Goal: Communication & Community: Answer question/provide support

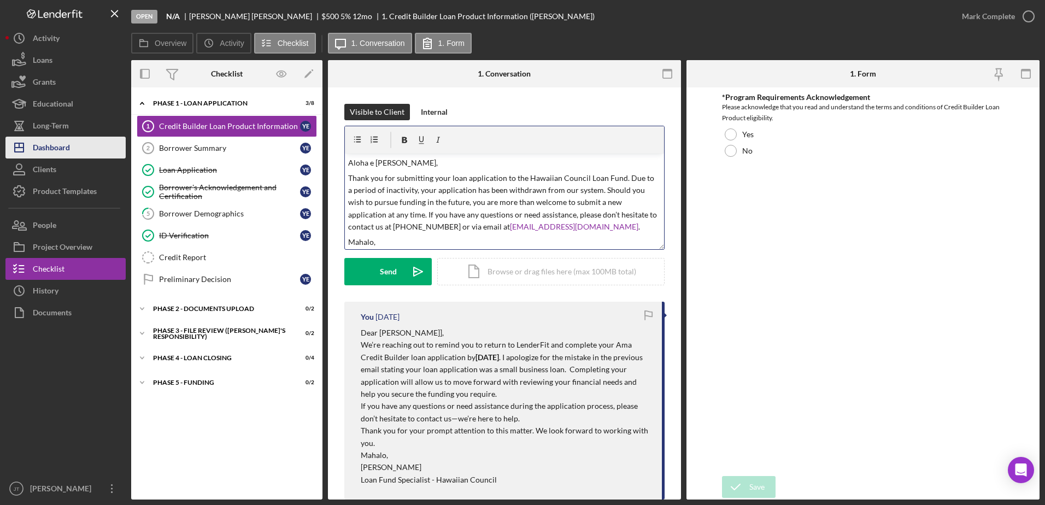
click at [60, 142] on div "Dashboard" at bounding box center [51, 149] width 37 height 25
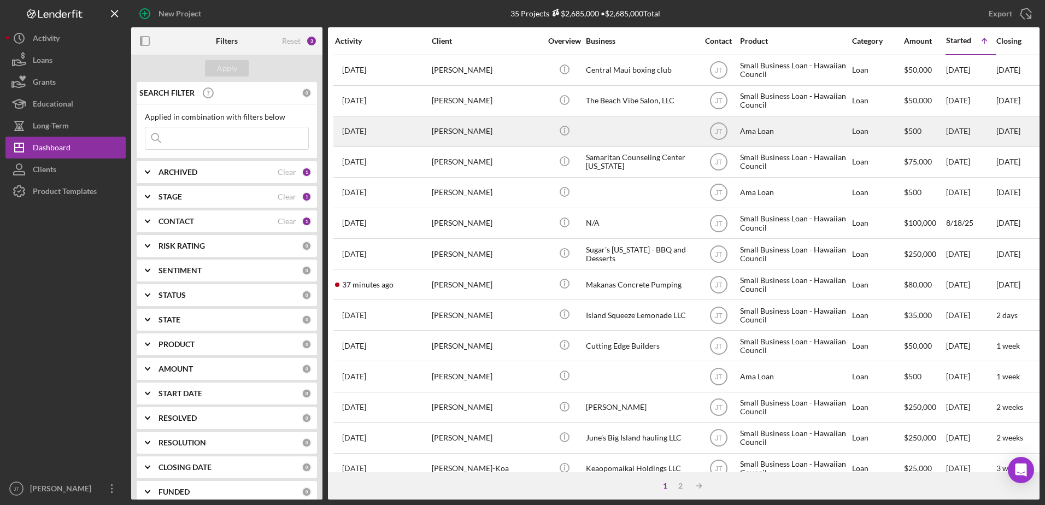
click at [461, 134] on div "[PERSON_NAME]" at bounding box center [486, 131] width 109 height 29
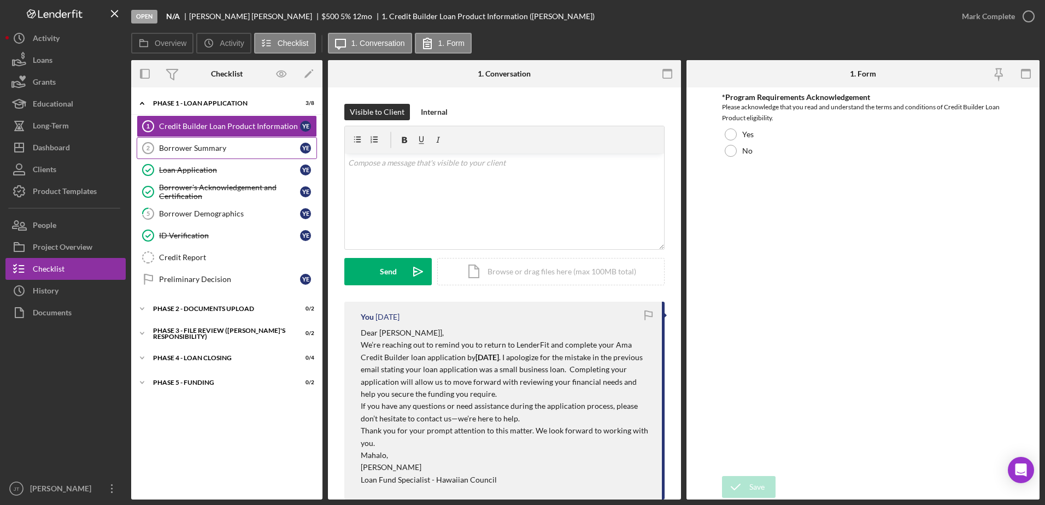
click at [234, 150] on div "Borrower Summary" at bounding box center [229, 148] width 141 height 9
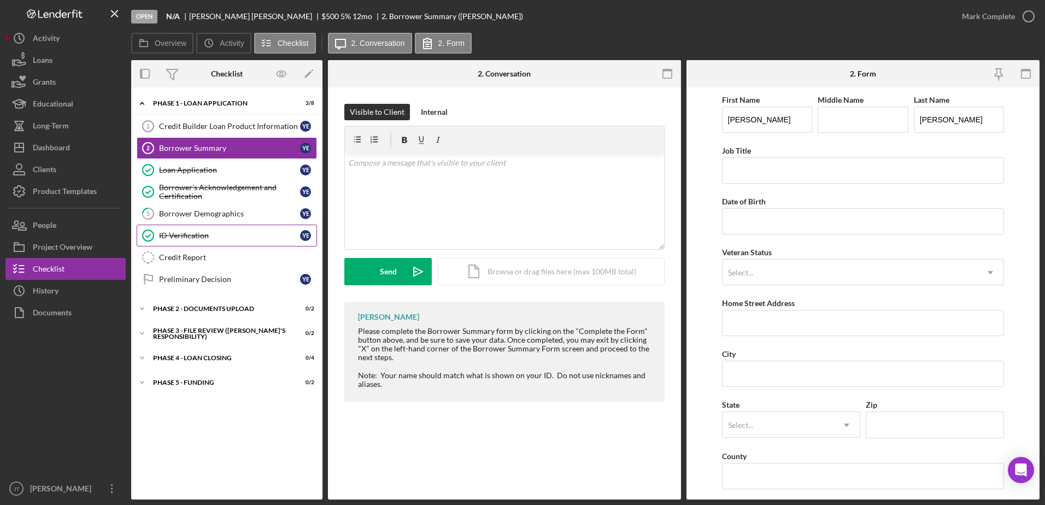
click at [216, 239] on div "ID Verification" at bounding box center [229, 235] width 141 height 9
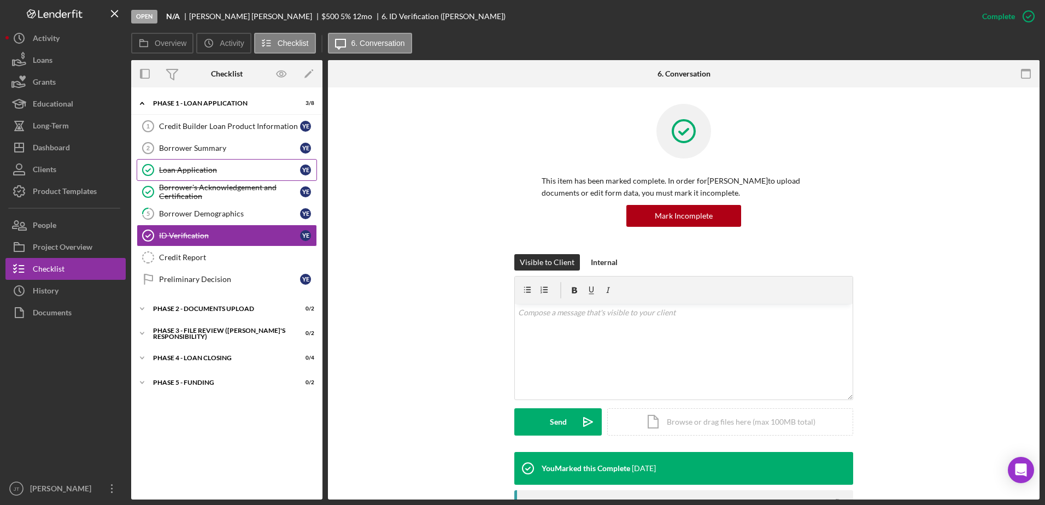
click at [214, 174] on div "Loan Application" at bounding box center [229, 170] width 141 height 9
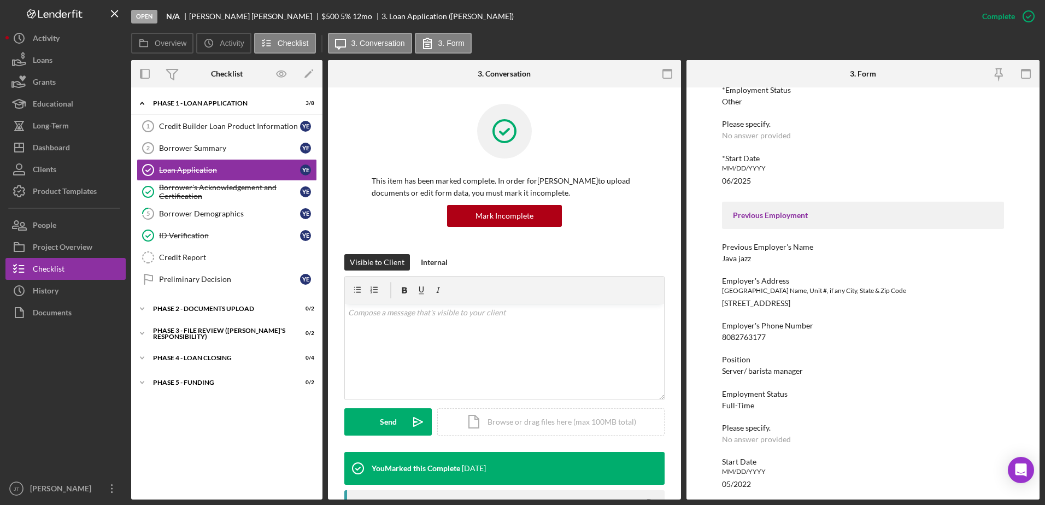
scroll to position [926, 0]
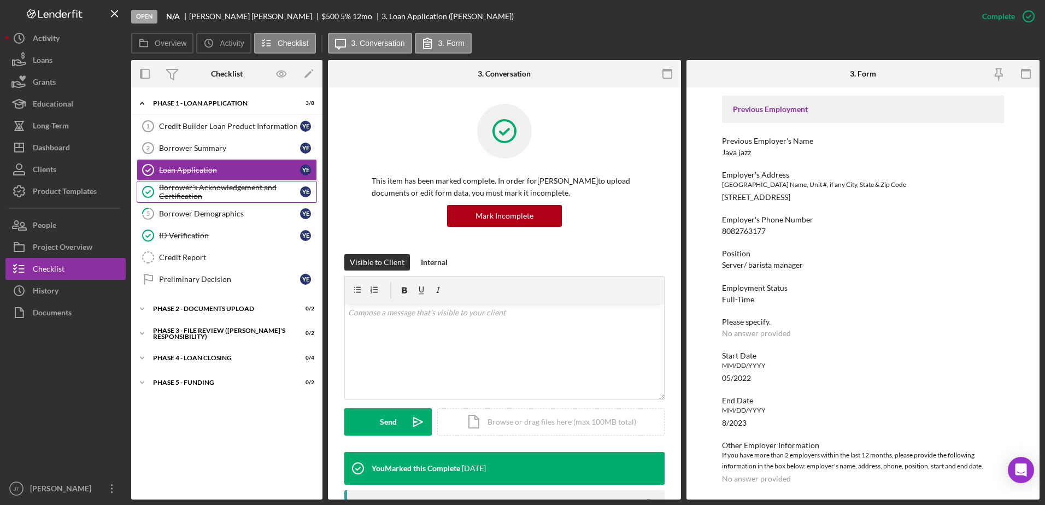
click at [235, 182] on link "[PERSON_NAME]'s Acknowledgement and Certification Borrower's Acknowledgement an…" at bounding box center [227, 192] width 180 height 22
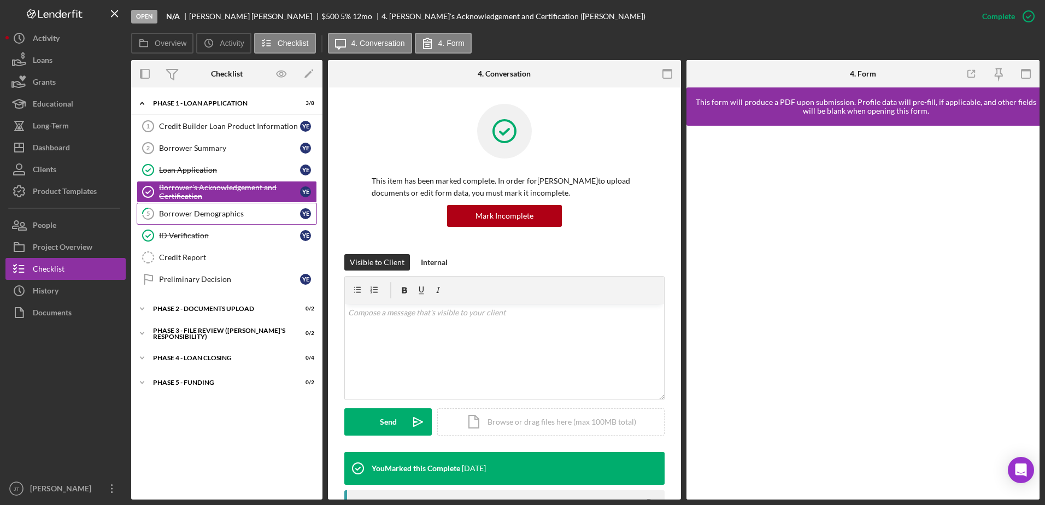
click at [243, 222] on link "5 Borrower Demographics Y E" at bounding box center [227, 214] width 180 height 22
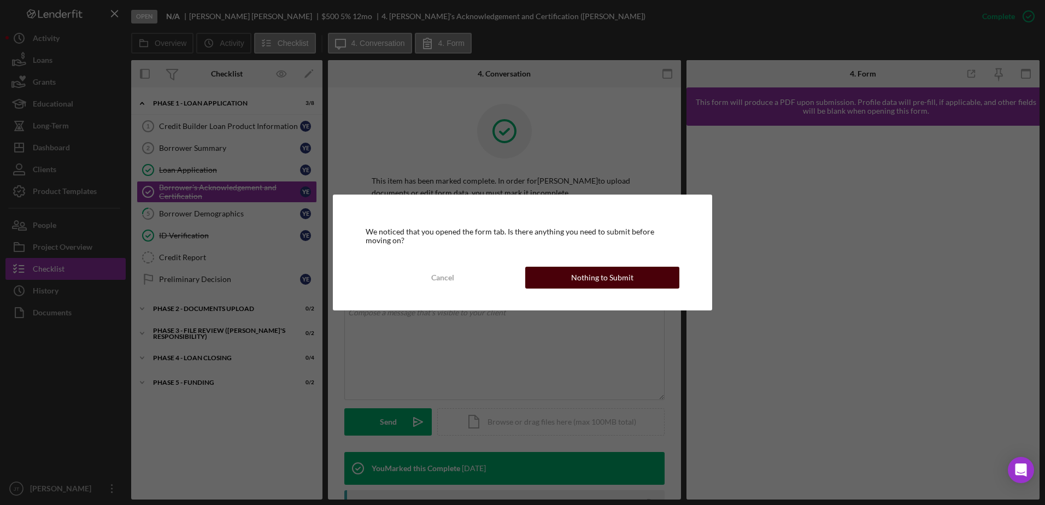
click at [597, 271] on div "Nothing to Submit" at bounding box center [602, 278] width 62 height 22
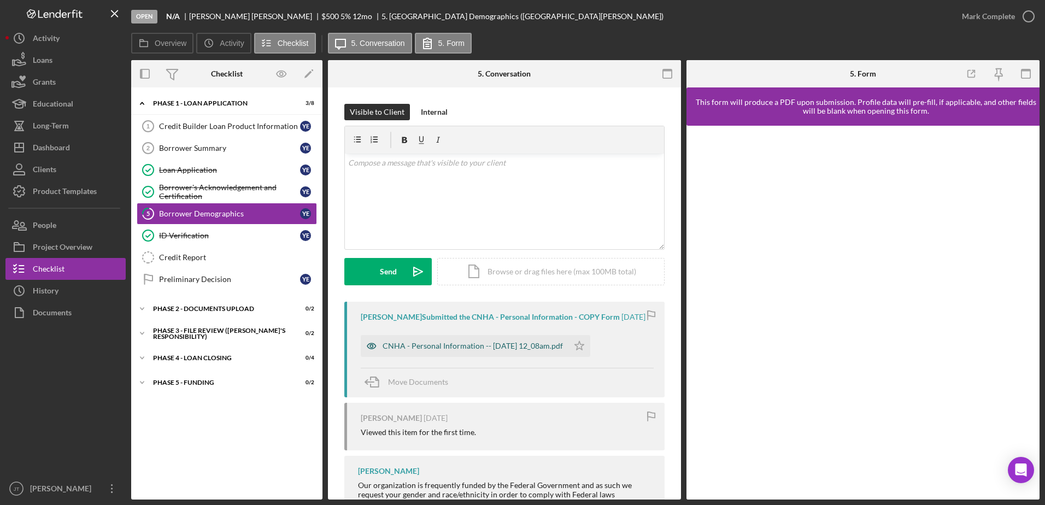
click at [477, 350] on div "CNHA - Personal Information -- [DATE] 12_08am.pdf" at bounding box center [473, 346] width 180 height 9
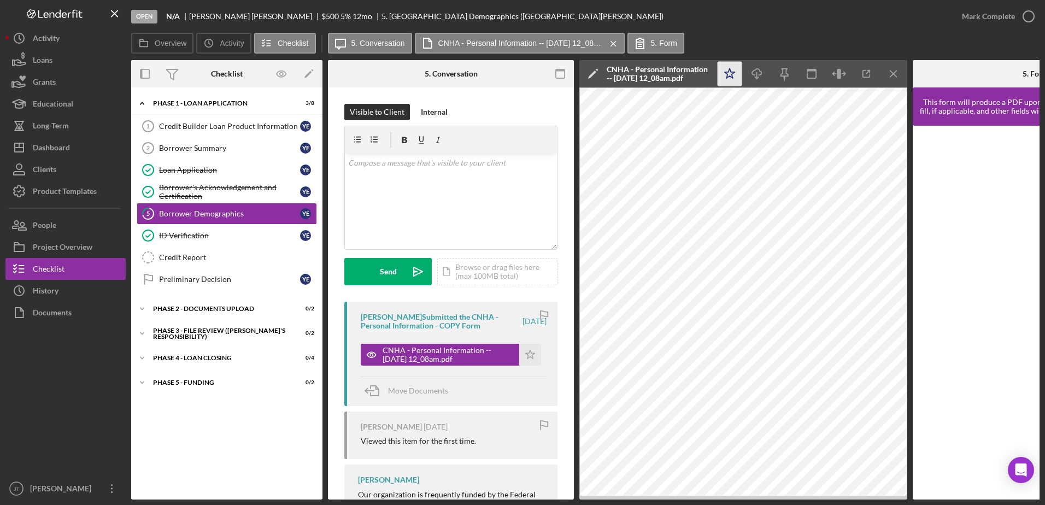
click at [732, 66] on icon "Icon/Star" at bounding box center [730, 74] width 25 height 25
click at [1027, 13] on icon "button" at bounding box center [1028, 16] width 27 height 27
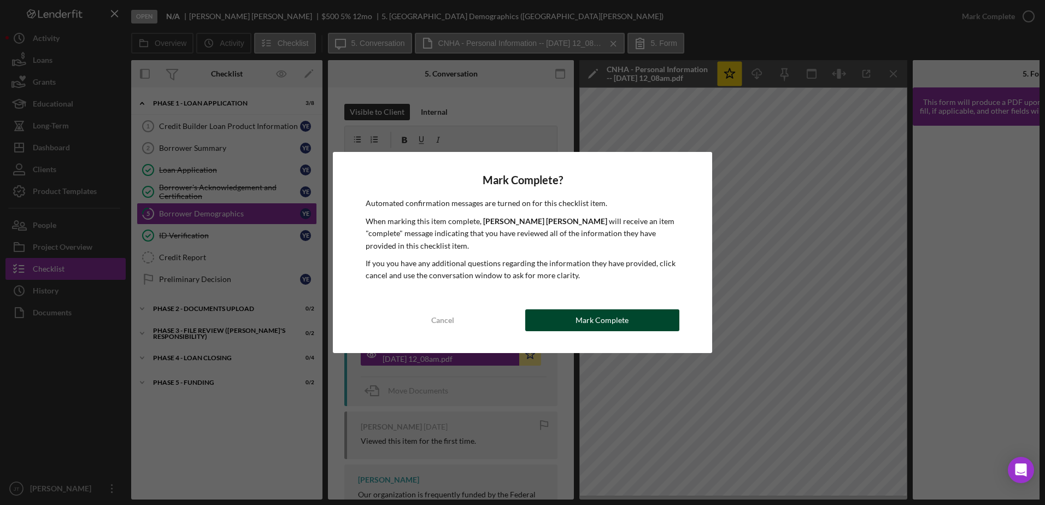
click at [643, 322] on button "Mark Complete" at bounding box center [602, 320] width 154 height 22
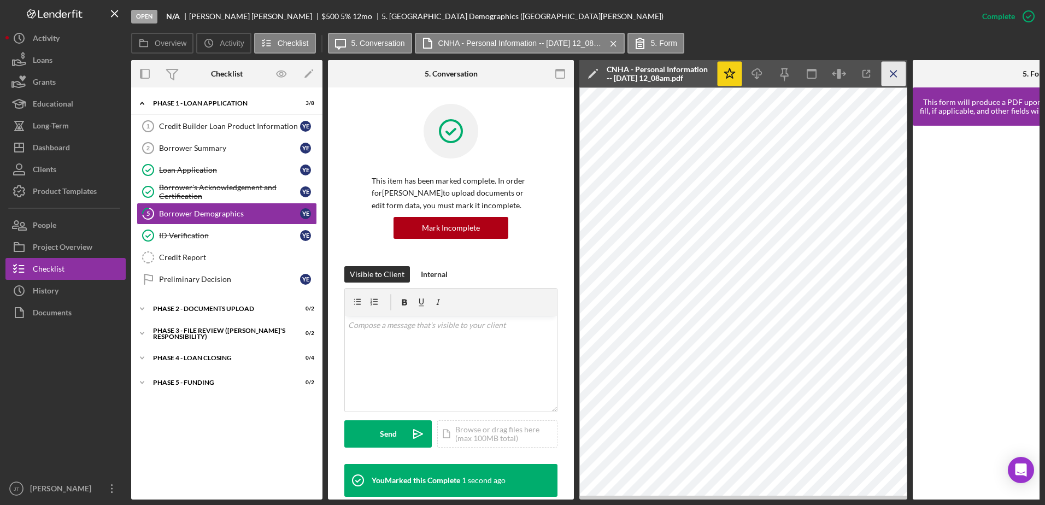
click at [891, 71] on icon "Icon/Menu Close" at bounding box center [894, 74] width 25 height 25
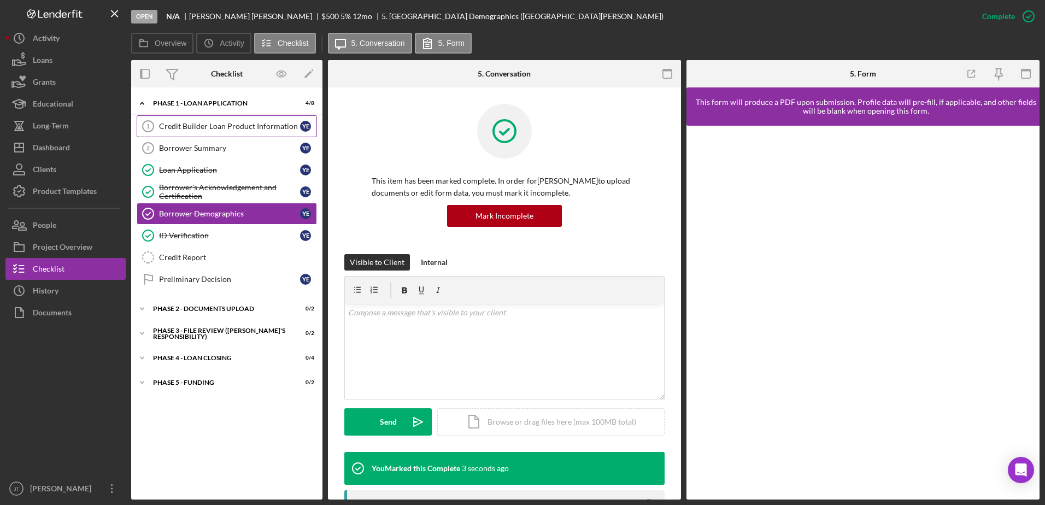
click at [244, 129] on div "Credit Builder Loan Product Information" at bounding box center [229, 126] width 141 height 9
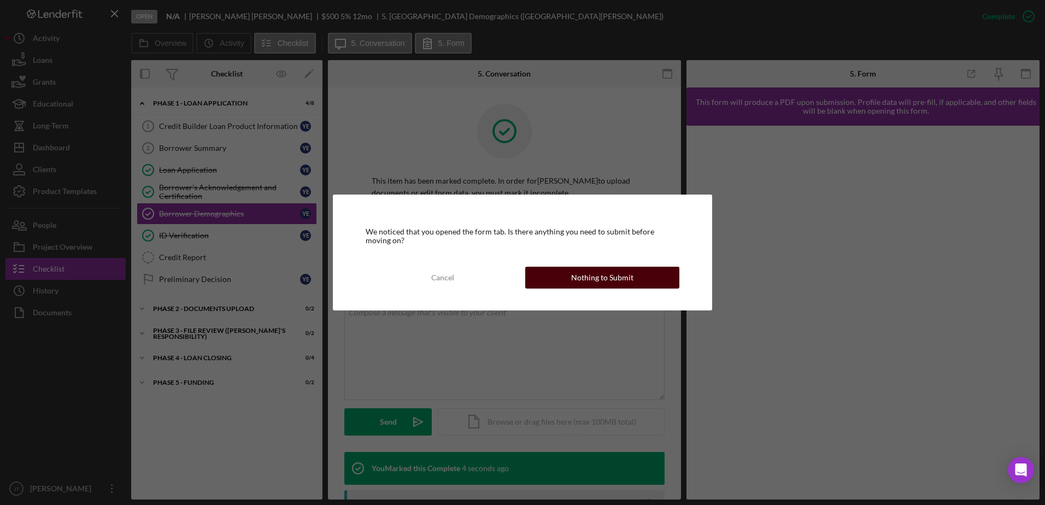
click at [558, 272] on button "Nothing to Submit" at bounding box center [602, 278] width 154 height 22
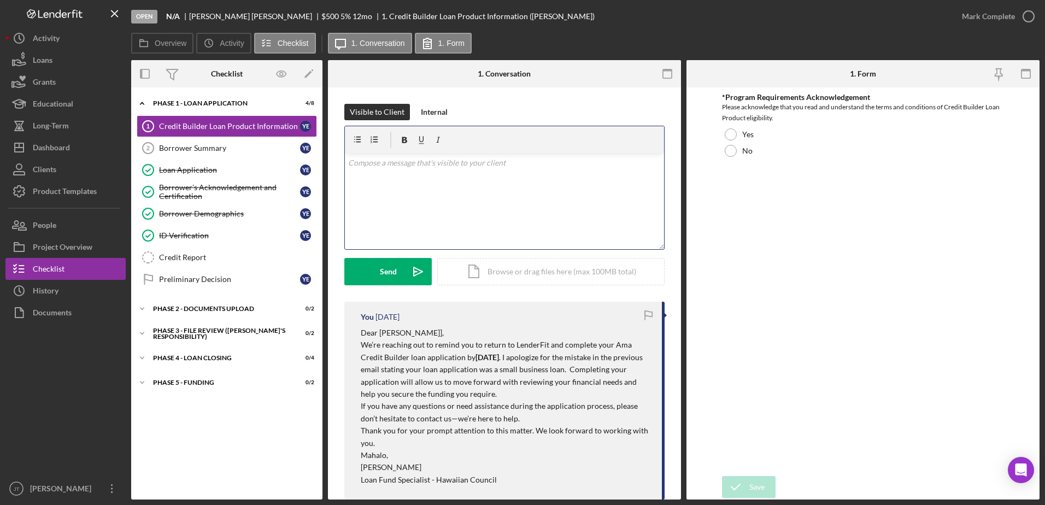
click at [372, 174] on div "v Color teal Color pink Remove color Add row above Add row below Add column bef…" at bounding box center [504, 202] width 319 height 96
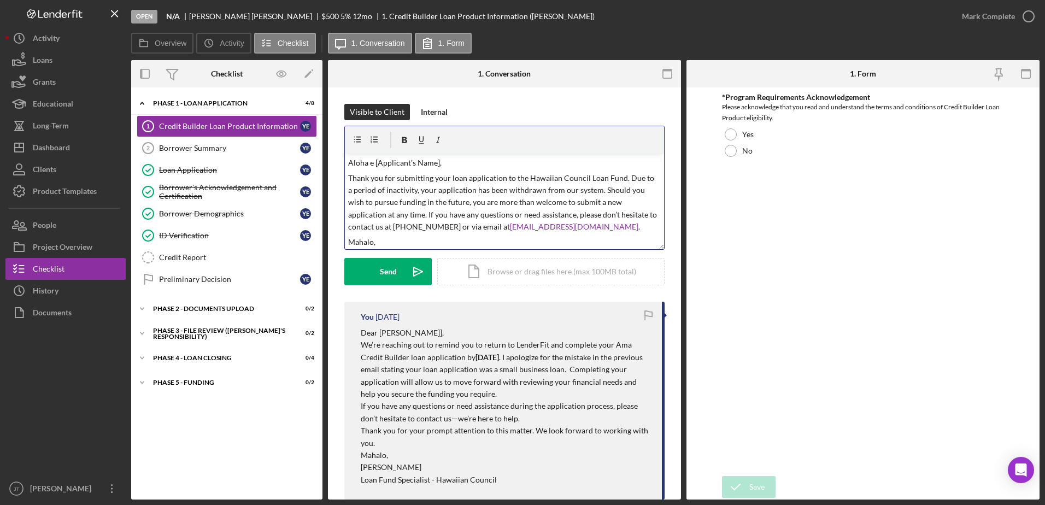
click at [437, 163] on p "Aloha e [Applicant's Name]," at bounding box center [504, 163] width 313 height 12
click at [214, 239] on div "ID Verification" at bounding box center [229, 235] width 141 height 9
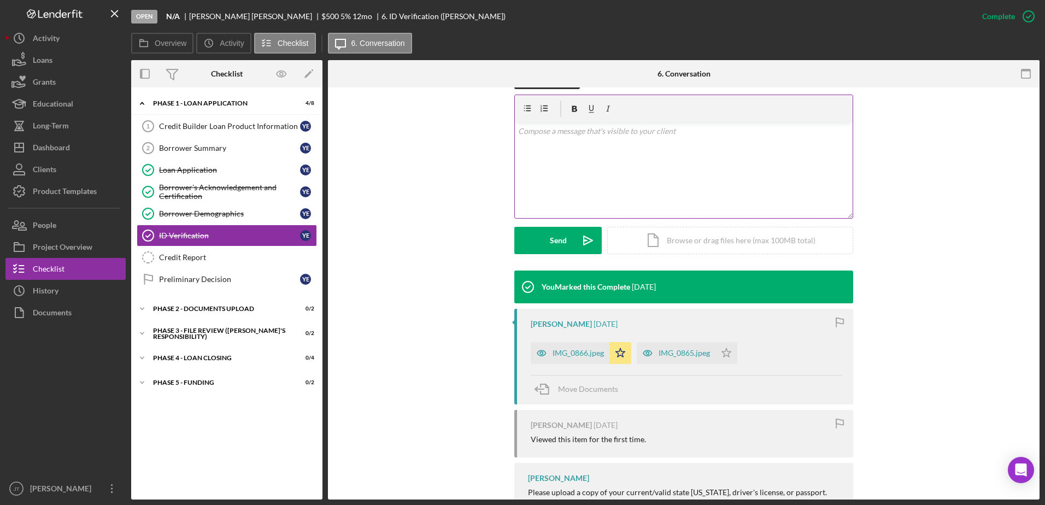
scroll to position [221, 0]
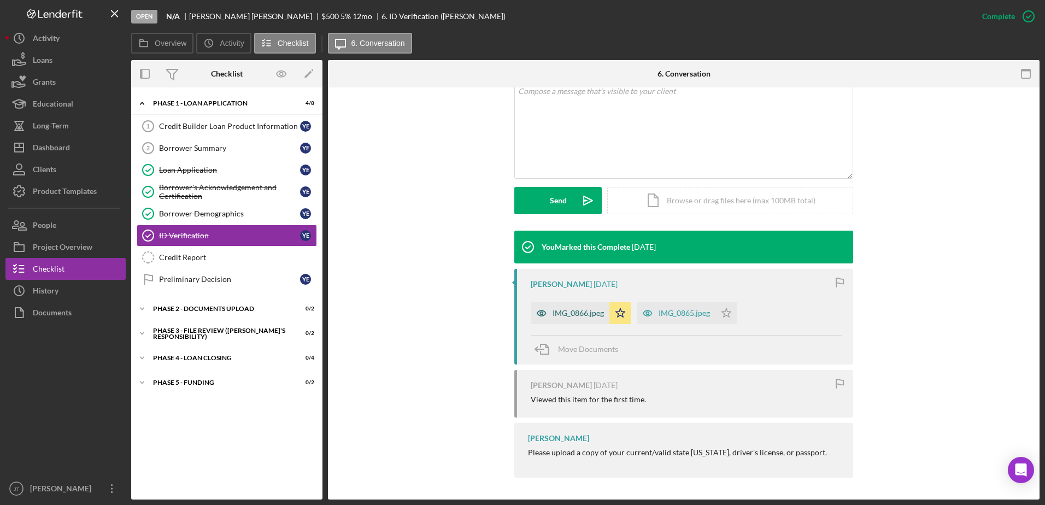
click at [572, 315] on div "IMG_0866.jpeg" at bounding box center [578, 313] width 51 height 9
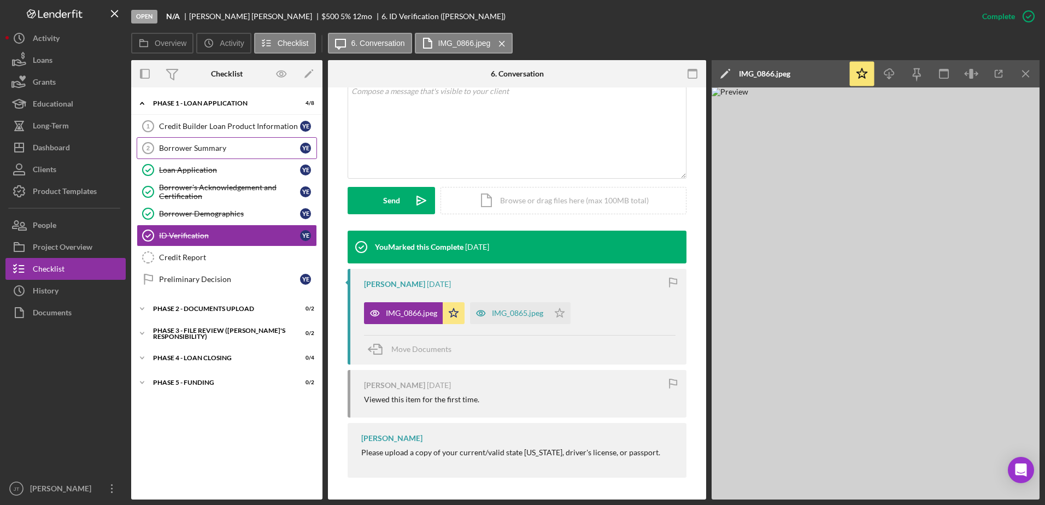
click at [203, 146] on div "Borrower Summary" at bounding box center [229, 148] width 141 height 9
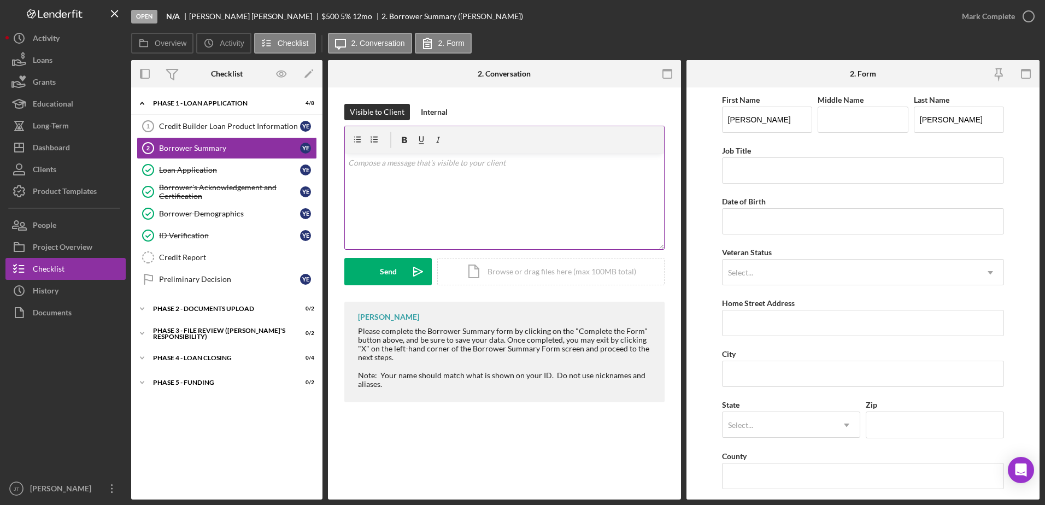
click at [381, 170] on div "v Color teal Color pink Remove color Add row above Add row below Add column bef…" at bounding box center [504, 202] width 319 height 96
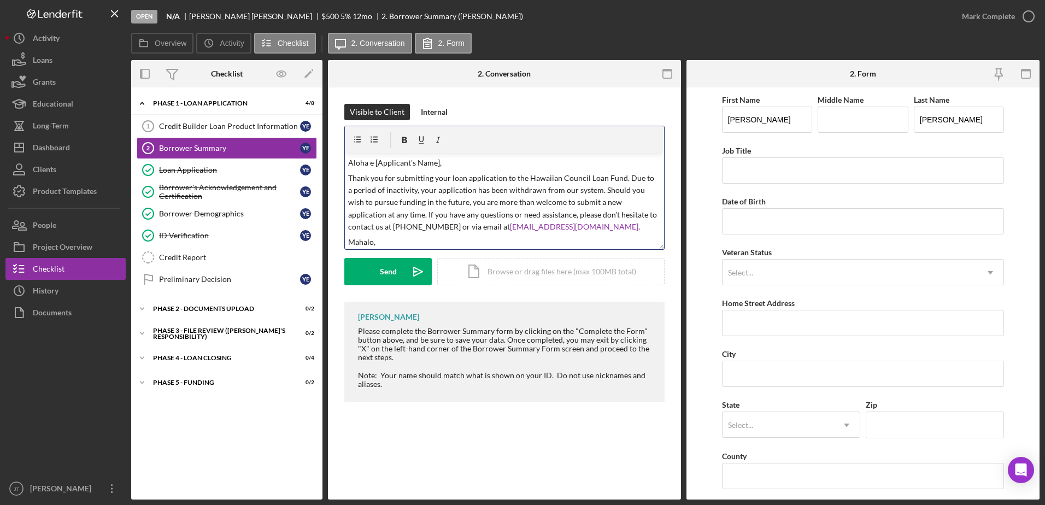
click at [438, 162] on p "Aloha e [Applicant's Name]," at bounding box center [504, 163] width 313 height 12
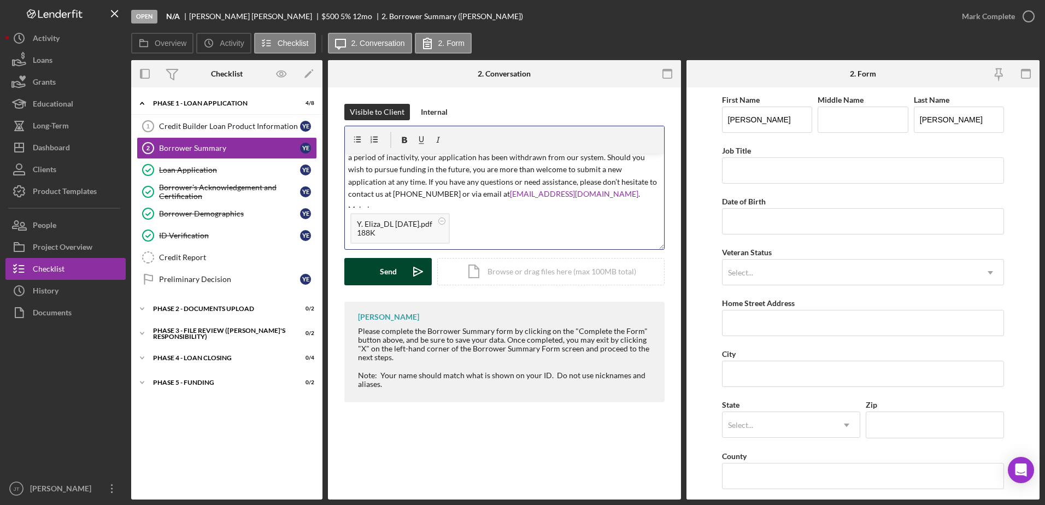
click at [366, 274] on button "Send Icon/icon-invite-send" at bounding box center [387, 271] width 87 height 27
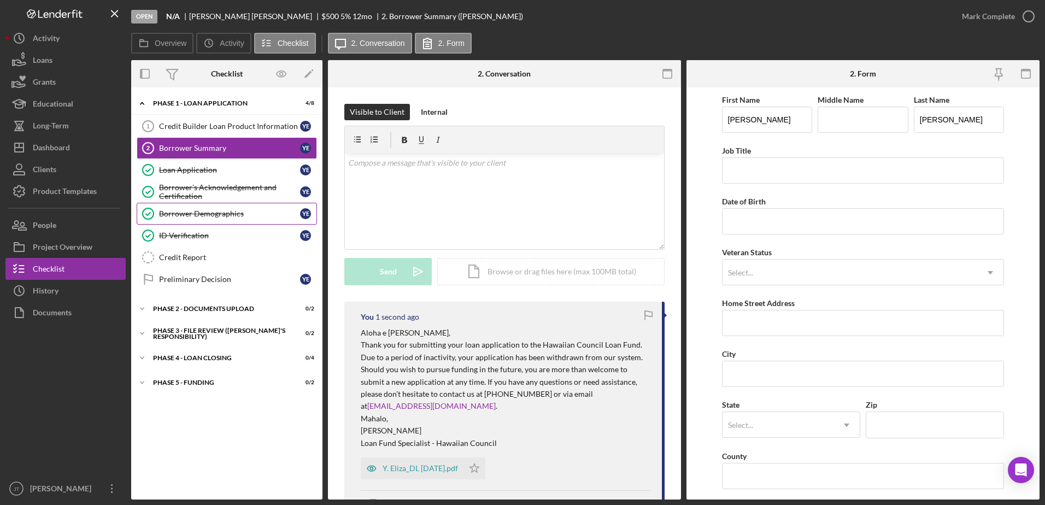
scroll to position [0, 0]
click at [96, 244] on button "Project Overview" at bounding box center [65, 247] width 120 height 22
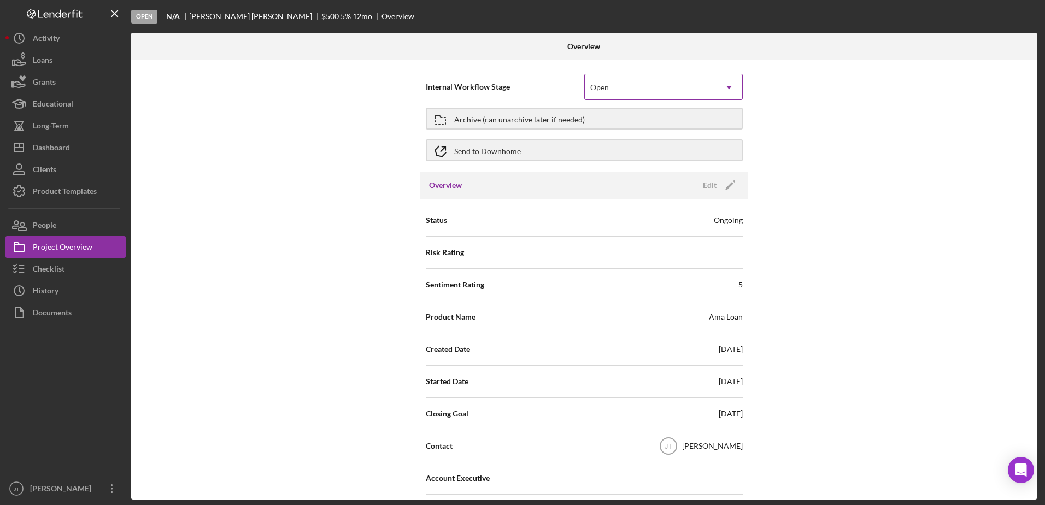
click at [640, 88] on div "Open" at bounding box center [650, 87] width 131 height 25
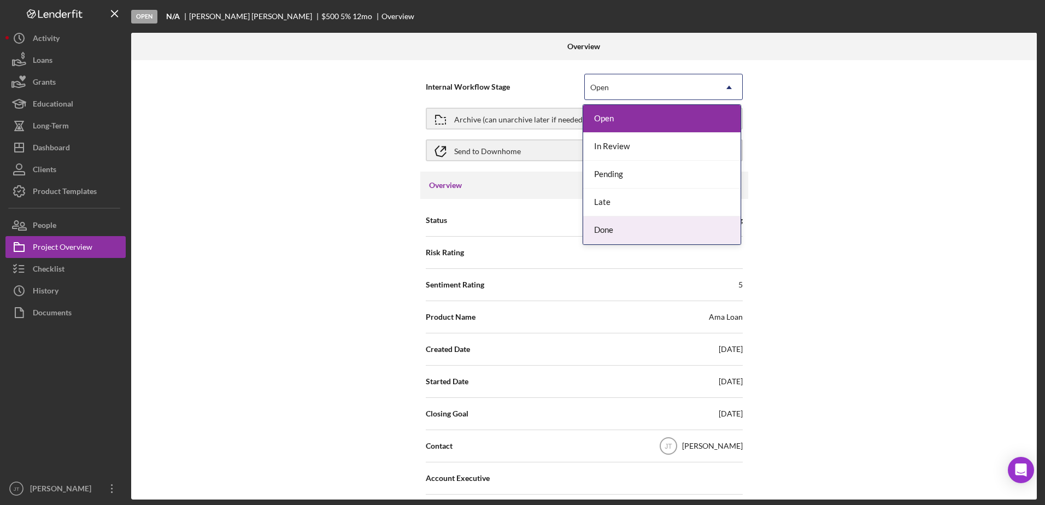
click at [655, 238] on div "Done" at bounding box center [661, 230] width 157 height 28
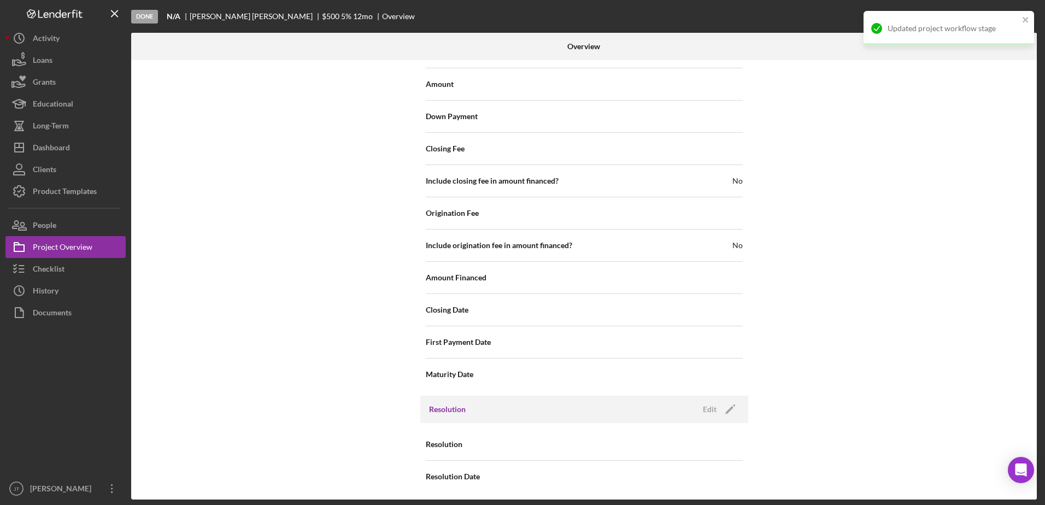
scroll to position [1206, 0]
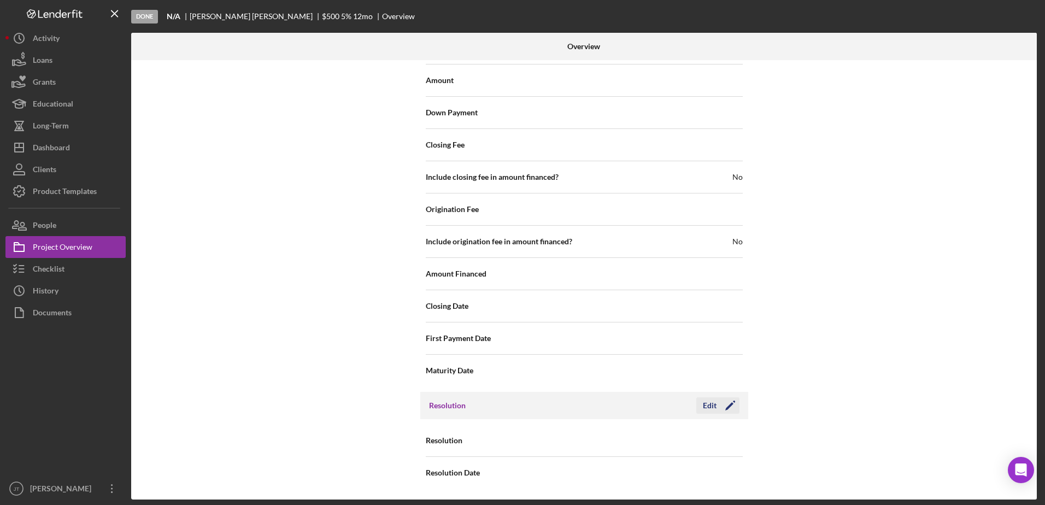
click at [714, 409] on div "Edit" at bounding box center [710, 405] width 14 height 16
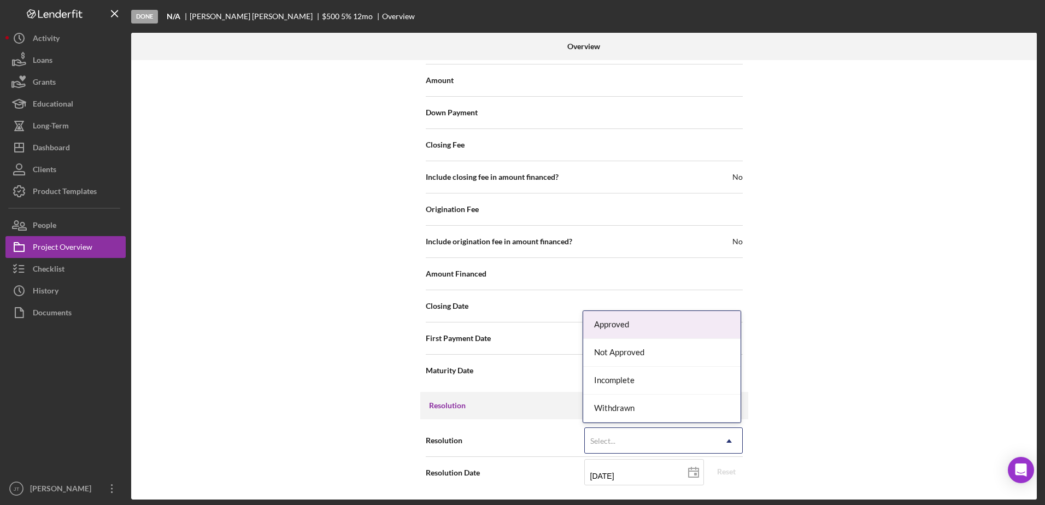
click at [719, 443] on icon "Icon/Dropdown Arrow" at bounding box center [729, 441] width 26 height 26
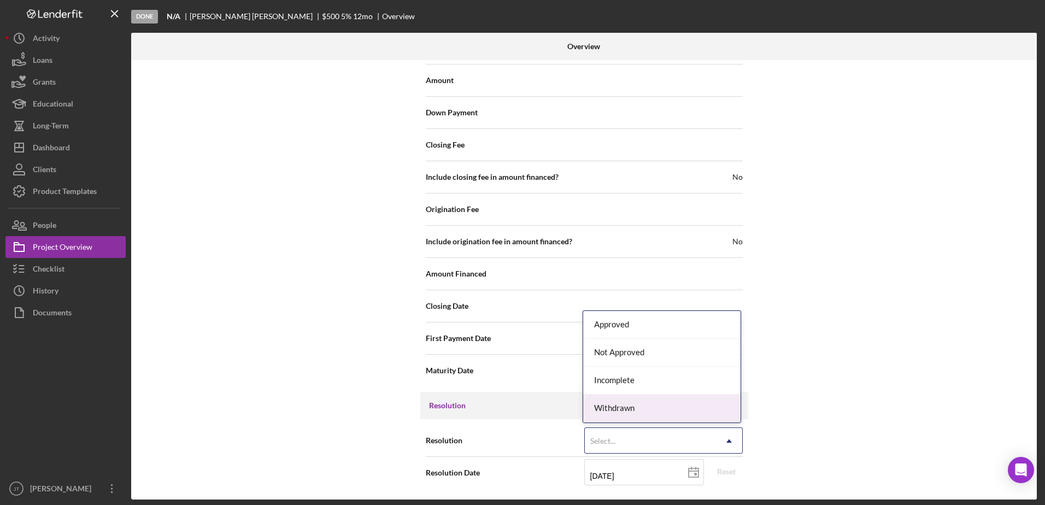
click at [706, 408] on div "Withdrawn" at bounding box center [661, 409] width 157 height 28
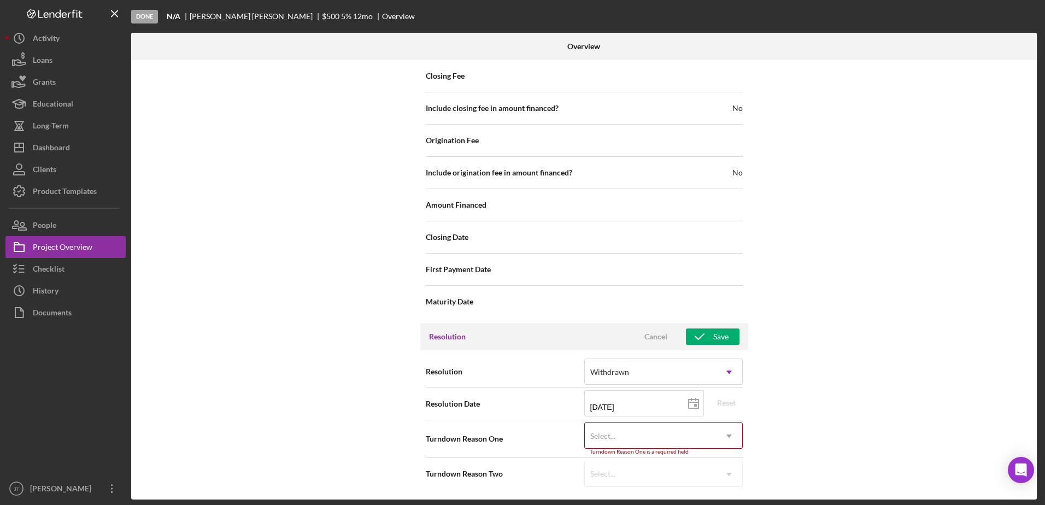
scroll to position [1276, 0]
click at [738, 435] on icon "Icon/Dropdown Arrow" at bounding box center [729, 435] width 26 height 26
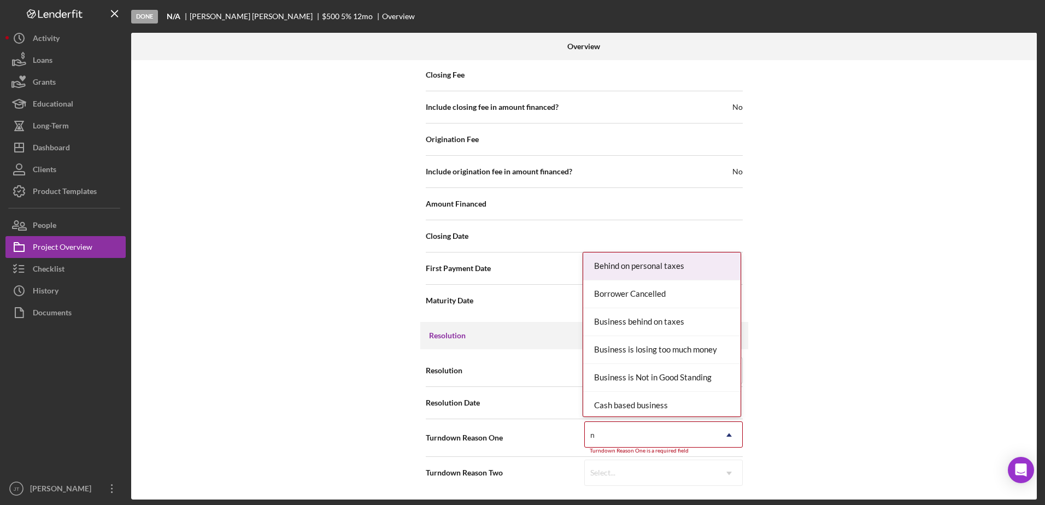
type input "no"
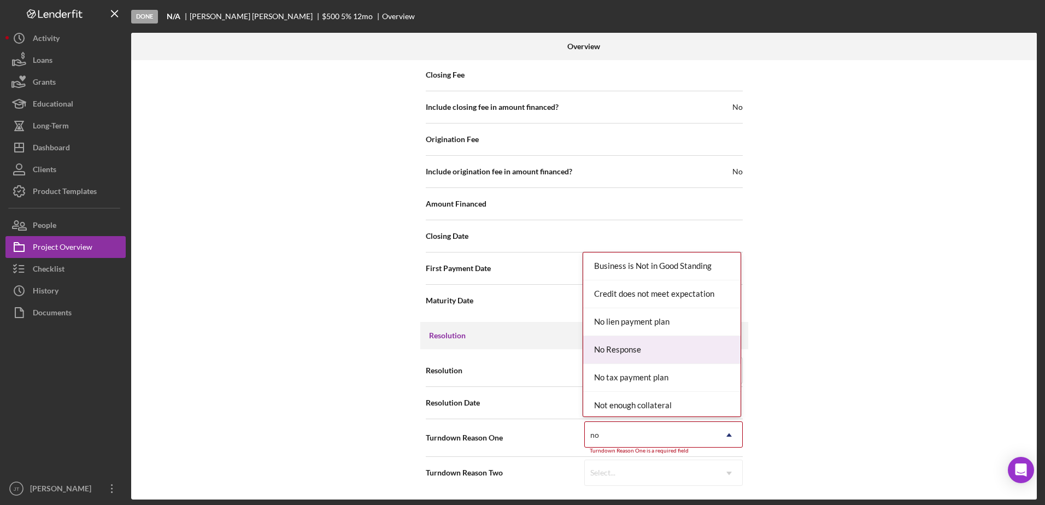
click at [625, 345] on div "No Response" at bounding box center [661, 350] width 157 height 28
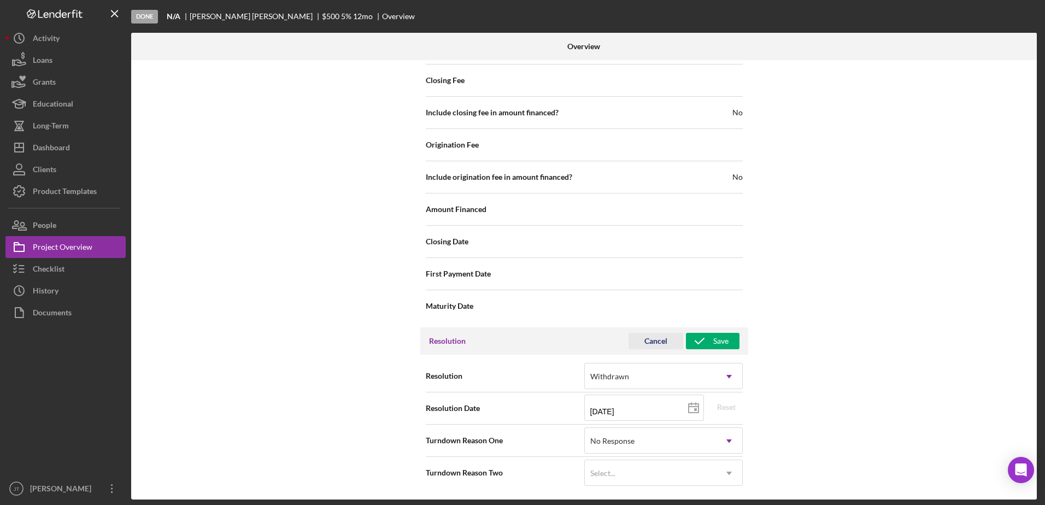
scroll to position [1271, 0]
click at [724, 342] on div "Save" at bounding box center [720, 341] width 15 height 16
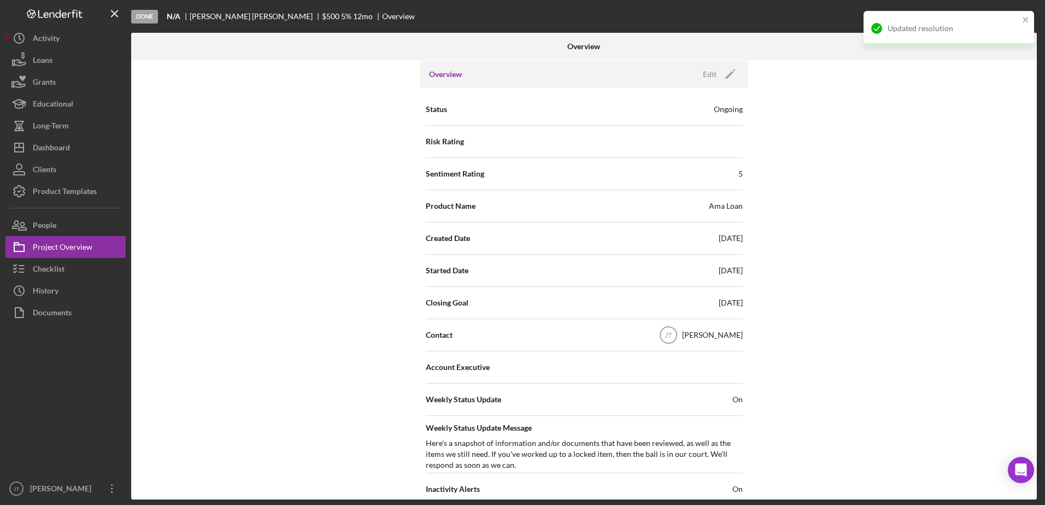
scroll to position [0, 0]
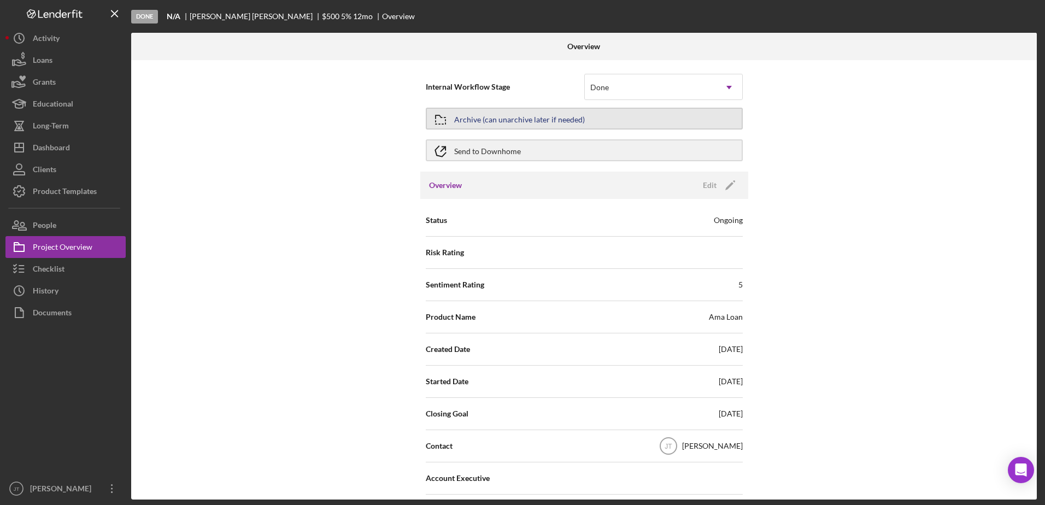
click at [575, 111] on div "Archive (can unarchive later if needed)" at bounding box center [519, 119] width 131 height 20
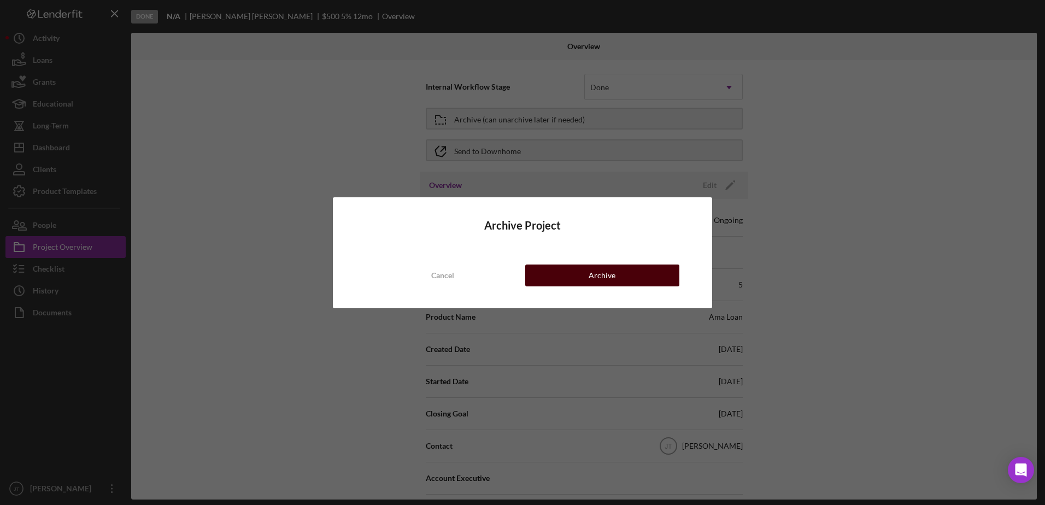
click at [611, 271] on div "Archive" at bounding box center [602, 276] width 27 height 22
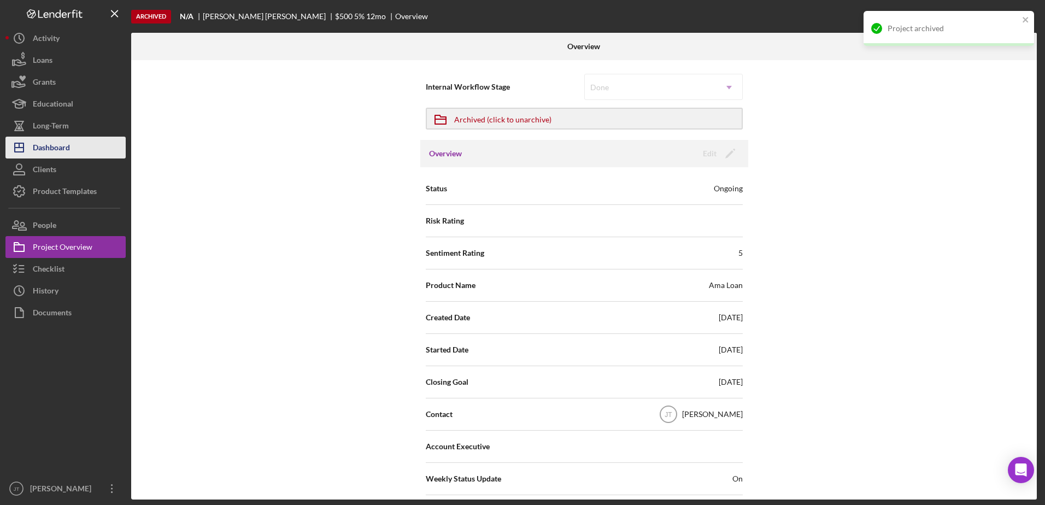
click at [62, 153] on div "Dashboard" at bounding box center [51, 149] width 37 height 25
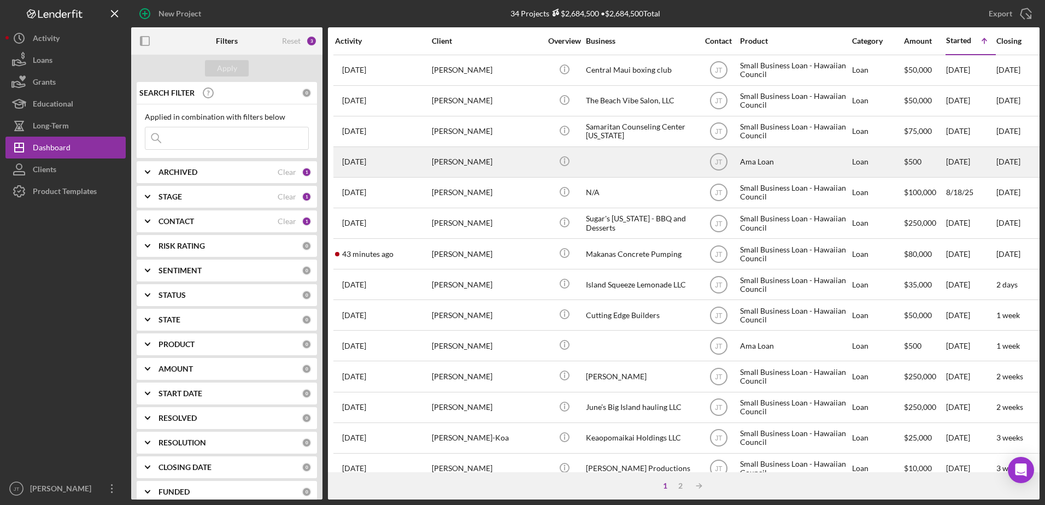
click at [366, 162] on time "[DATE]" at bounding box center [354, 161] width 24 height 9
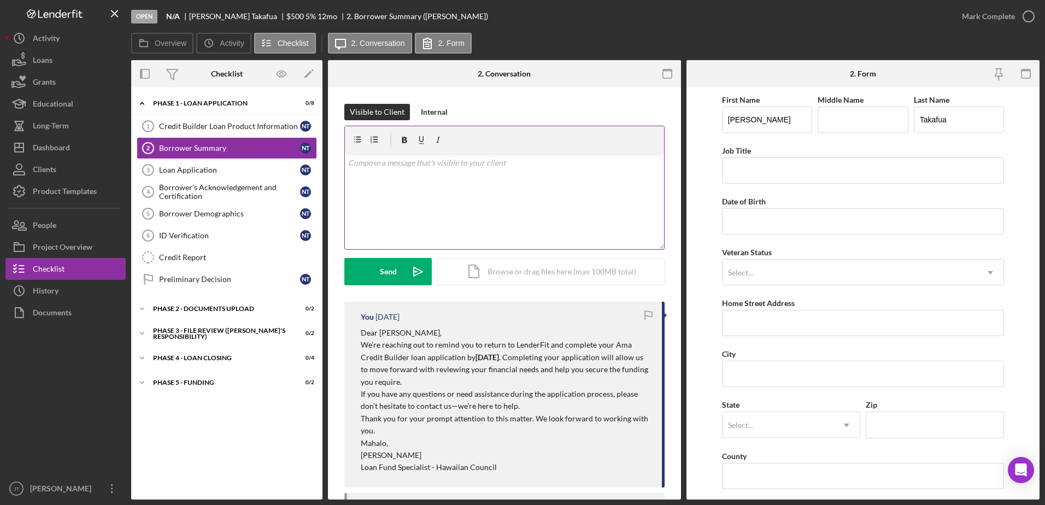
click at [493, 187] on div "v Color teal Color pink Remove color Add row above Add row below Add column bef…" at bounding box center [504, 202] width 319 height 96
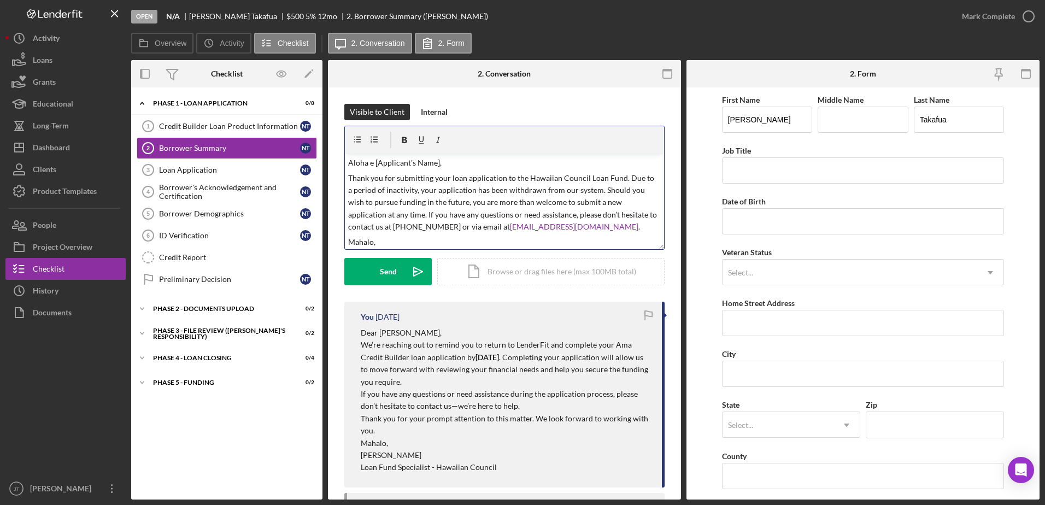
click at [437, 162] on p "Aloha e [Applicant's Name]," at bounding box center [504, 163] width 313 height 12
click at [398, 272] on button "Send Icon/icon-invite-send" at bounding box center [387, 271] width 87 height 27
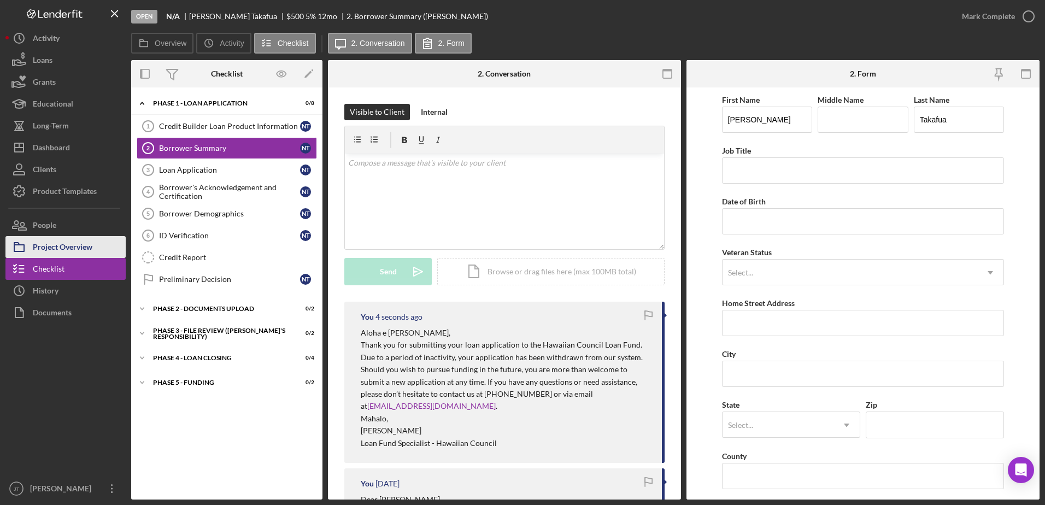
click at [75, 249] on div "Project Overview" at bounding box center [63, 248] width 60 height 25
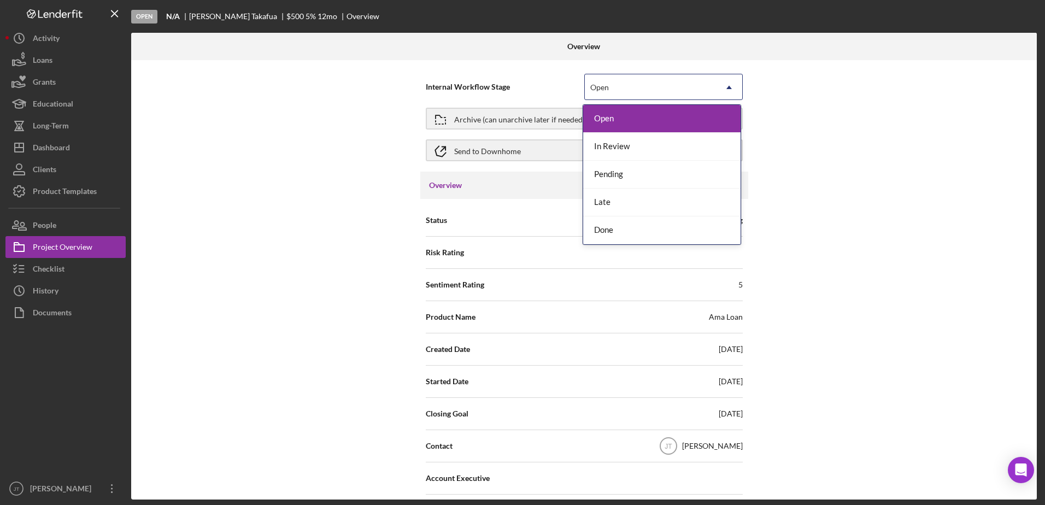
click at [689, 84] on div "Open" at bounding box center [650, 87] width 131 height 25
click at [656, 235] on div "Done" at bounding box center [661, 230] width 157 height 28
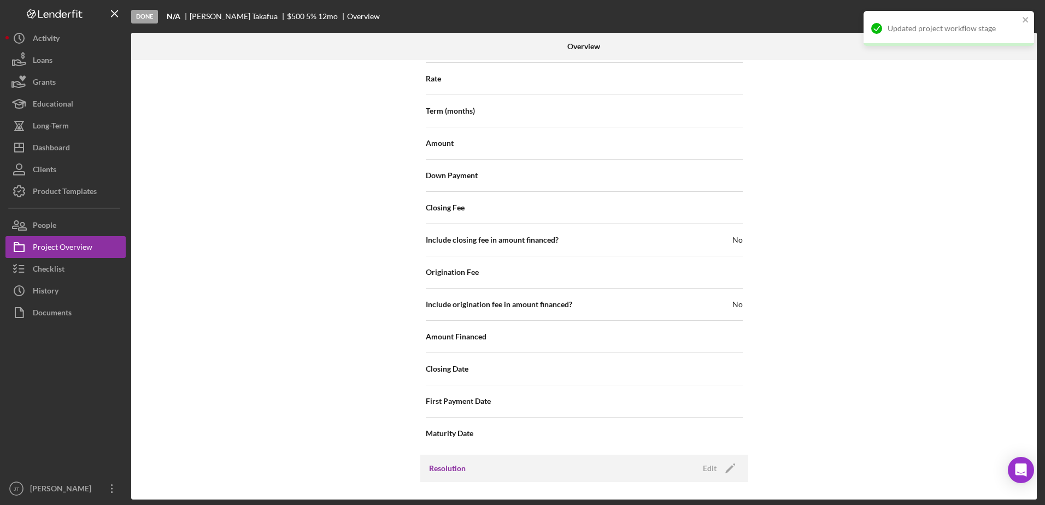
scroll to position [1206, 0]
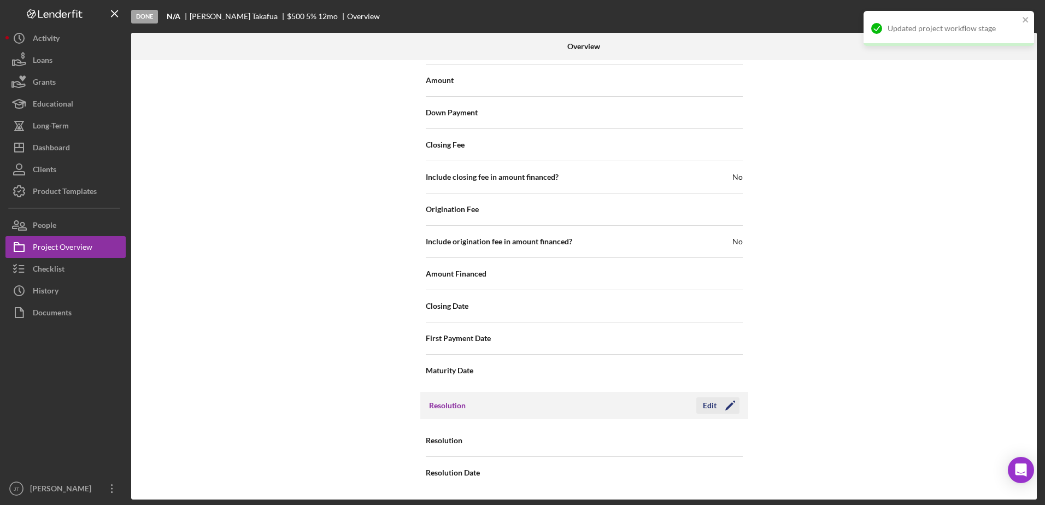
click at [722, 407] on icon "Icon/Edit" at bounding box center [729, 405] width 27 height 27
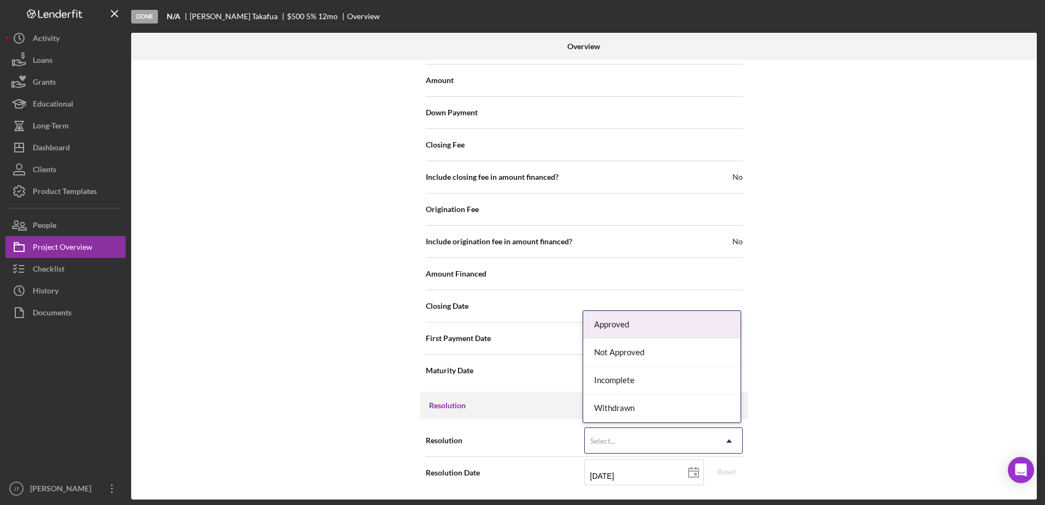
click at [713, 439] on div "Select..." at bounding box center [650, 440] width 131 height 25
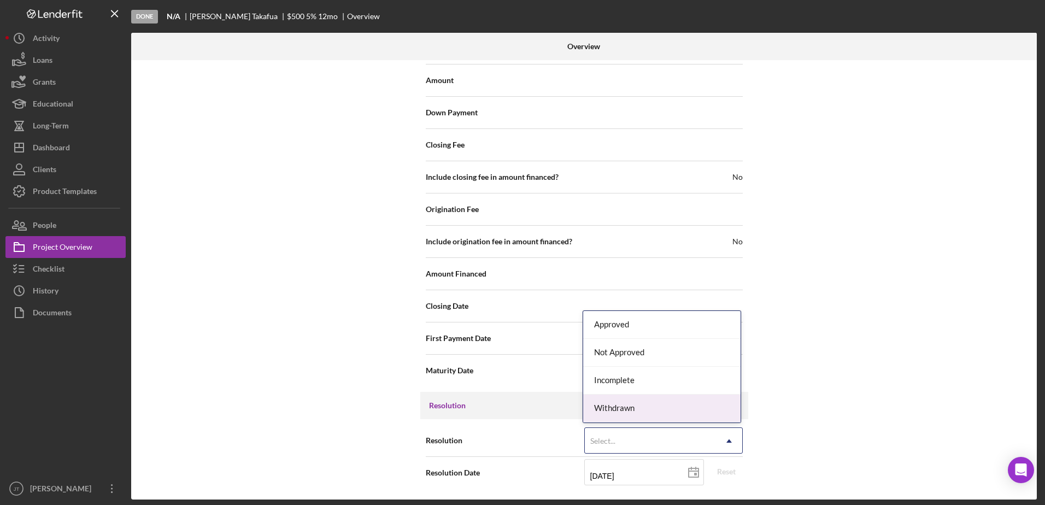
click at [696, 416] on div "Withdrawn" at bounding box center [661, 409] width 157 height 28
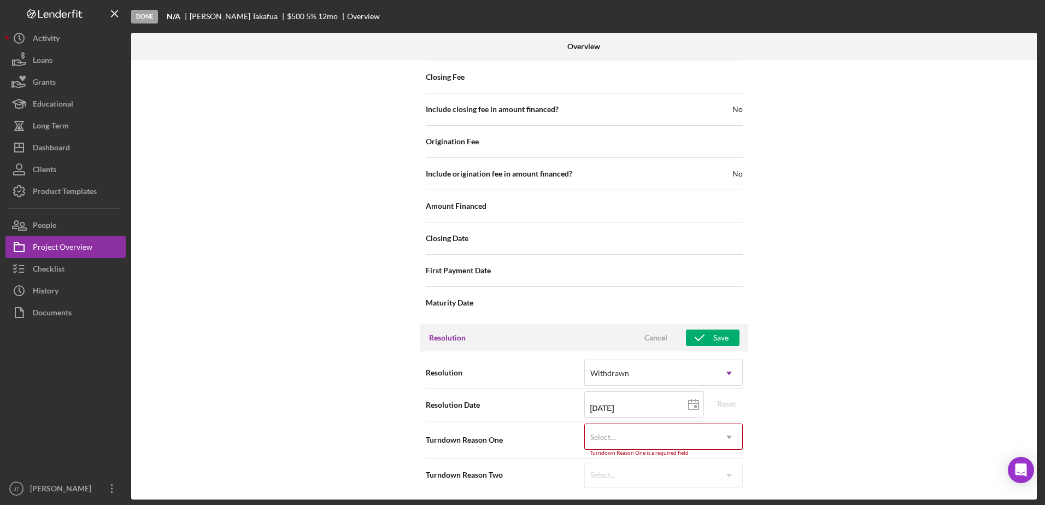
scroll to position [1276, 0]
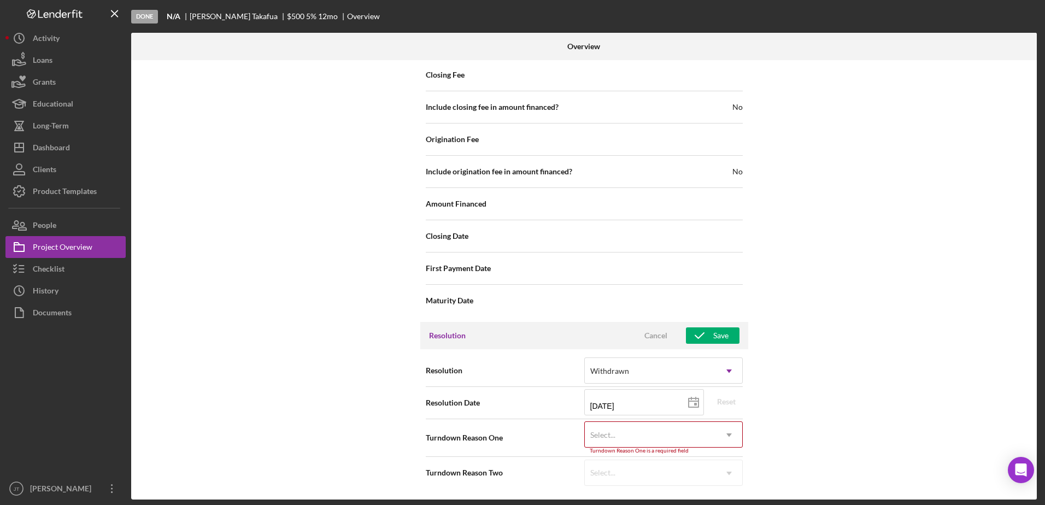
click at [699, 427] on div "Select..." at bounding box center [650, 434] width 131 height 25
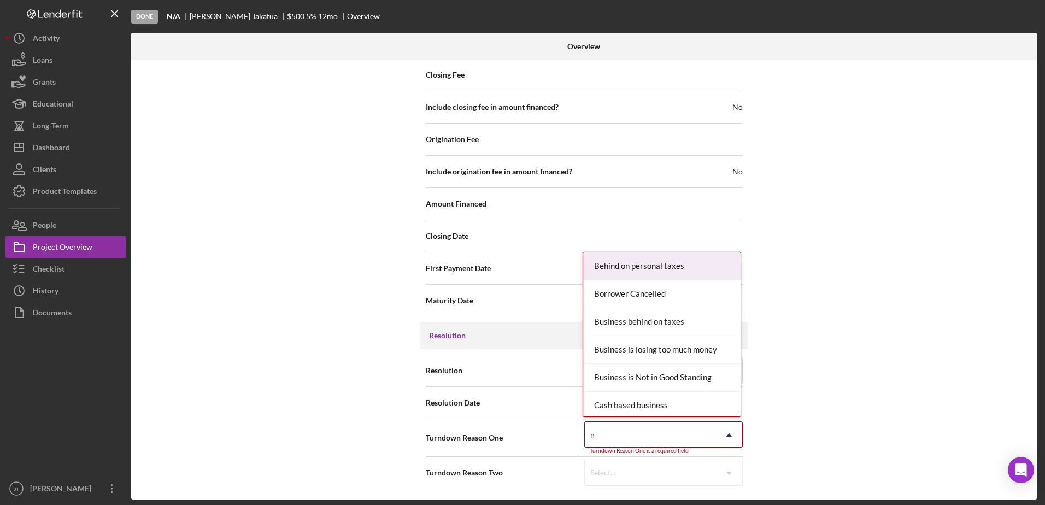
type input "no"
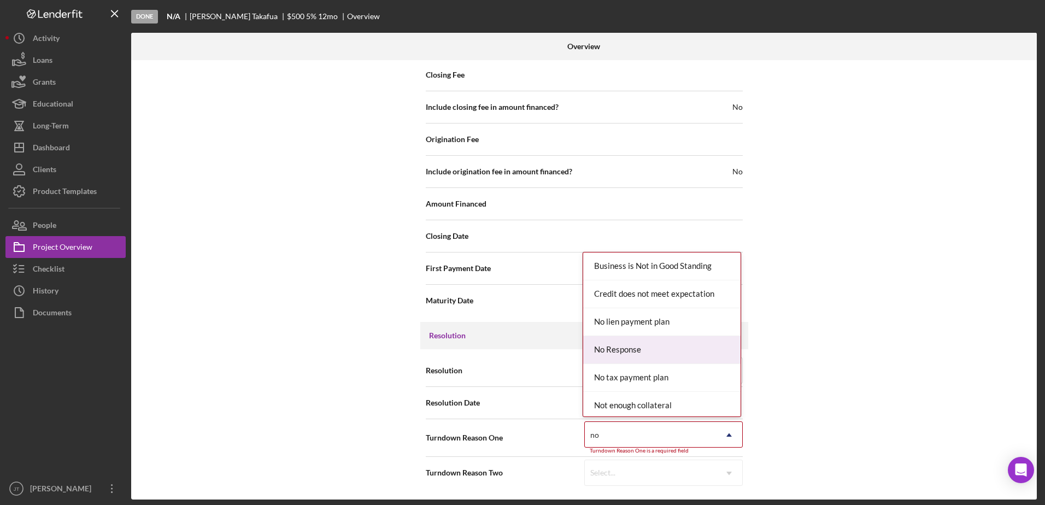
click at [651, 356] on div "No Response" at bounding box center [661, 350] width 157 height 28
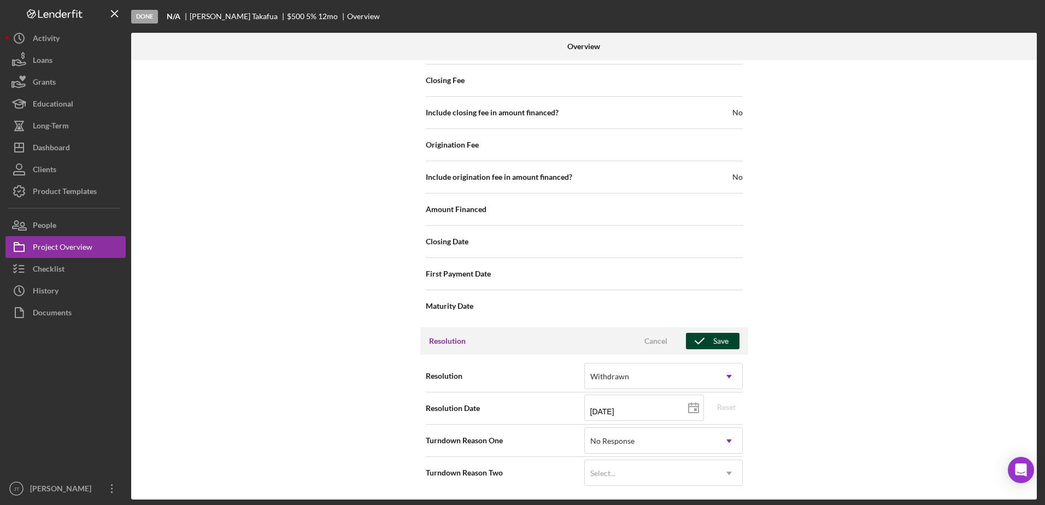
click at [709, 346] on icon "button" at bounding box center [699, 340] width 27 height 27
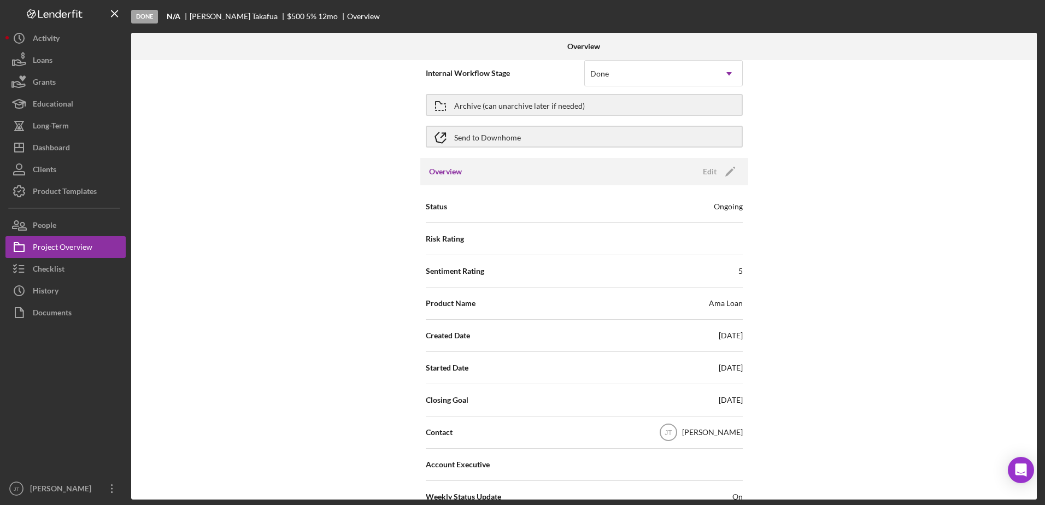
scroll to position [0, 0]
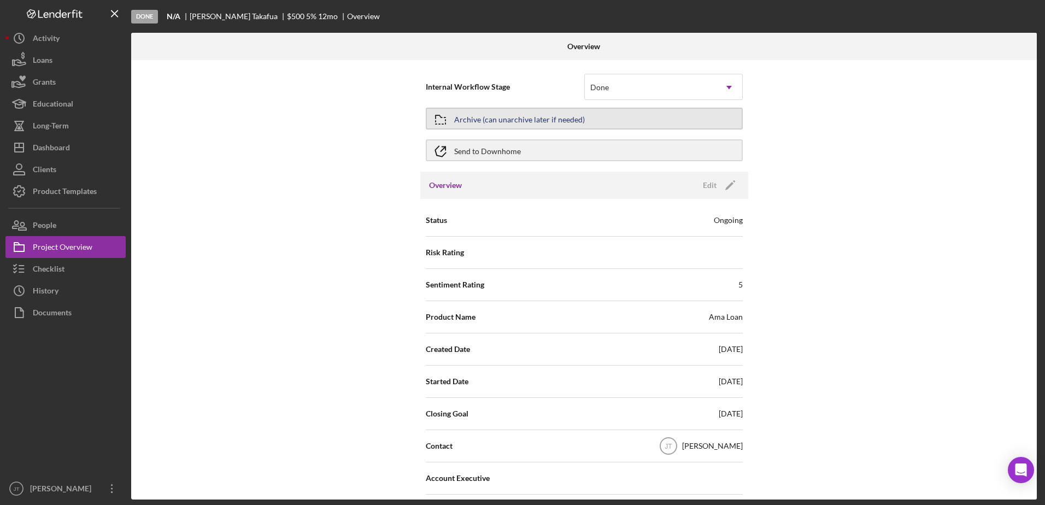
click at [491, 119] on div "Archive (can unarchive later if needed)" at bounding box center [519, 119] width 131 height 20
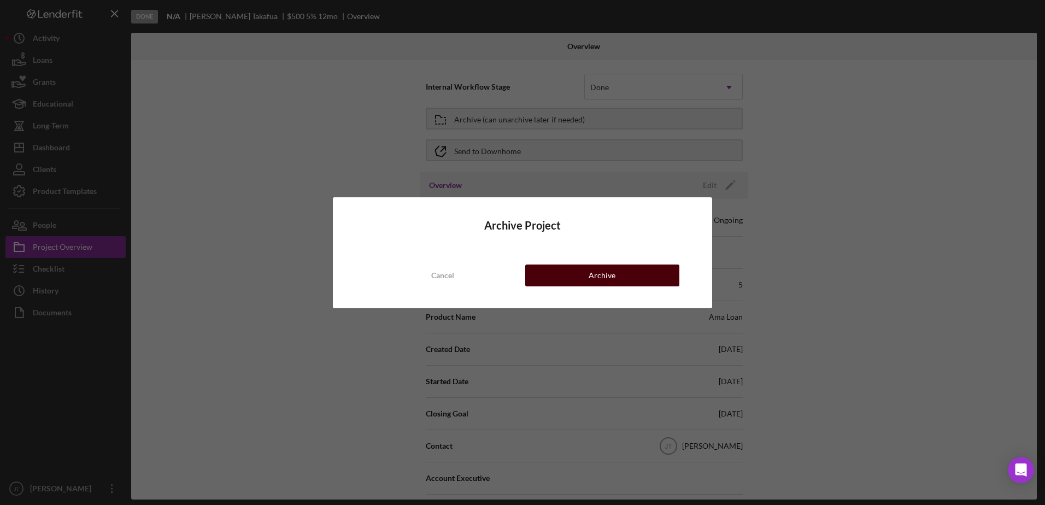
click at [541, 281] on button "Archive" at bounding box center [602, 276] width 154 height 22
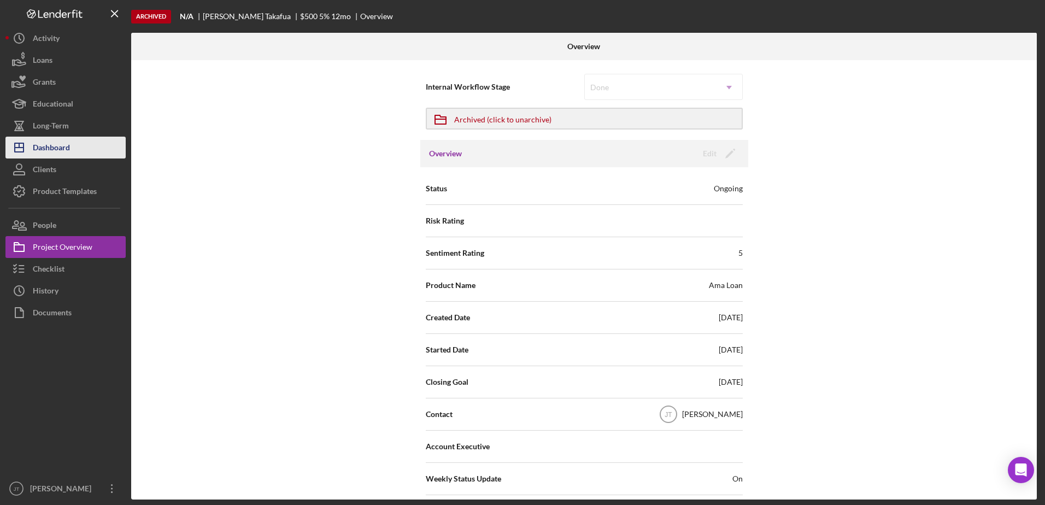
click at [84, 152] on button "Icon/Dashboard Dashboard" at bounding box center [65, 148] width 120 height 22
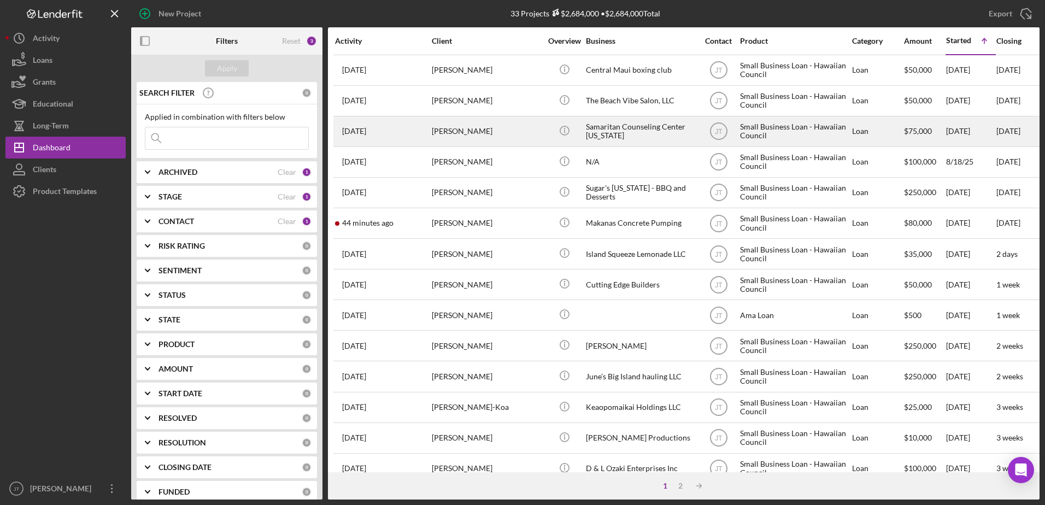
click at [486, 133] on div "[PERSON_NAME]" at bounding box center [486, 131] width 109 height 29
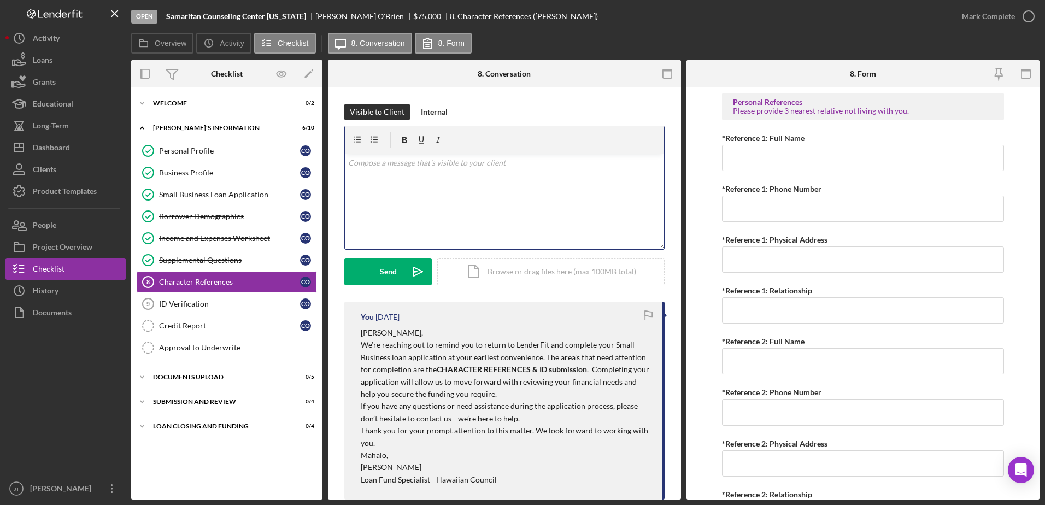
click at [371, 175] on div "v Color teal Color pink Remove color Add row above Add row below Add column bef…" at bounding box center [504, 202] width 319 height 96
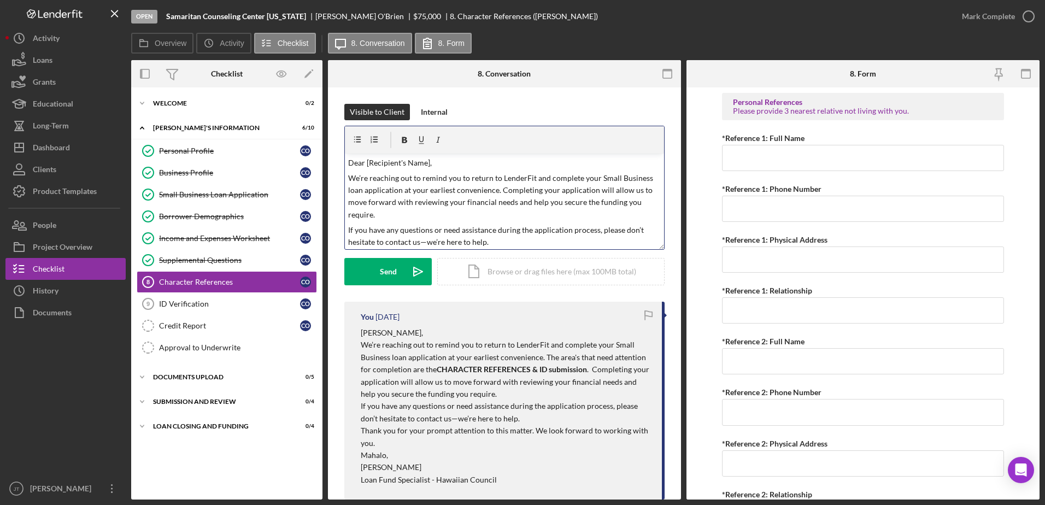
click at [427, 163] on p "Dear [Recipient's Name]," at bounding box center [504, 163] width 313 height 12
click at [384, 216] on p "We’re reaching out to remind you to return to LenderFit and complete your Small…" at bounding box center [504, 196] width 313 height 49
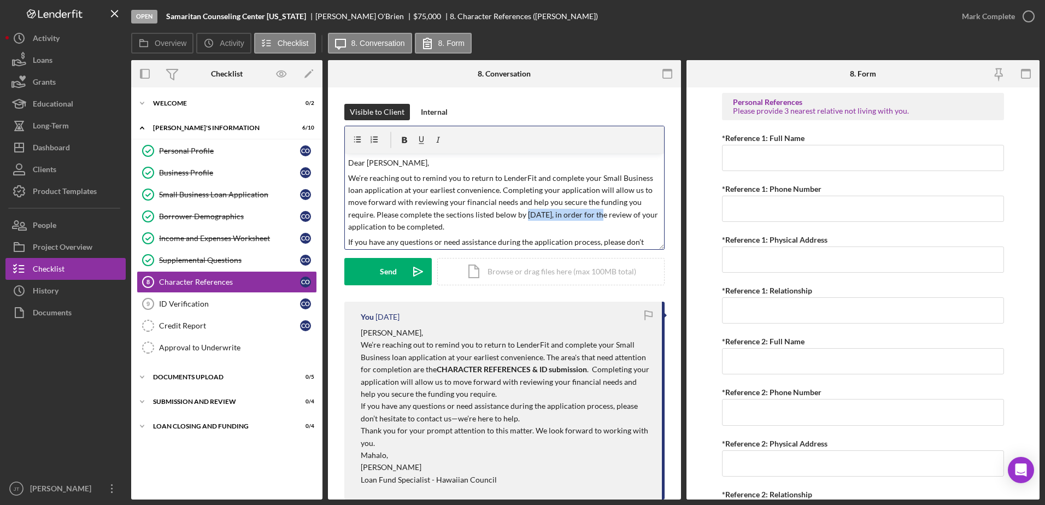
drag, startPoint x: 526, startPoint y: 214, endPoint x: 606, endPoint y: 218, distance: 79.3
click at [606, 218] on p "We’re reaching out to remind you to return to LenderFit and complete your Small…" at bounding box center [504, 202] width 313 height 61
click at [403, 144] on icon "button" at bounding box center [404, 140] width 25 height 25
click at [464, 174] on p "We’re reaching out to remind you to return to LenderFit and complete your Small…" at bounding box center [504, 202] width 313 height 61
click at [393, 270] on div "Send" at bounding box center [388, 271] width 17 height 27
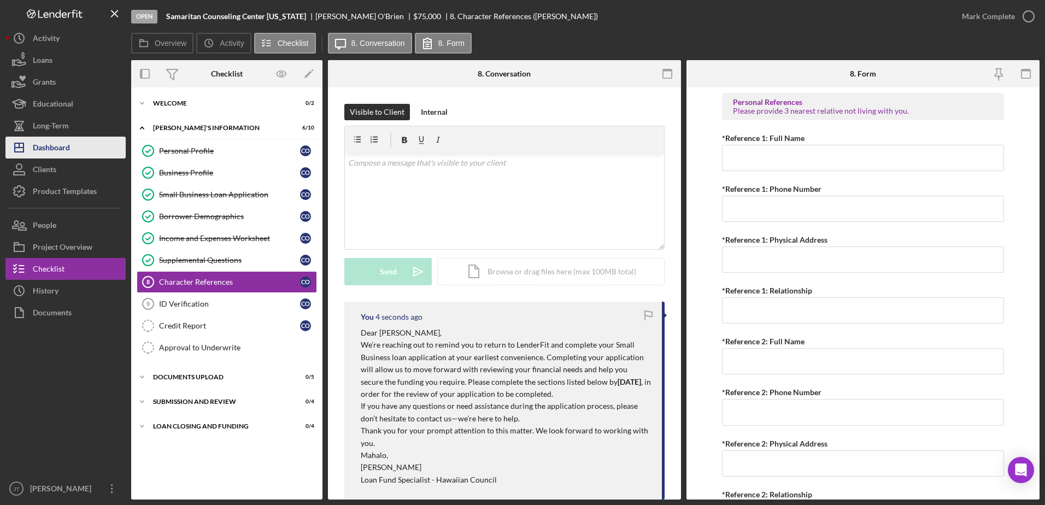
click at [62, 150] on div "Dashboard" at bounding box center [51, 149] width 37 height 25
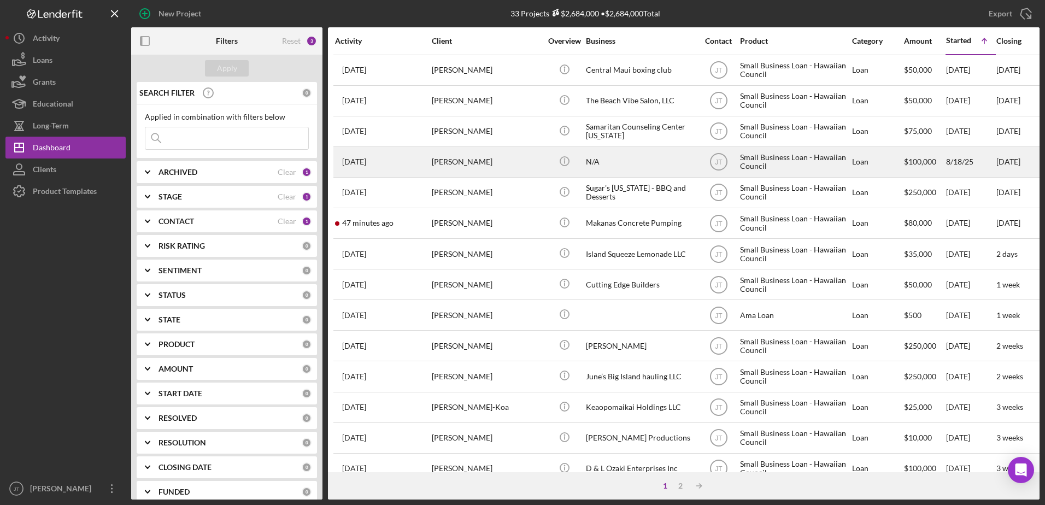
click at [485, 158] on div "[PERSON_NAME]" at bounding box center [486, 162] width 109 height 29
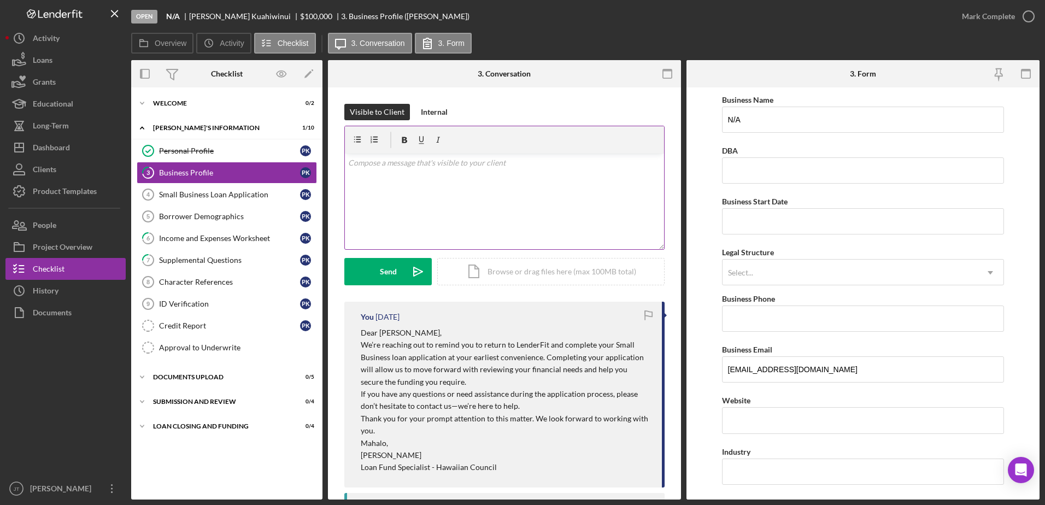
click at [368, 169] on div "v Color teal Color pink Remove color Add row above Add row below Add column bef…" at bounding box center [504, 202] width 319 height 96
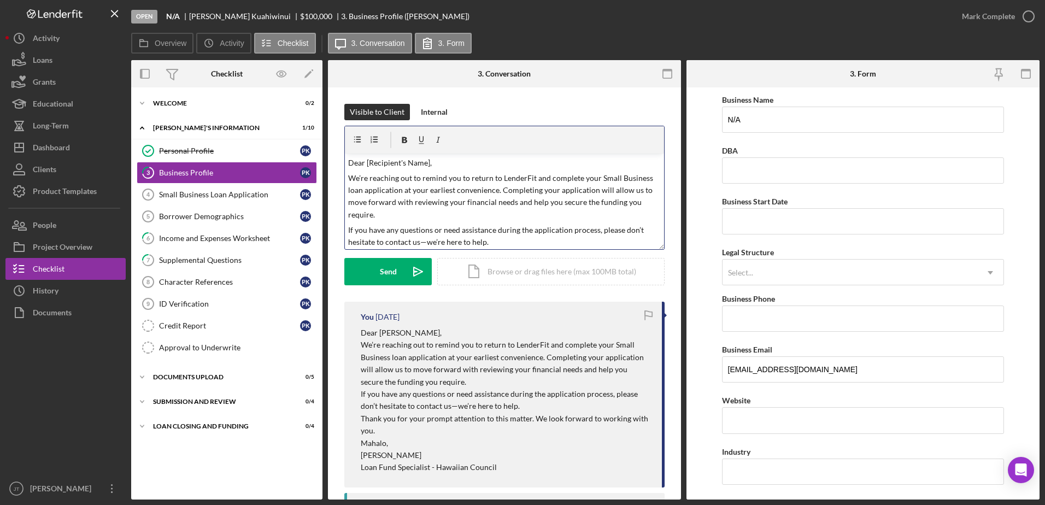
click at [429, 161] on p "Dear [Recipient's Name]," at bounding box center [504, 163] width 313 height 12
click at [383, 215] on p "We’re reaching out to remind you to return to LenderFit and complete your Small…" at bounding box center [504, 196] width 313 height 49
click at [86, 144] on button "Icon/Dashboard Dashboard" at bounding box center [65, 148] width 120 height 22
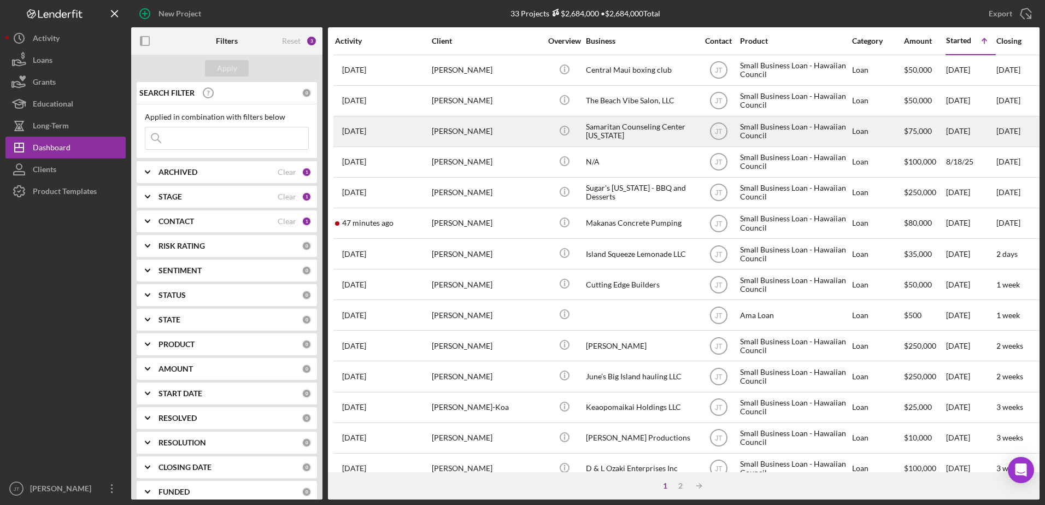
click at [468, 133] on div "[PERSON_NAME]" at bounding box center [486, 131] width 109 height 29
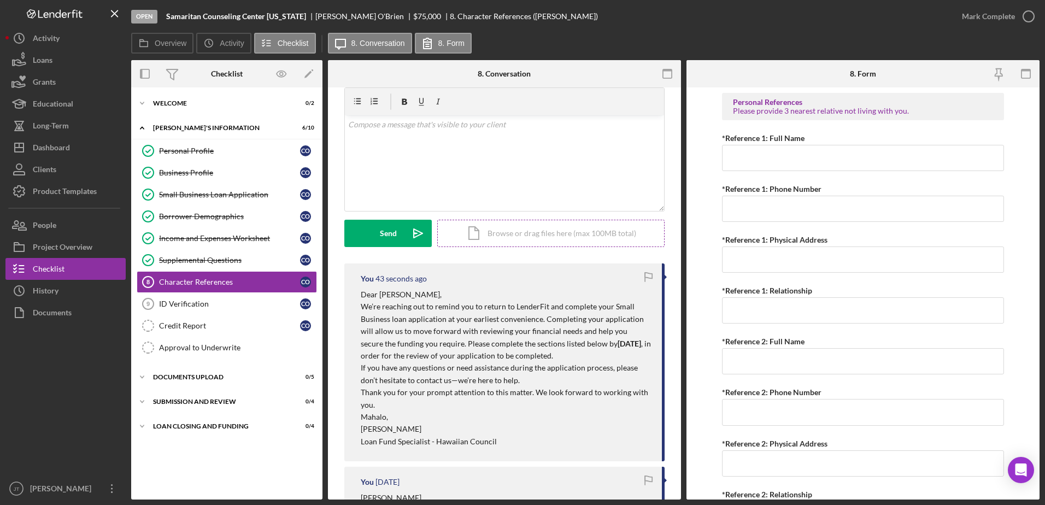
scroll to position [55, 0]
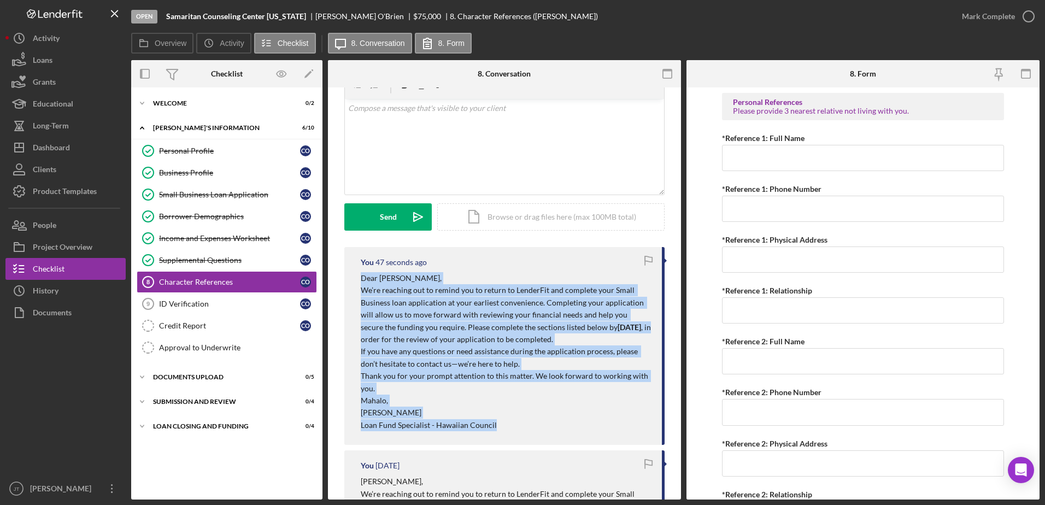
drag, startPoint x: 357, startPoint y: 278, endPoint x: 518, endPoint y: 427, distance: 218.5
click at [518, 427] on div "You 47 seconds ago Dear [PERSON_NAME], We’re reaching out to remind you to retu…" at bounding box center [504, 346] width 320 height 198
drag, startPoint x: 518, startPoint y: 427, endPoint x: 484, endPoint y: 349, distance: 84.5
copy div "Dear [PERSON_NAME], We’re reaching out to remind you to return to LenderFit and…"
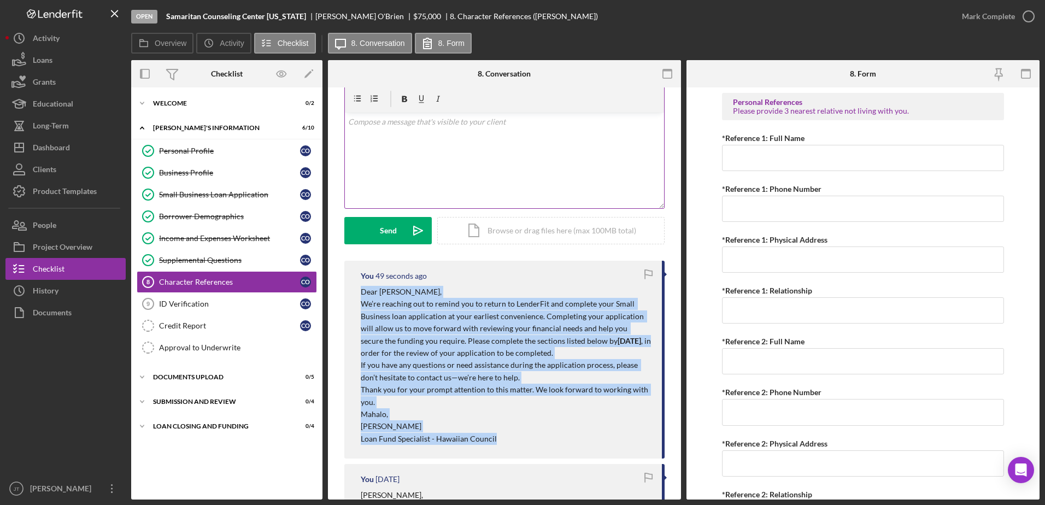
scroll to position [0, 0]
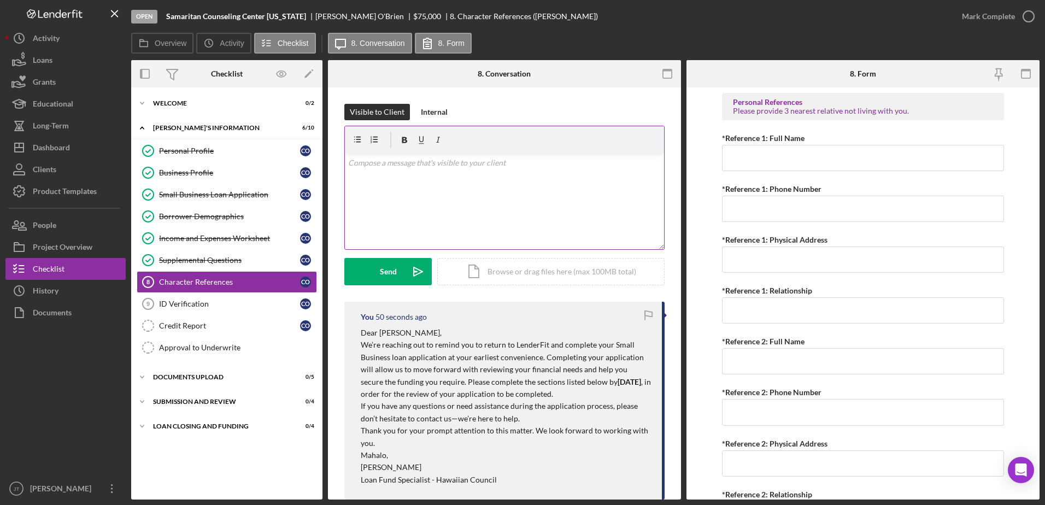
click at [369, 165] on p at bounding box center [504, 163] width 313 height 12
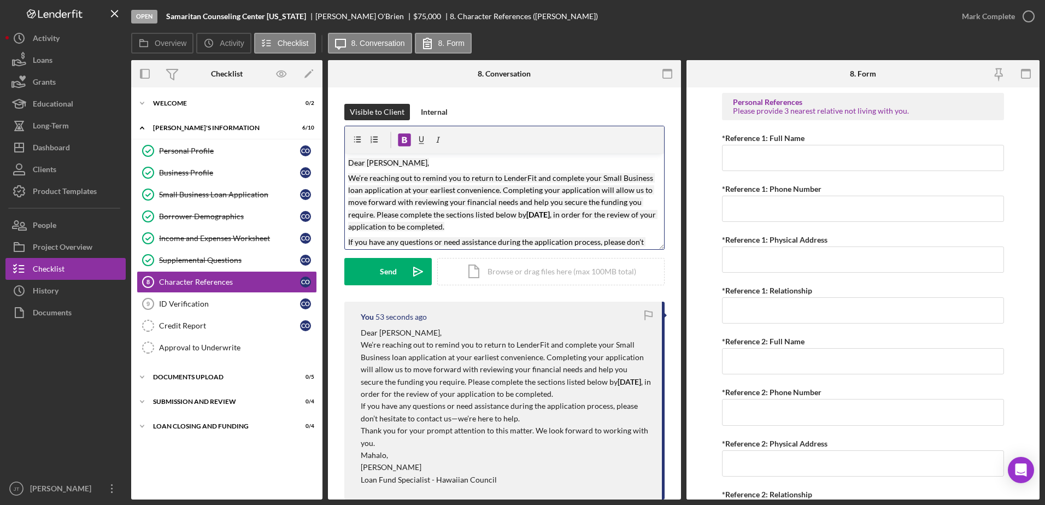
click at [536, 215] on mark "[DATE]" at bounding box center [537, 214] width 23 height 9
click at [508, 225] on p "We’re reaching out to remind you to return to LenderFit and complete your Small…" at bounding box center [504, 202] width 313 height 61
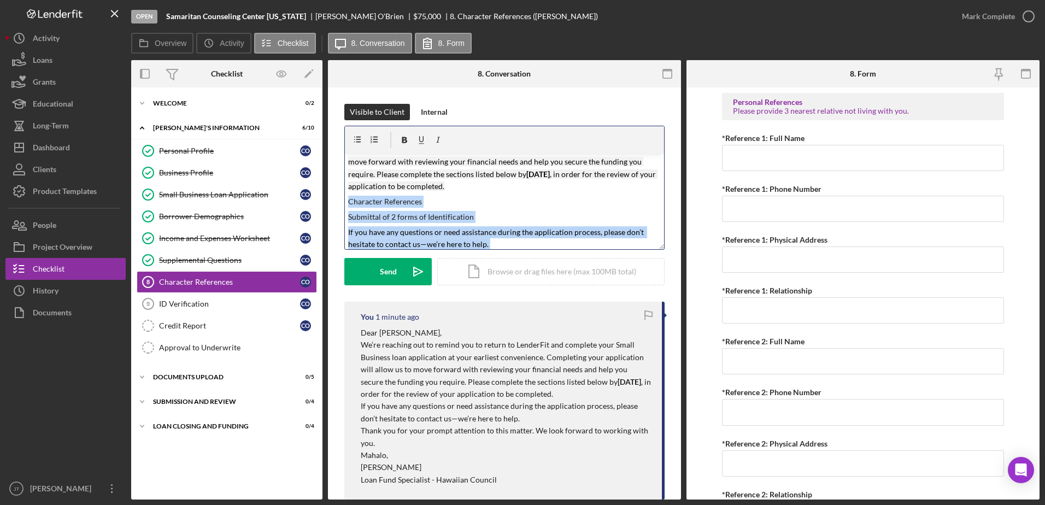
scroll to position [106, 0]
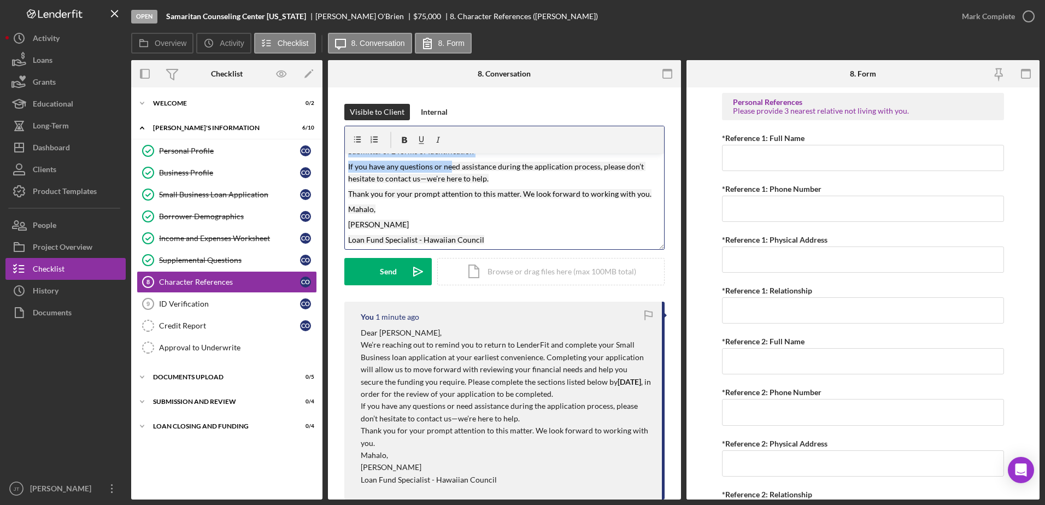
drag, startPoint x: 347, startPoint y: 229, endPoint x: 451, endPoint y: 168, distance: 120.5
click at [451, 168] on div "v Color teal Color pink Remove color Add row above Add row below Add column bef…" at bounding box center [504, 202] width 319 height 96
click at [512, 215] on div "v Color teal Color pink Remove color Add row above Add row below Add column bef…" at bounding box center [504, 202] width 319 height 96
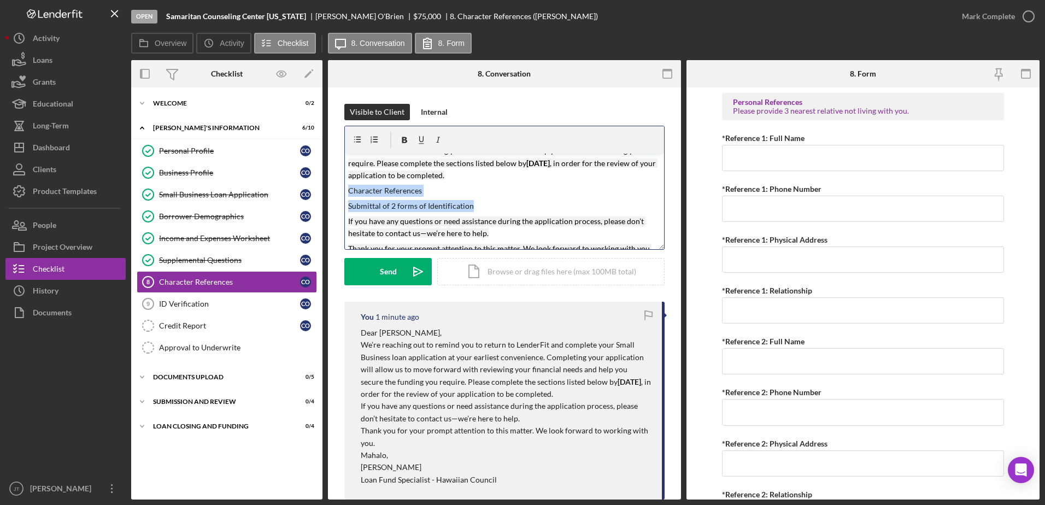
drag, startPoint x: 348, startPoint y: 191, endPoint x: 478, endPoint y: 207, distance: 131.0
click at [478, 207] on div "v Color teal Color pink Remove color Add row above Add row below Add column bef…" at bounding box center [504, 202] width 319 height 96
click at [406, 142] on icon "button" at bounding box center [404, 140] width 5 height 6
click at [363, 142] on icon "button" at bounding box center [357, 140] width 25 height 25
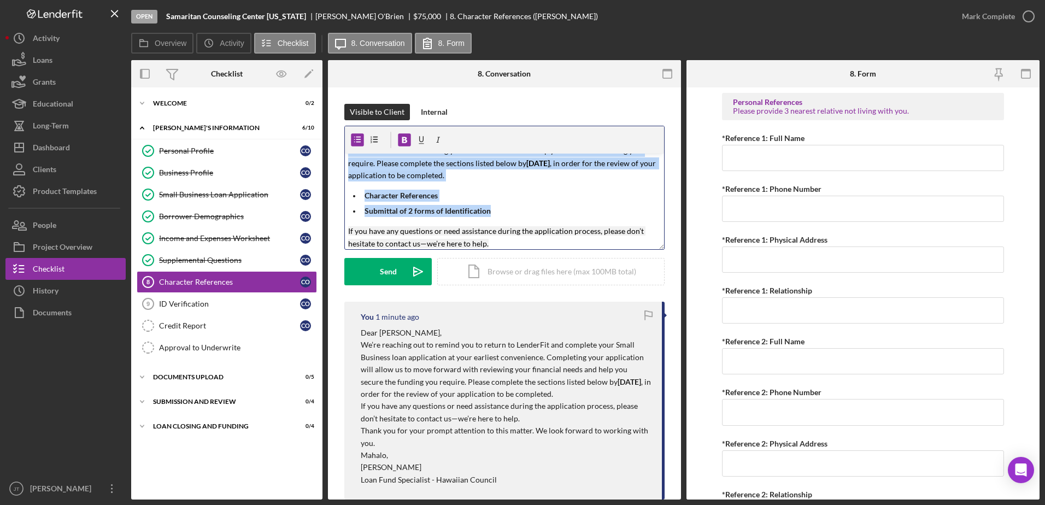
click at [524, 210] on p "Submittal of 2 forms of Identification" at bounding box center [513, 211] width 297 height 12
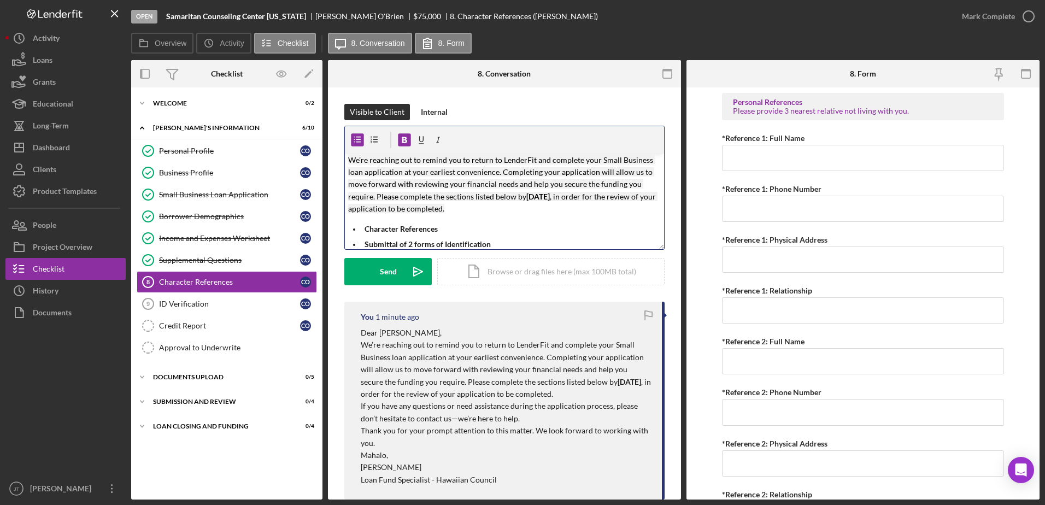
scroll to position [0, 0]
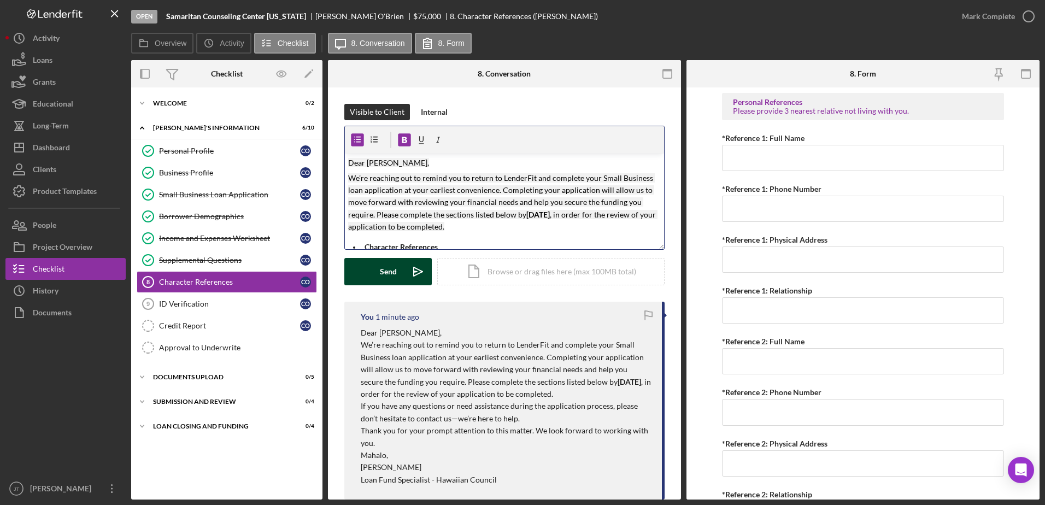
click at [386, 269] on div "Send" at bounding box center [388, 271] width 17 height 27
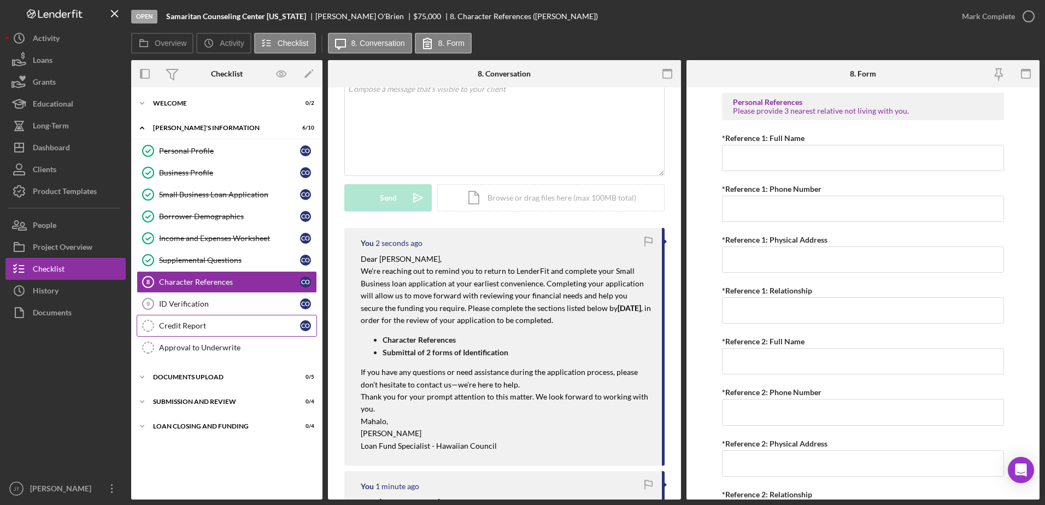
scroll to position [55, 0]
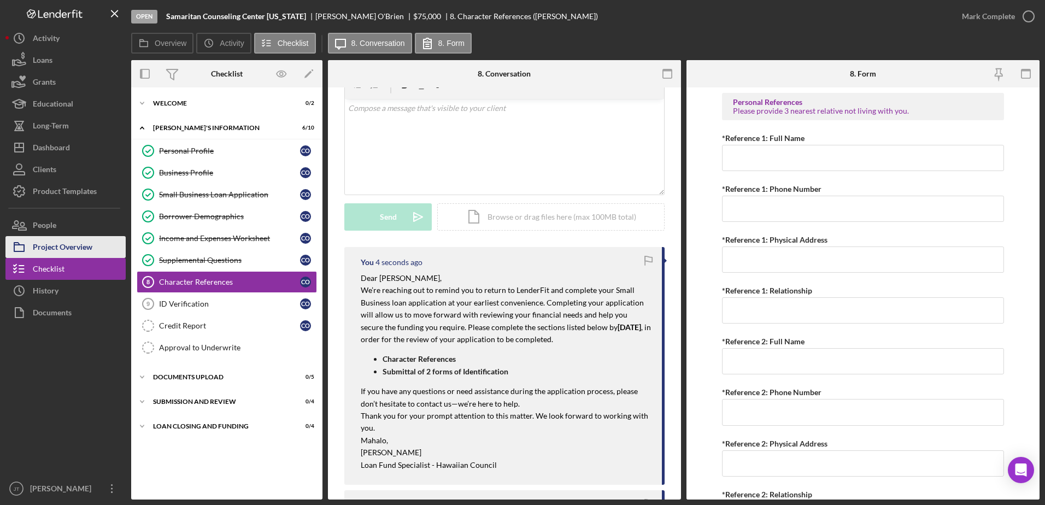
click at [87, 248] on div "Project Overview" at bounding box center [63, 248] width 60 height 25
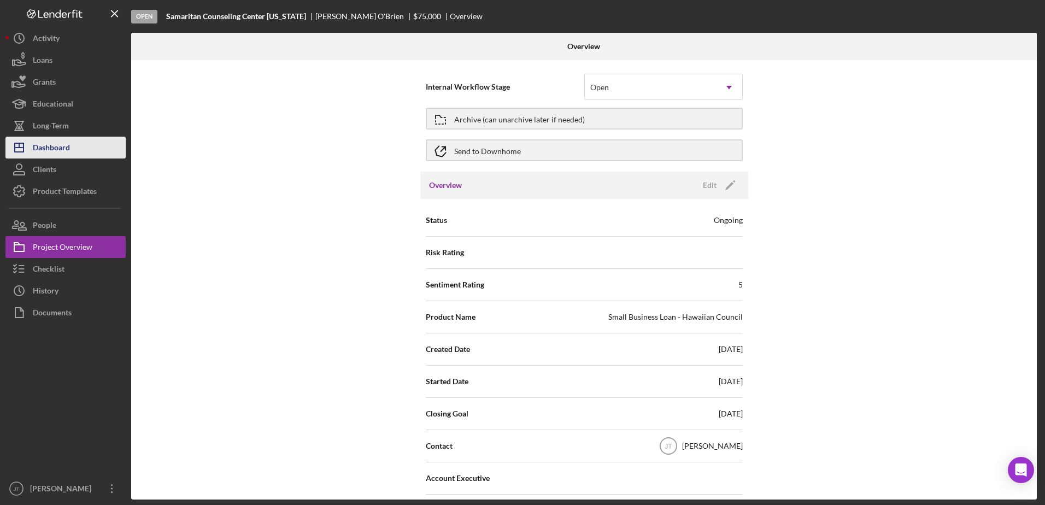
click at [69, 151] on div "Dashboard" at bounding box center [51, 149] width 37 height 25
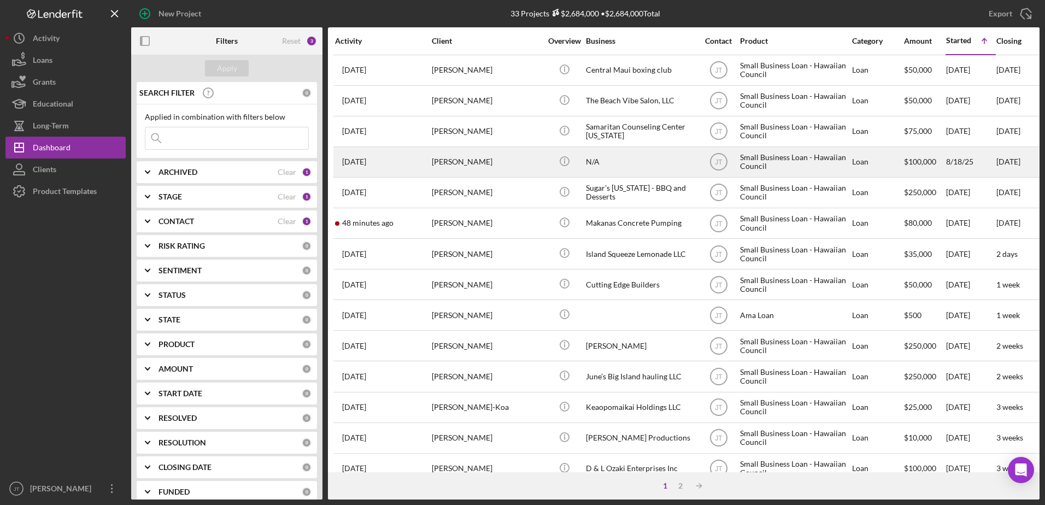
click at [470, 168] on div "[PERSON_NAME]" at bounding box center [486, 162] width 109 height 29
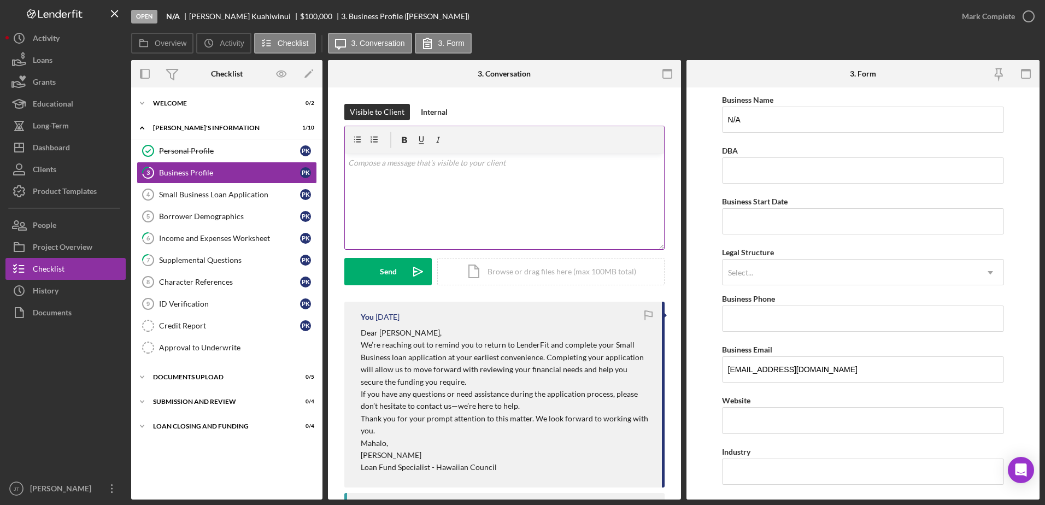
click at [379, 171] on div "v Color teal Color pink Remove color Add row above Add row below Add column bef…" at bounding box center [504, 202] width 319 height 96
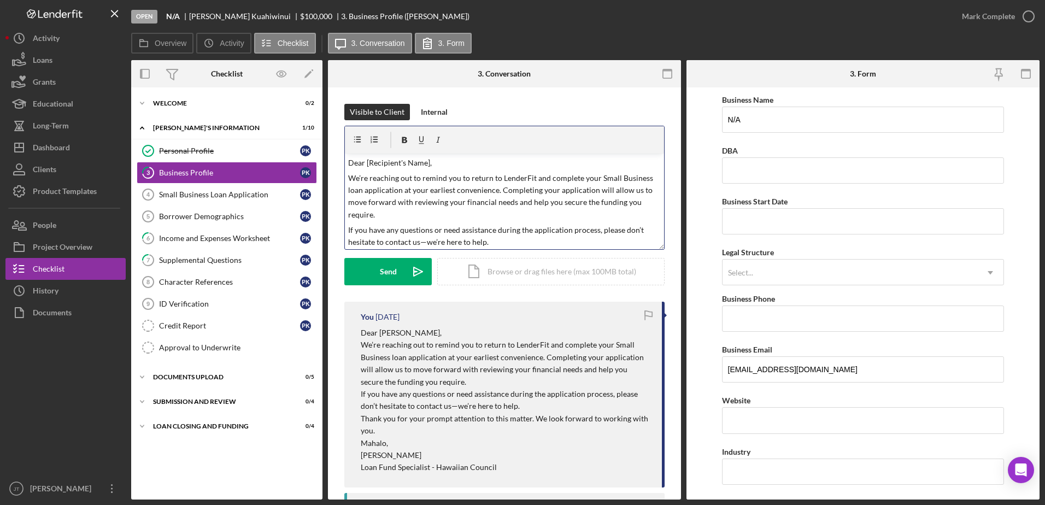
click at [428, 162] on p "Dear [Recipient's Name]," at bounding box center [504, 163] width 313 height 12
drag, startPoint x: 497, startPoint y: 190, endPoint x: 403, endPoint y: 187, distance: 94.0
click at [403, 187] on p "We’re reaching out to remind you to return to LenderFit and complete your Small…" at bounding box center [504, 196] width 313 height 49
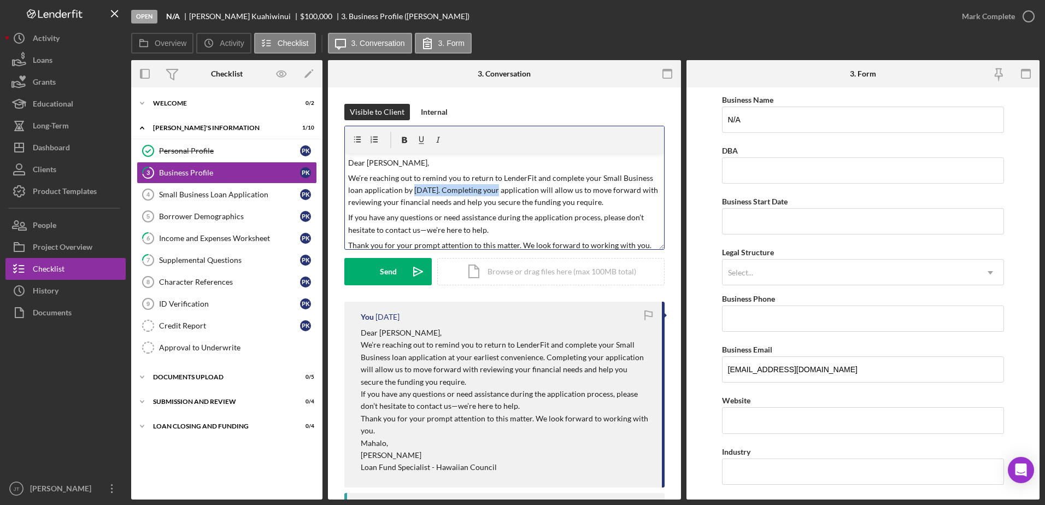
drag, startPoint x: 413, startPoint y: 189, endPoint x: 493, endPoint y: 189, distance: 80.3
click at [493, 189] on p "We’re reaching out to remind you to return to LenderFit and complete your Small…" at bounding box center [504, 190] width 313 height 37
click at [403, 142] on icon "button" at bounding box center [404, 140] width 5 height 6
click at [491, 222] on div "v Color teal Color pink Remove color Add row above Add row below Add column bef…" at bounding box center [504, 202] width 319 height 96
click at [412, 202] on p "We’re reaching out to remind you to return to LenderFit and complete your Small…" at bounding box center [504, 190] width 313 height 37
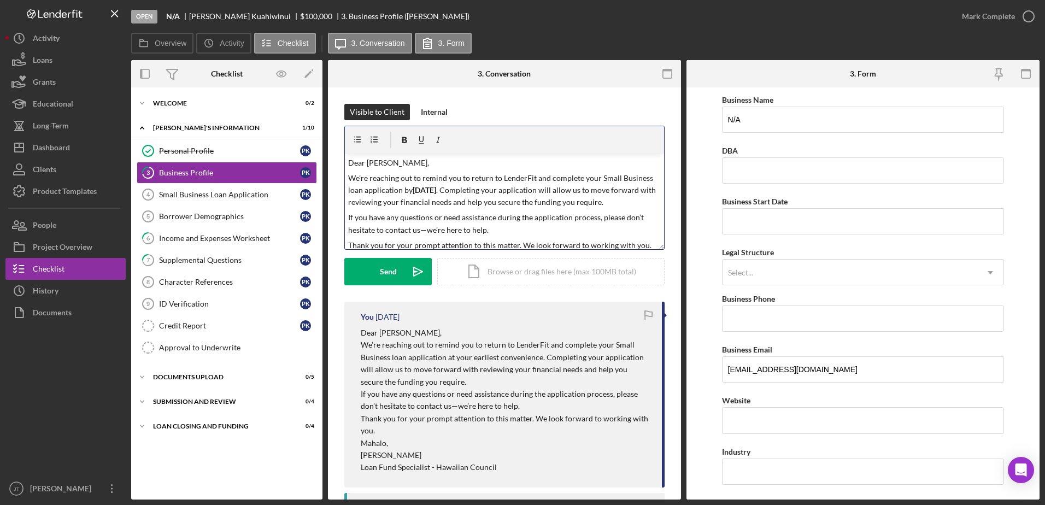
click at [483, 209] on p "We’re reaching out to remind you to return to LenderFit and complete your Small…" at bounding box center [504, 190] width 313 height 37
click at [388, 209] on p "We’re reaching out to remind you to return to LenderFit and complete your Small…" at bounding box center [504, 190] width 313 height 37
click at [483, 226] on p "We’re reaching out to remind you to return to LenderFit and complete your Small…" at bounding box center [504, 202] width 313 height 61
click at [406, 240] on p at bounding box center [504, 242] width 313 height 12
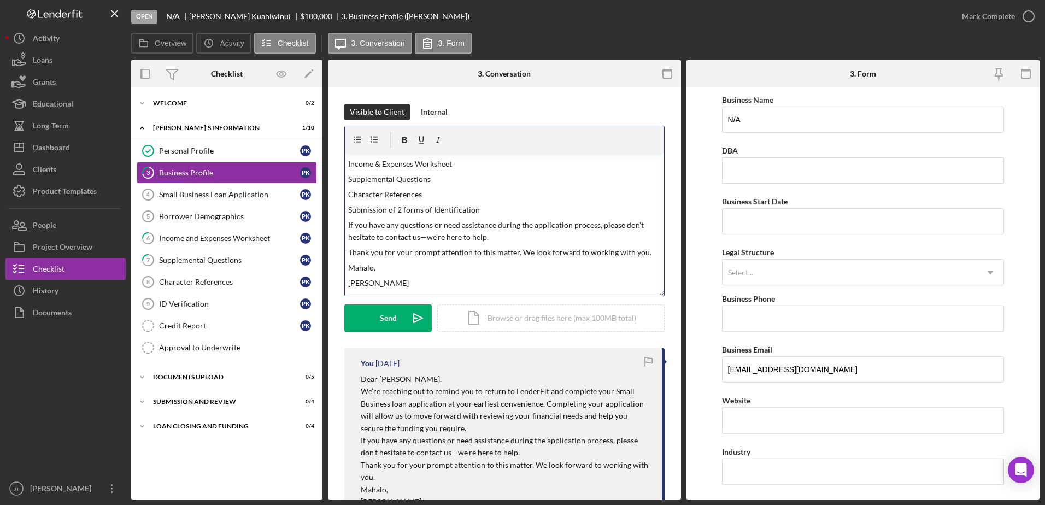
scroll to position [123, 0]
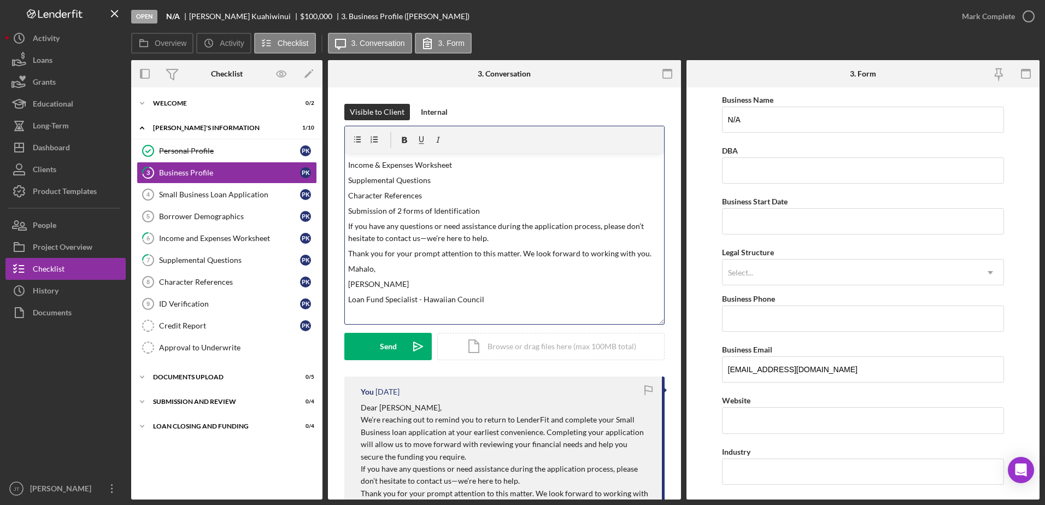
drag, startPoint x: 658, startPoint y: 247, endPoint x: 661, endPoint y: 322, distance: 74.9
click at [661, 322] on div "v Color teal Color pink Remove color Add row above Add row below Add column bef…" at bounding box center [504, 225] width 320 height 199
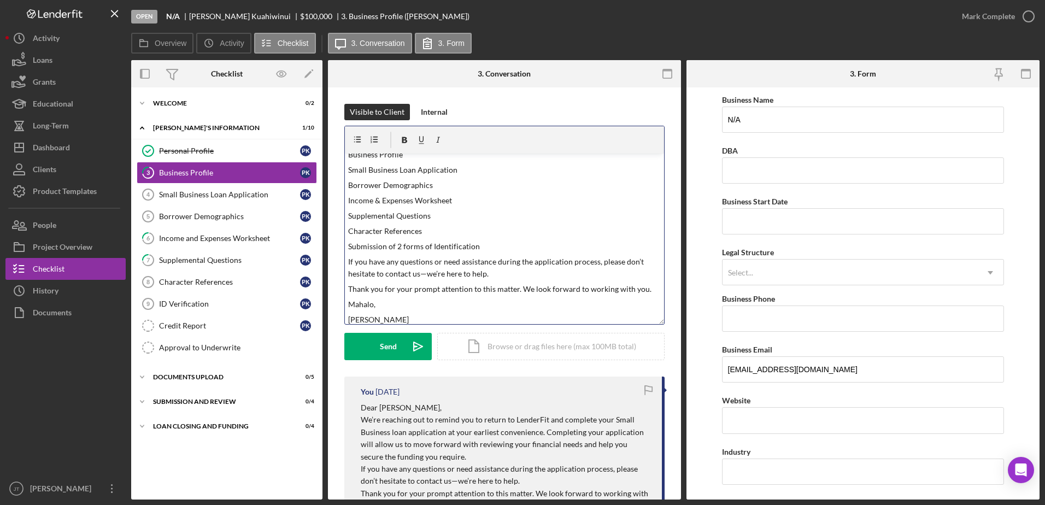
scroll to position [68, 0]
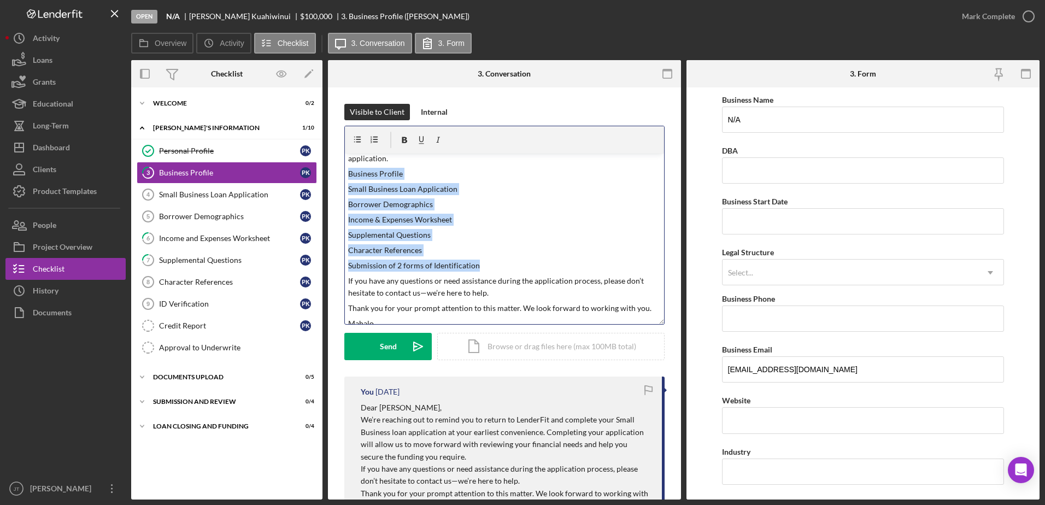
drag, startPoint x: 348, startPoint y: 173, endPoint x: 490, endPoint y: 266, distance: 169.5
click at [490, 266] on div "v Color teal Color pink Remove color Add row above Add row below Add column bef…" at bounding box center [504, 239] width 319 height 171
click at [360, 140] on icon "button" at bounding box center [357, 140] width 7 height 6
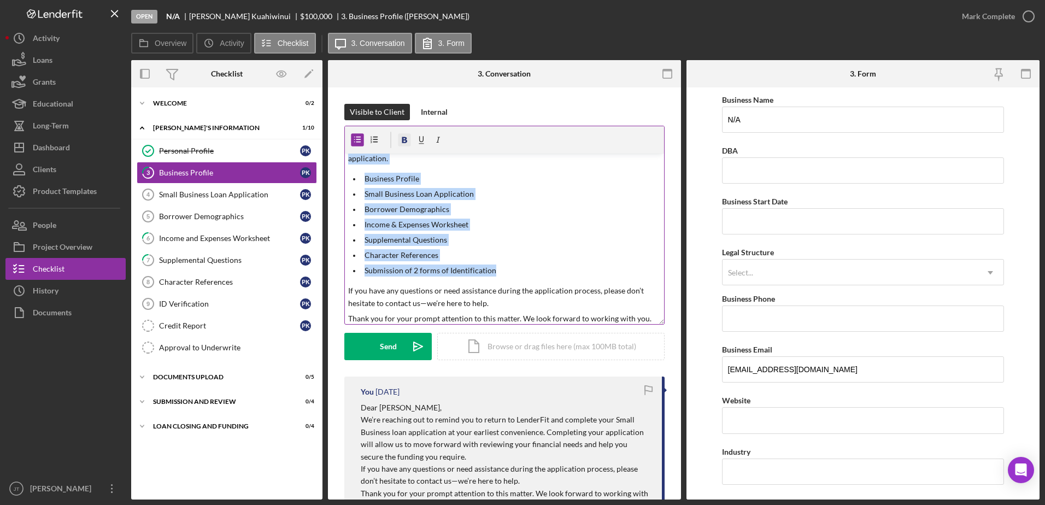
click at [406, 139] on icon "button" at bounding box center [404, 140] width 5 height 6
click at [504, 210] on p "Borrower Demographics" at bounding box center [513, 209] width 297 height 12
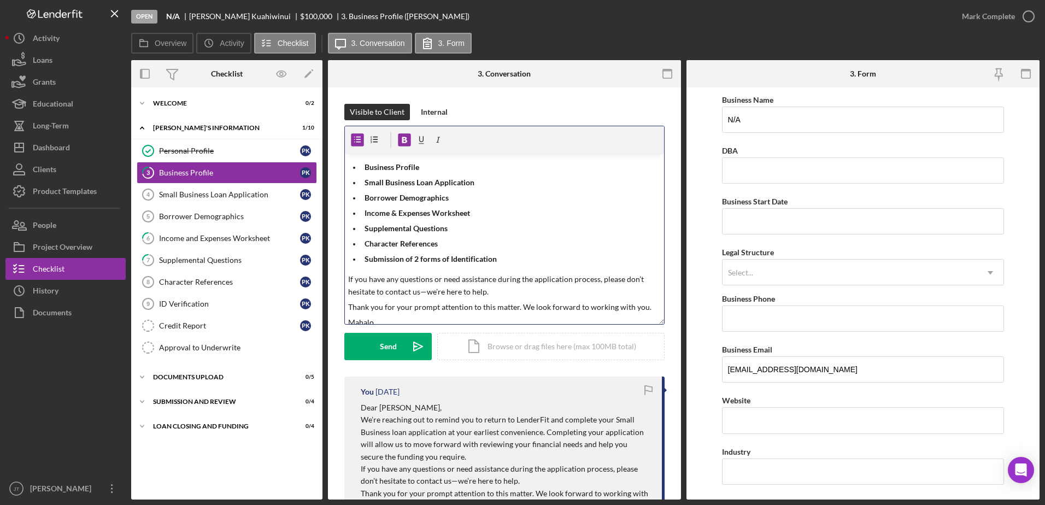
scroll to position [0, 0]
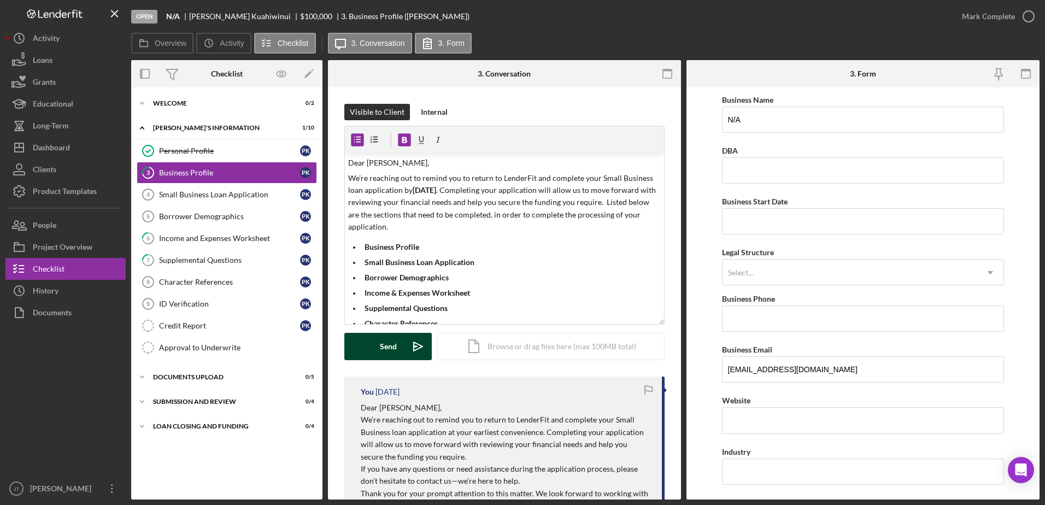
click at [382, 349] on div "Send" at bounding box center [388, 346] width 17 height 27
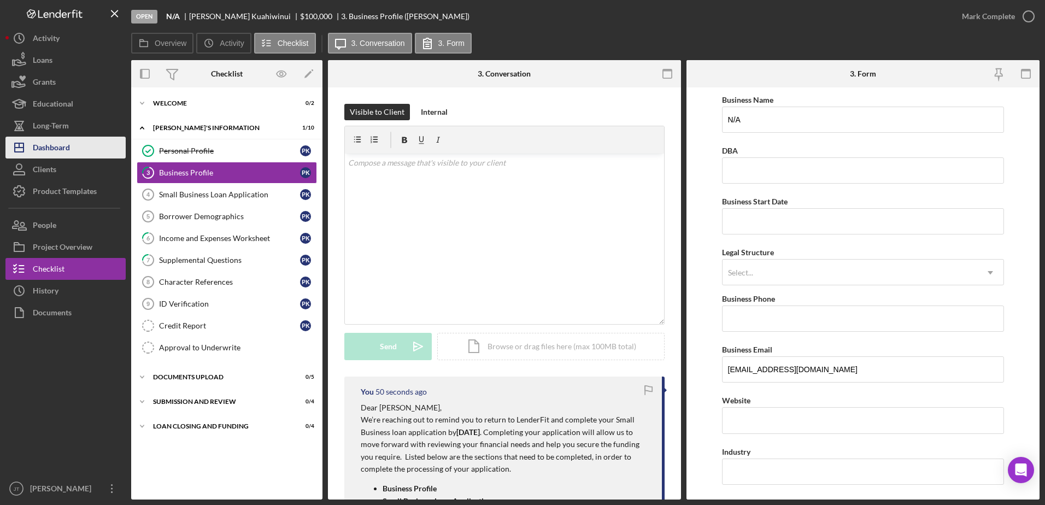
click at [78, 152] on button "Icon/Dashboard Dashboard" at bounding box center [65, 148] width 120 height 22
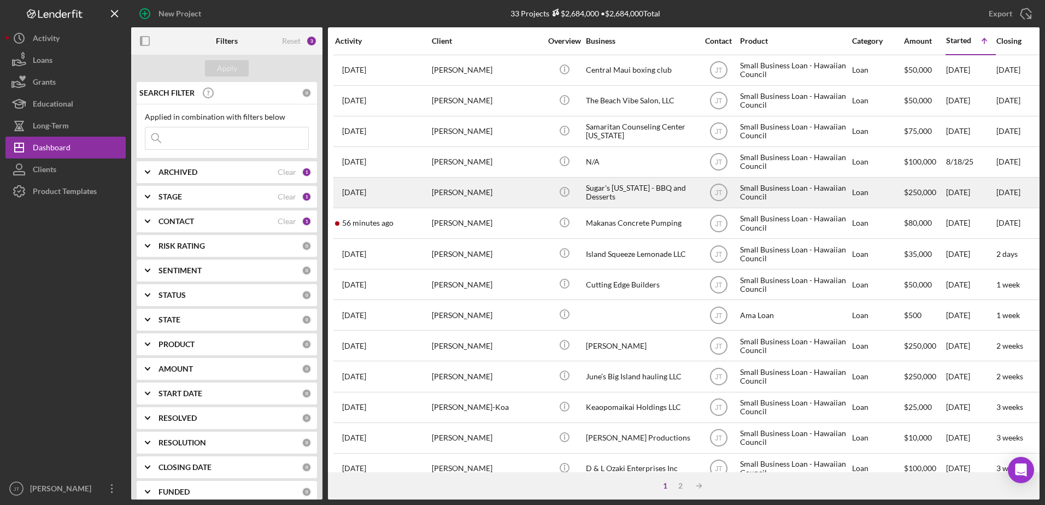
click at [458, 197] on div "[PERSON_NAME]" at bounding box center [486, 192] width 109 height 29
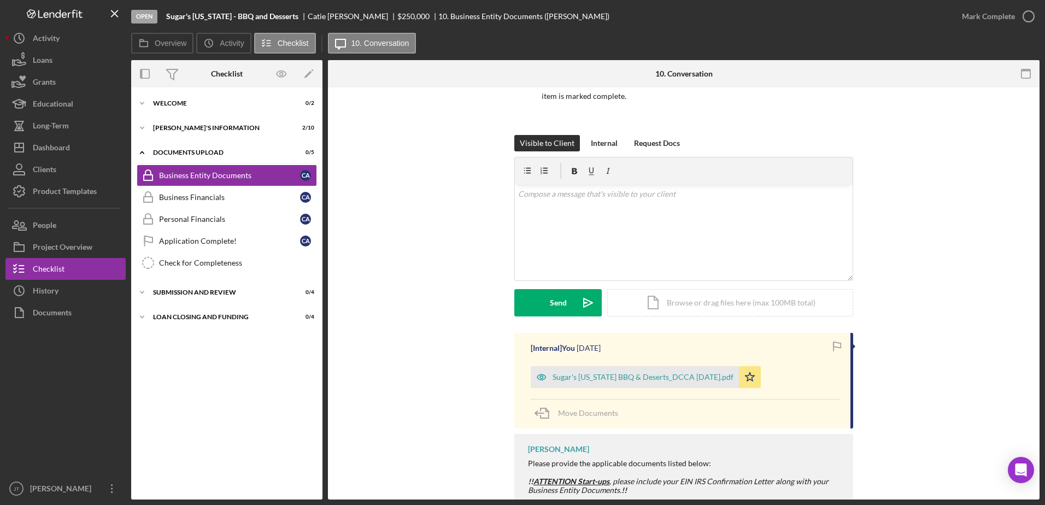
scroll to position [164, 0]
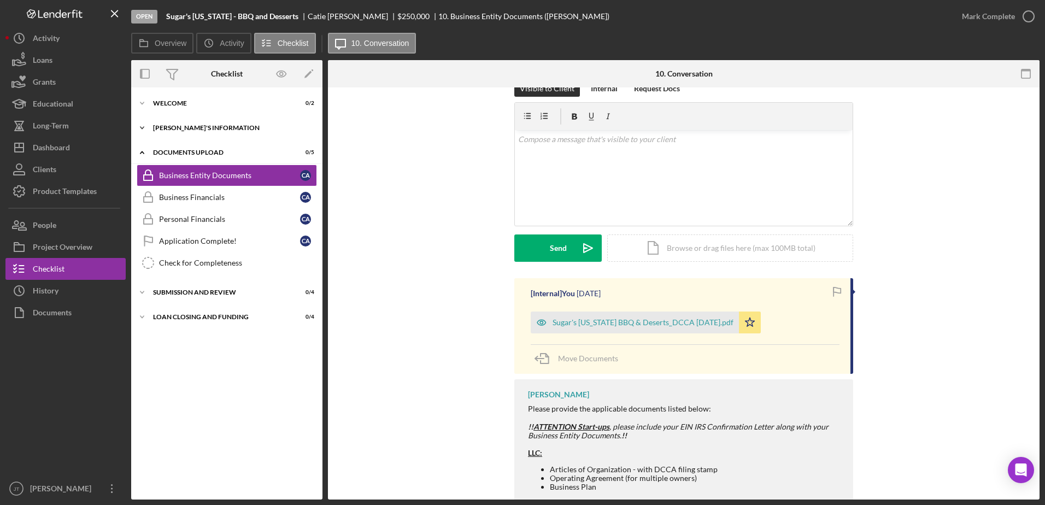
click at [145, 127] on icon "Icon/Expander" at bounding box center [142, 128] width 22 height 22
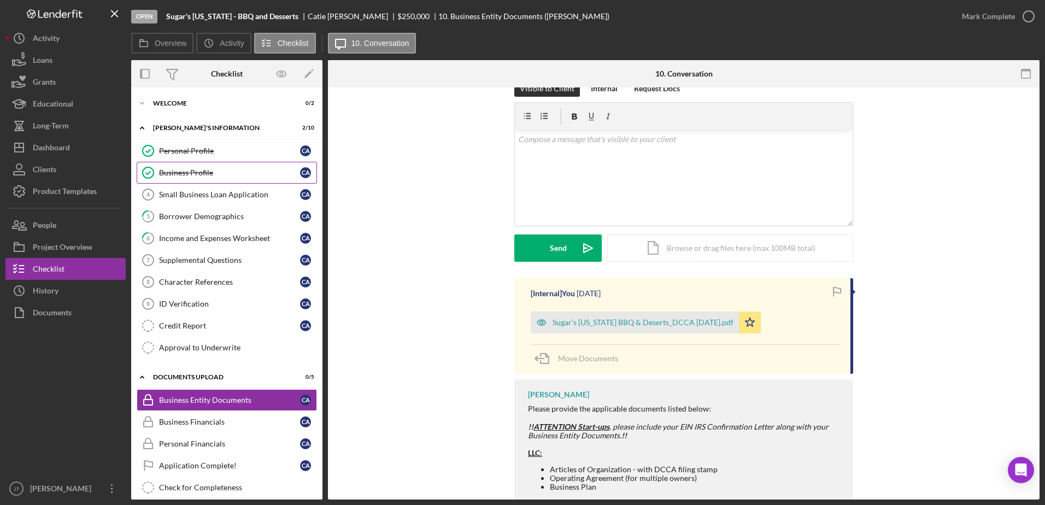
click at [259, 179] on link "Business Profile Business Profile C A" at bounding box center [227, 173] width 180 height 22
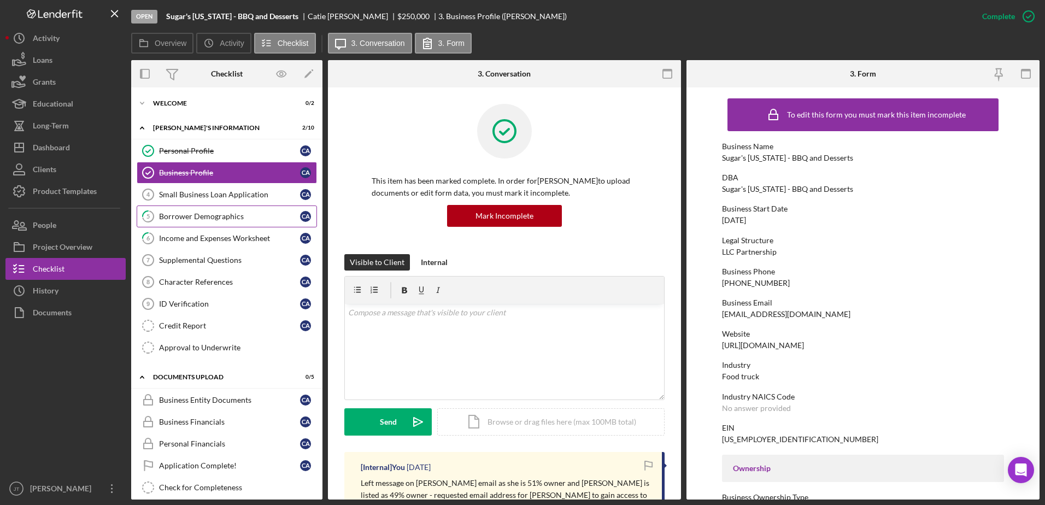
click at [248, 216] on div "Borrower Demographics" at bounding box center [229, 216] width 141 height 9
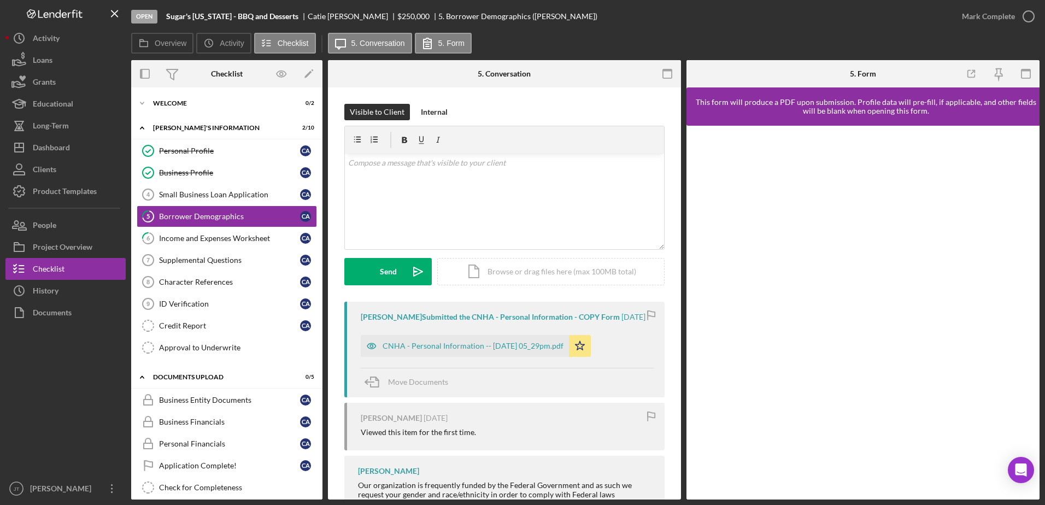
click at [566, 33] on div "Overview Icon/History Activity Checklist Icon/Message 5. Conversation 5. Form" at bounding box center [585, 44] width 908 height 22
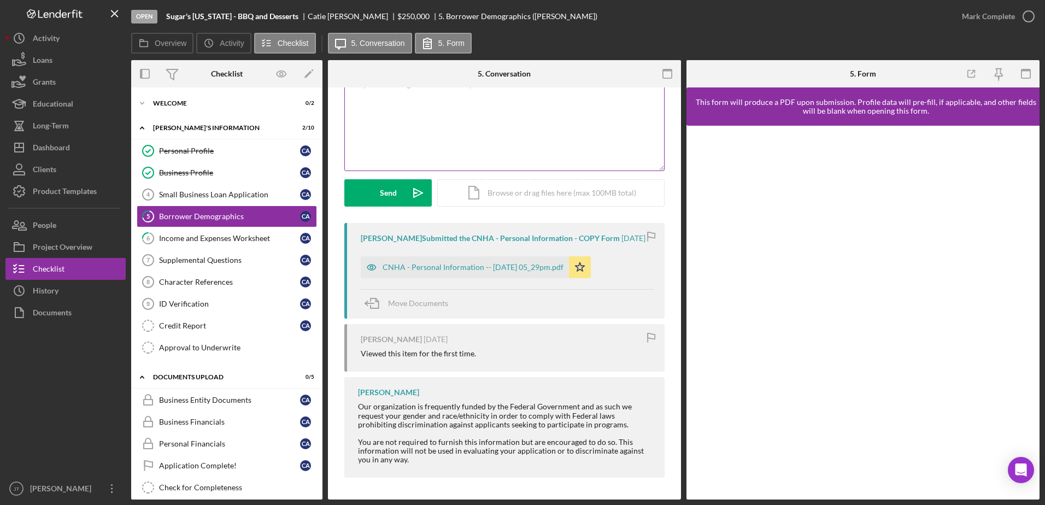
scroll to position [87, 0]
click at [1027, 15] on icon "button" at bounding box center [1028, 16] width 27 height 27
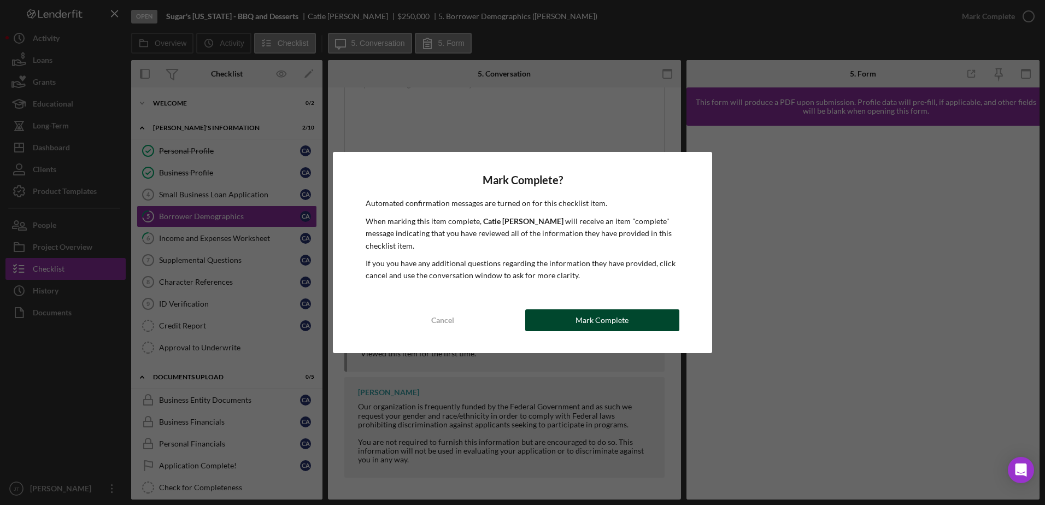
click at [582, 325] on div "Mark Complete" at bounding box center [601, 320] width 53 height 22
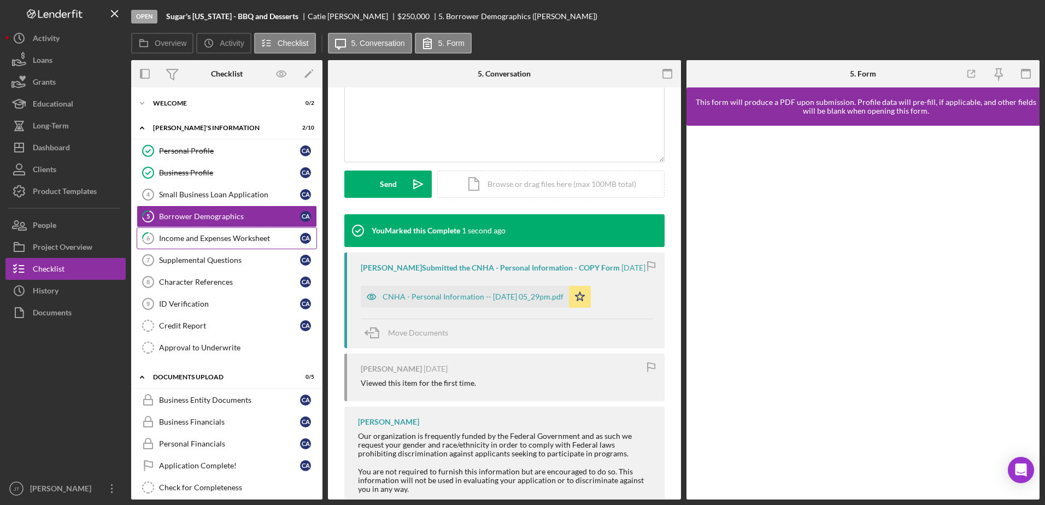
click at [216, 242] on div "Income and Expenses Worksheet" at bounding box center [229, 238] width 141 height 9
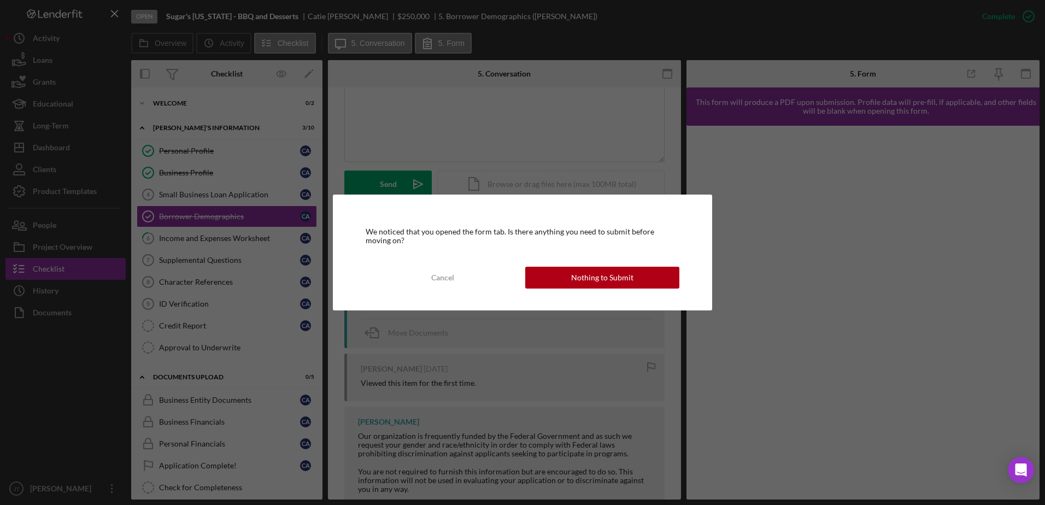
click at [567, 43] on div "We noticed that you opened the form tab. Is there anything you need to submit b…" at bounding box center [522, 252] width 1045 height 505
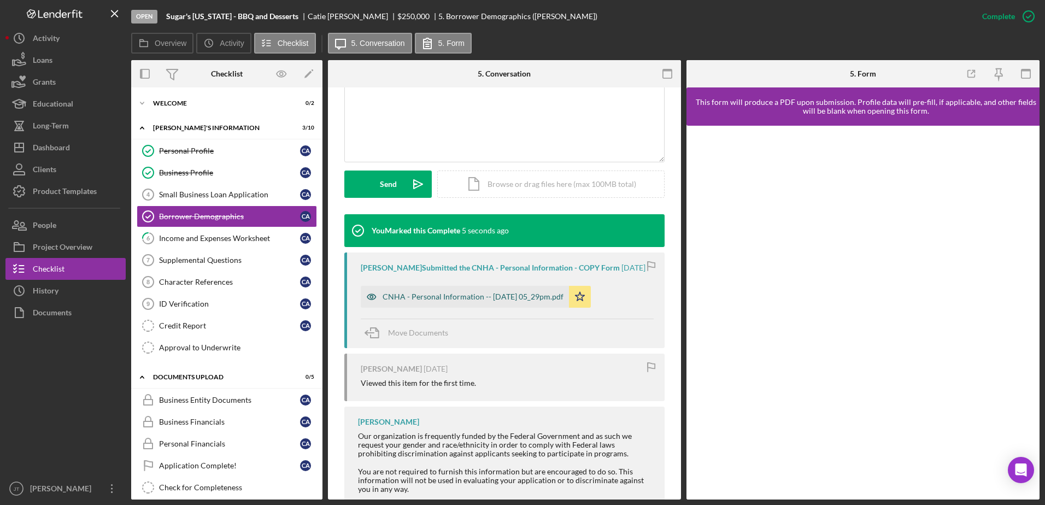
click at [498, 301] on div "CNHA - Personal Information -- [DATE] 05_29pm.pdf" at bounding box center [473, 296] width 181 height 9
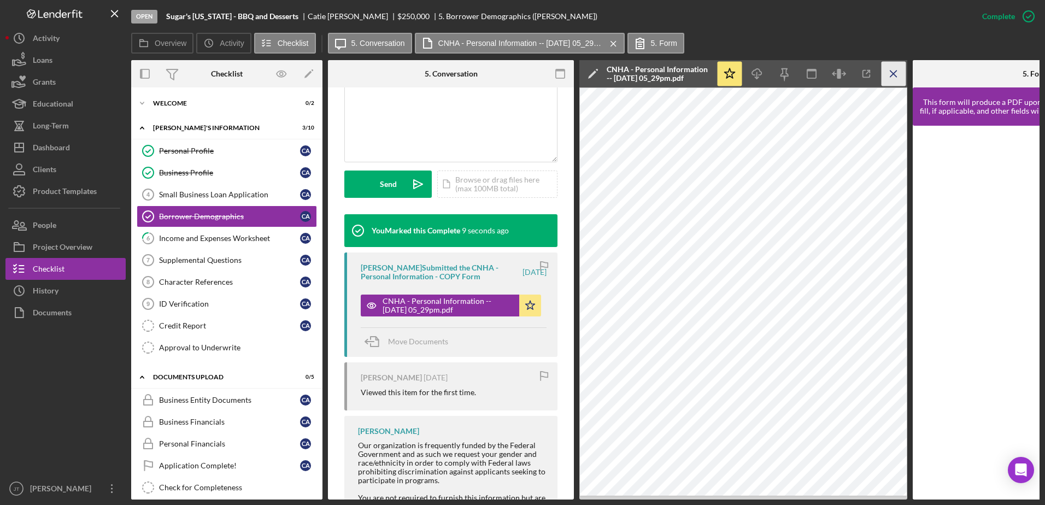
click at [892, 77] on icon "Icon/Menu Close" at bounding box center [894, 74] width 25 height 25
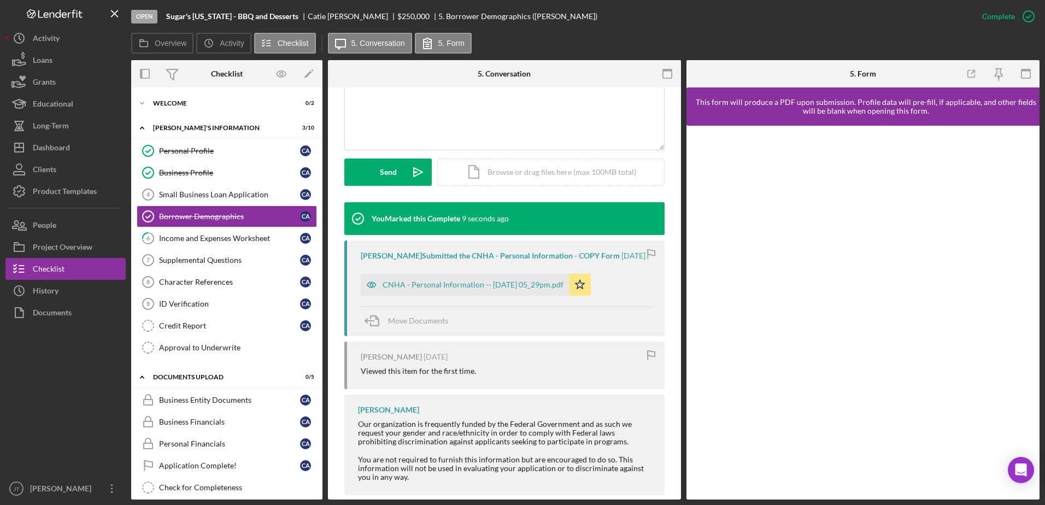
scroll to position [238, 0]
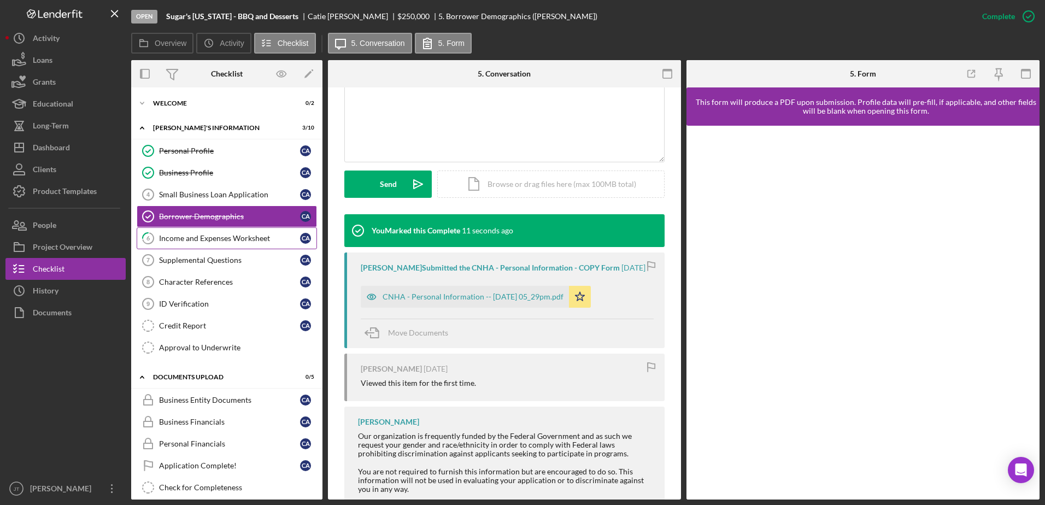
click at [261, 243] on link "6 Income and Expenses Worksheet C A" at bounding box center [227, 238] width 180 height 22
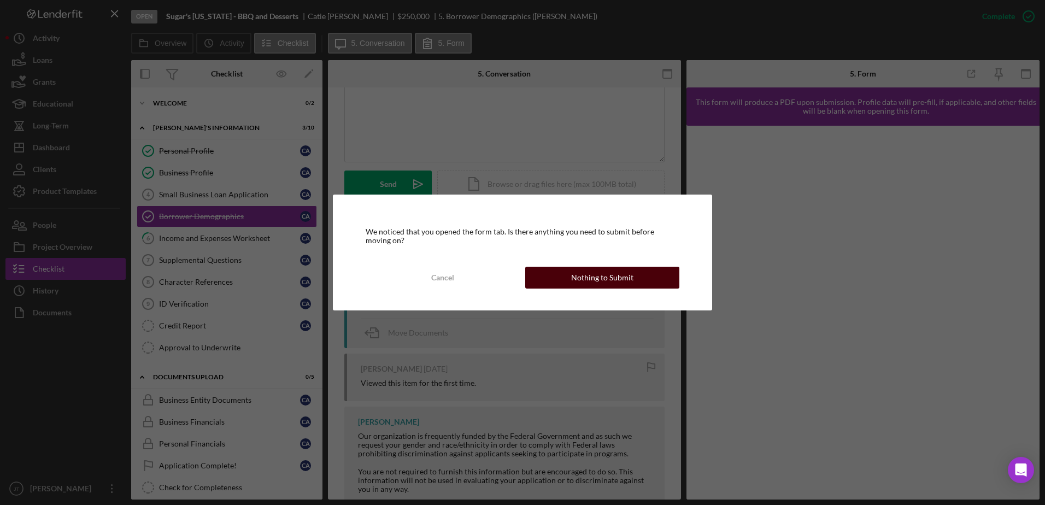
click at [591, 281] on div "Nothing to Submit" at bounding box center [602, 278] width 62 height 22
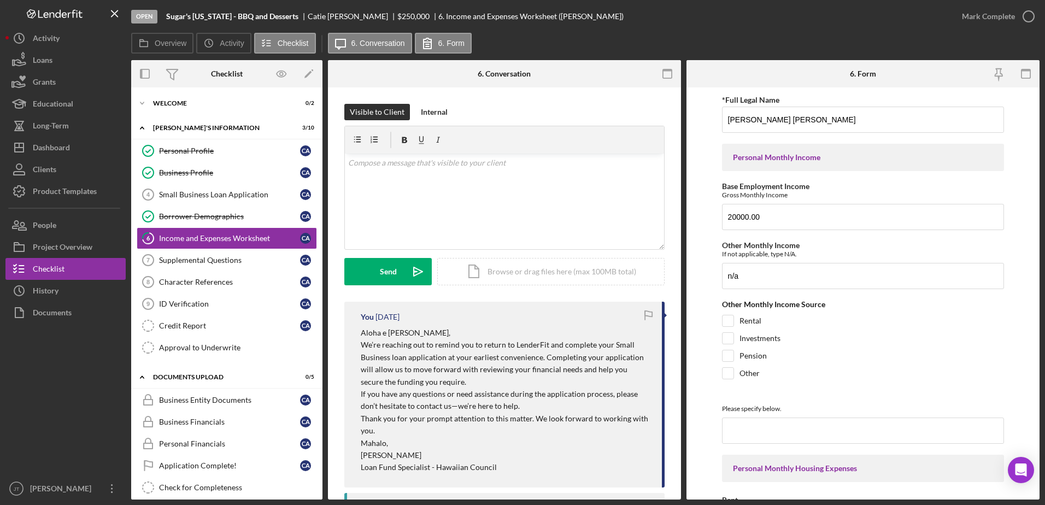
click at [648, 20] on div "Open Sugar's [US_STATE] - BBQ and Desserts [PERSON_NAME] $250,000 $250,000 6. I…" at bounding box center [541, 16] width 820 height 33
click at [387, 174] on div "v Color teal Color pink Remove color Add row above Add row below Add column bef…" at bounding box center [504, 202] width 319 height 96
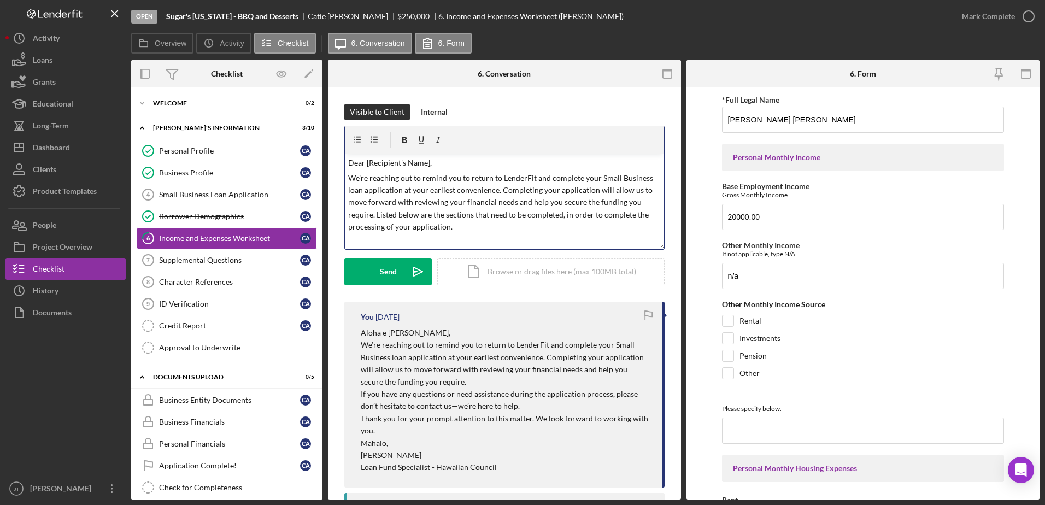
click at [430, 161] on p "Dear [Recipient's Name]," at bounding box center [504, 163] width 313 height 12
click at [495, 190] on p "We’re reaching out to remind you to return to LenderFit and complete your Small…" at bounding box center [504, 202] width 313 height 61
drag, startPoint x: 412, startPoint y: 191, endPoint x: 493, endPoint y: 193, distance: 80.9
click at [493, 193] on p "We’re reaching out to remind you to return to LenderFit and complete your Small…" at bounding box center [504, 202] width 313 height 61
click at [404, 143] on icon "button" at bounding box center [404, 140] width 5 height 6
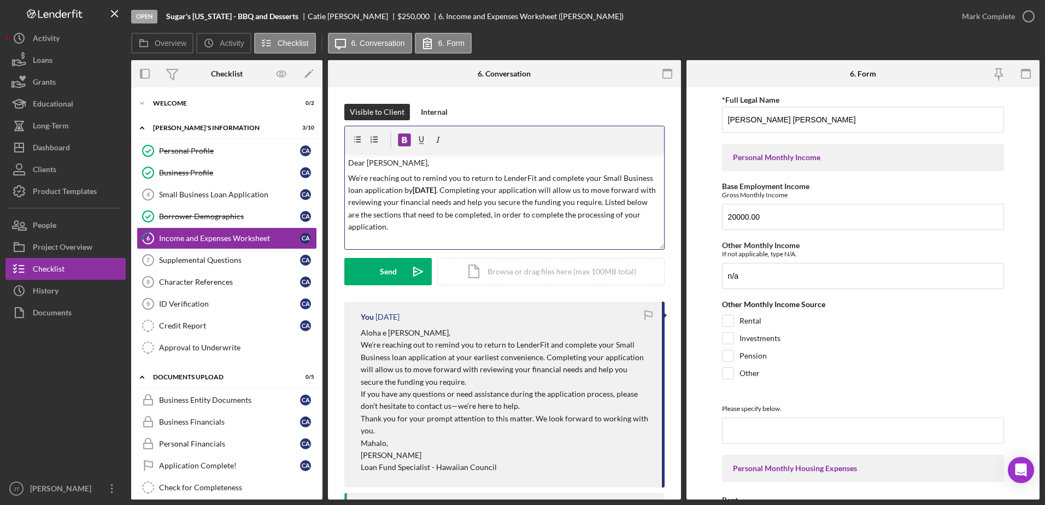
click at [513, 237] on p at bounding box center [504, 242] width 313 height 12
click at [357, 240] on p at bounding box center [504, 242] width 313 height 12
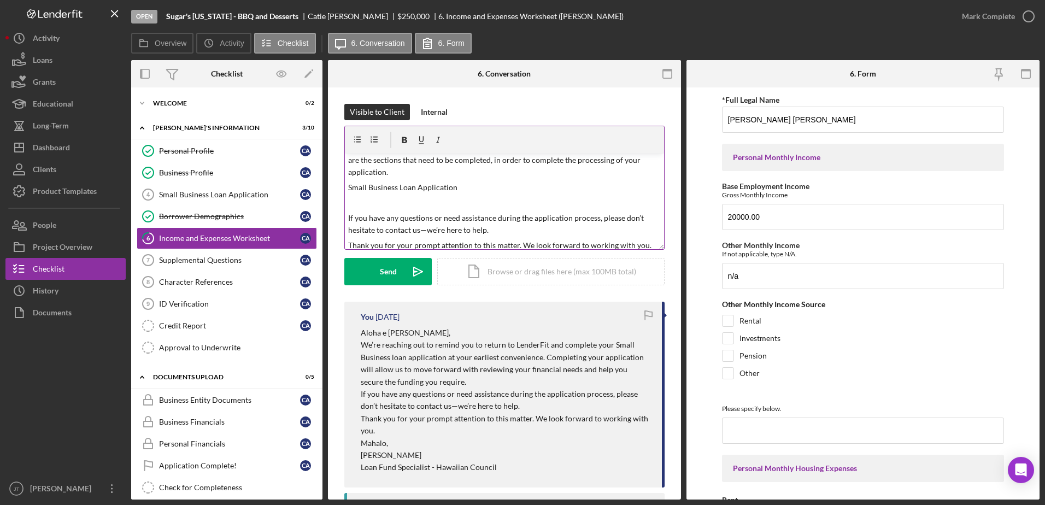
click at [469, 190] on p "Small Business Loan Application" at bounding box center [504, 187] width 313 height 12
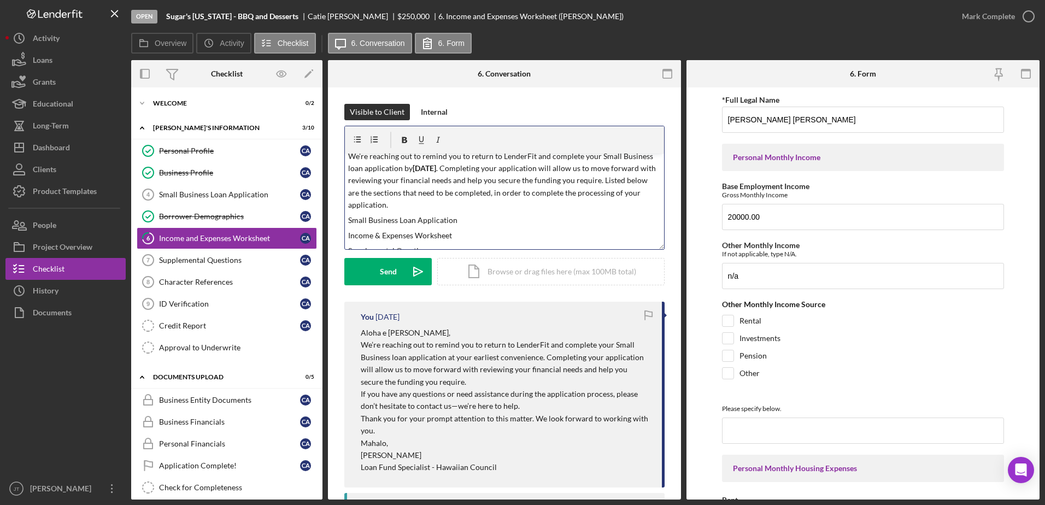
scroll to position [77, 0]
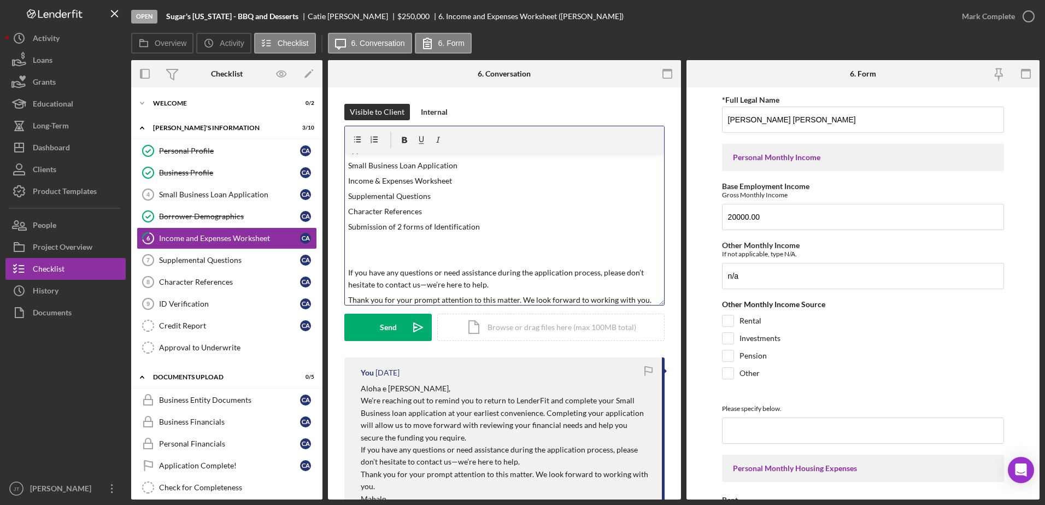
drag, startPoint x: 660, startPoint y: 247, endPoint x: 659, endPoint y: 303, distance: 55.7
click at [659, 303] on div "v Color teal Color pink Remove color Add row above Add row below Add column bef…" at bounding box center [504, 216] width 320 height 180
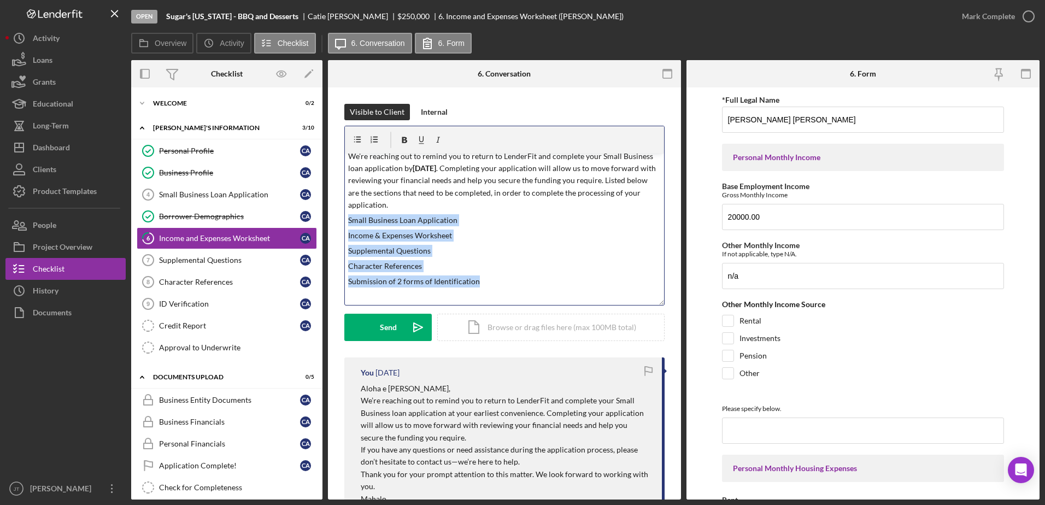
drag, startPoint x: 348, startPoint y: 219, endPoint x: 485, endPoint y: 286, distance: 152.5
click at [485, 286] on div "v Color teal Color pink Remove color Add row above Add row below Add column bef…" at bounding box center [504, 229] width 319 height 151
click at [404, 139] on icon "button" at bounding box center [404, 140] width 25 height 25
click at [352, 139] on icon "button" at bounding box center [357, 140] width 25 height 25
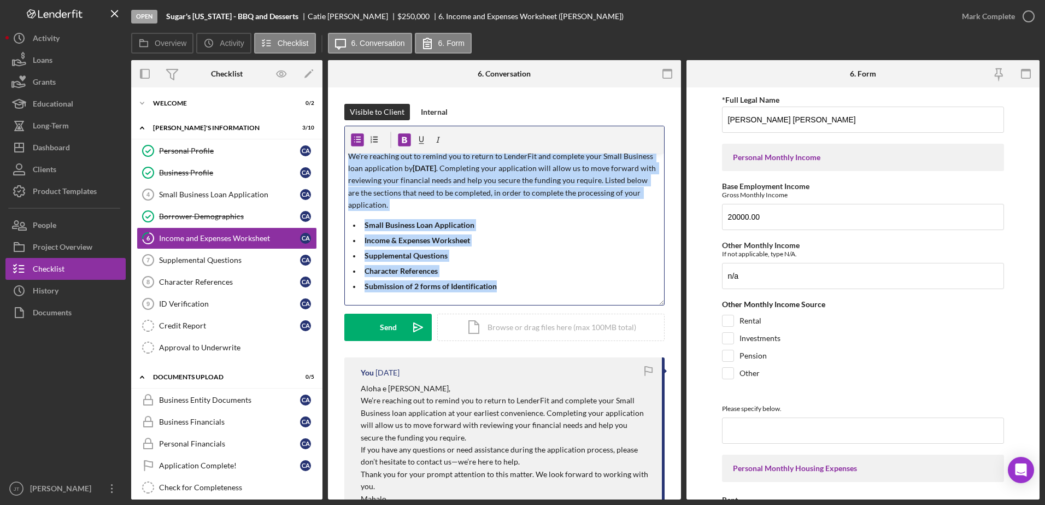
click at [501, 236] on p "Income & Expenses Worksheet" at bounding box center [513, 240] width 297 height 12
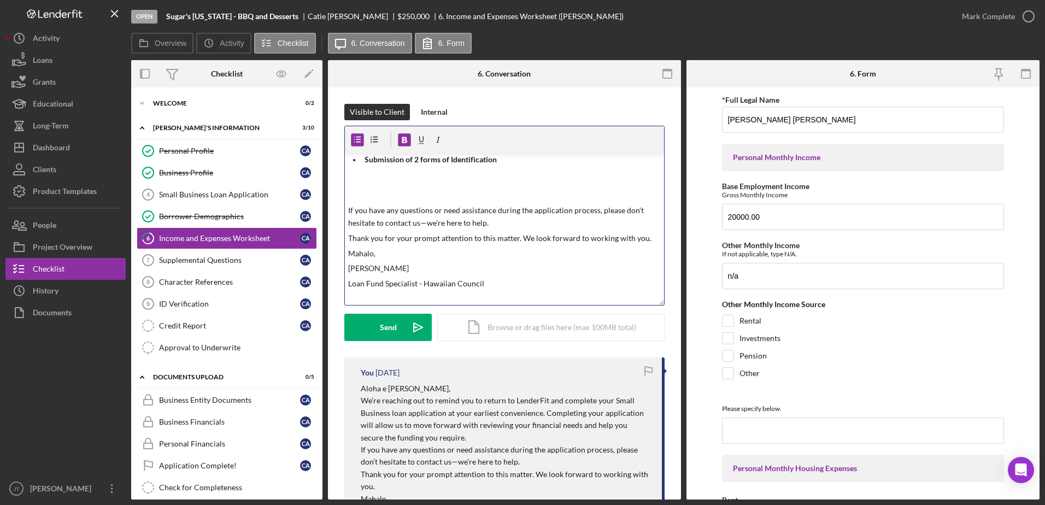
scroll to position [152, 0]
click at [388, 196] on p at bounding box center [504, 192] width 313 height 12
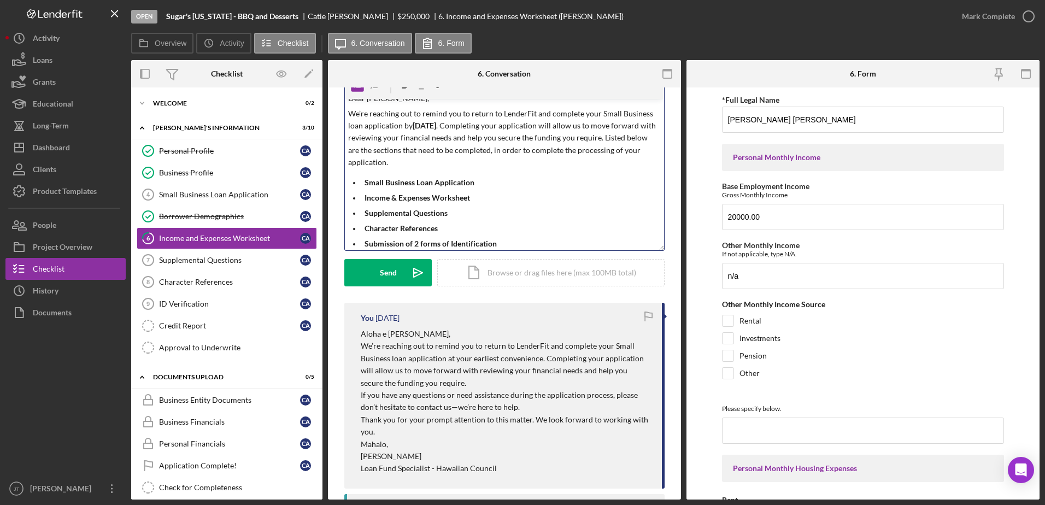
scroll to position [0, 0]
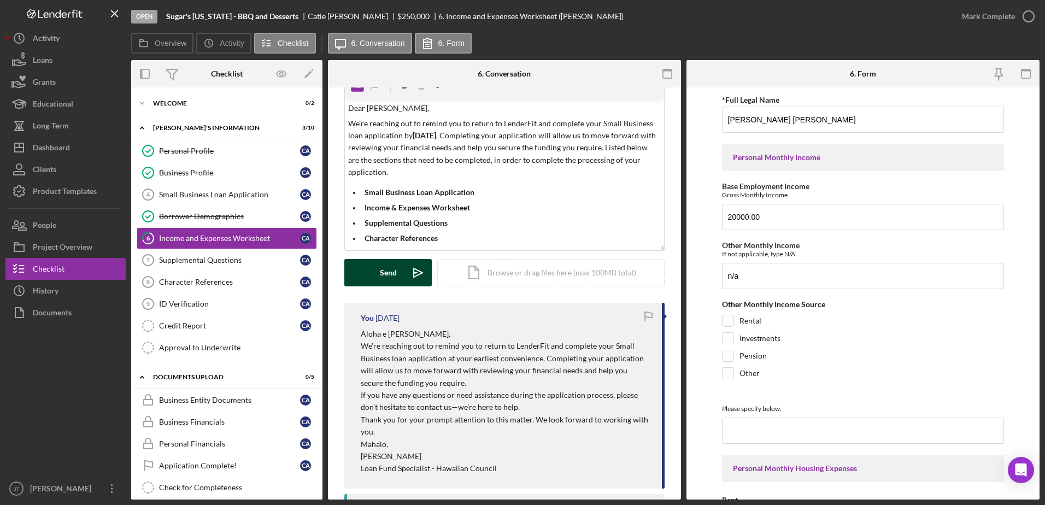
click at [395, 278] on div "Send" at bounding box center [388, 272] width 17 height 27
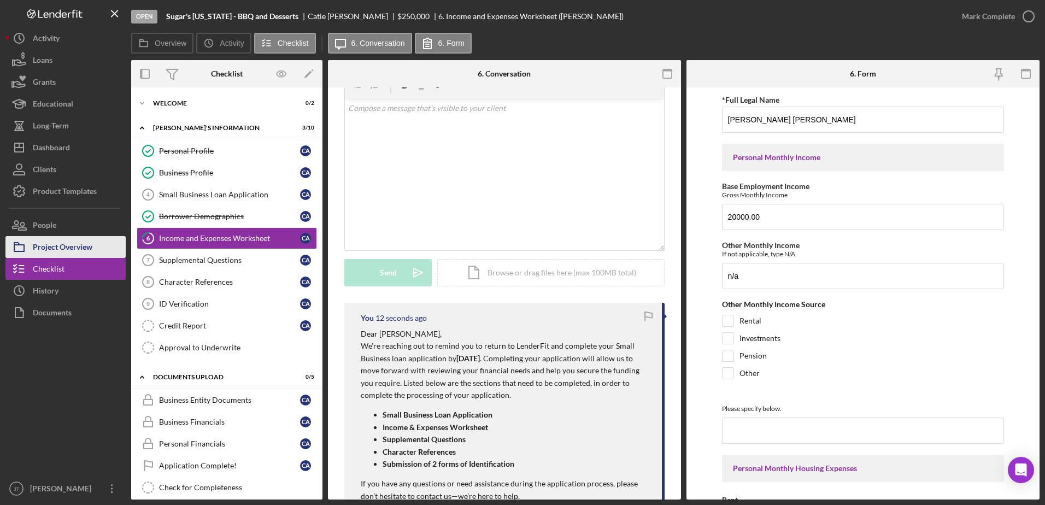
click at [77, 244] on div "Project Overview" at bounding box center [63, 248] width 60 height 25
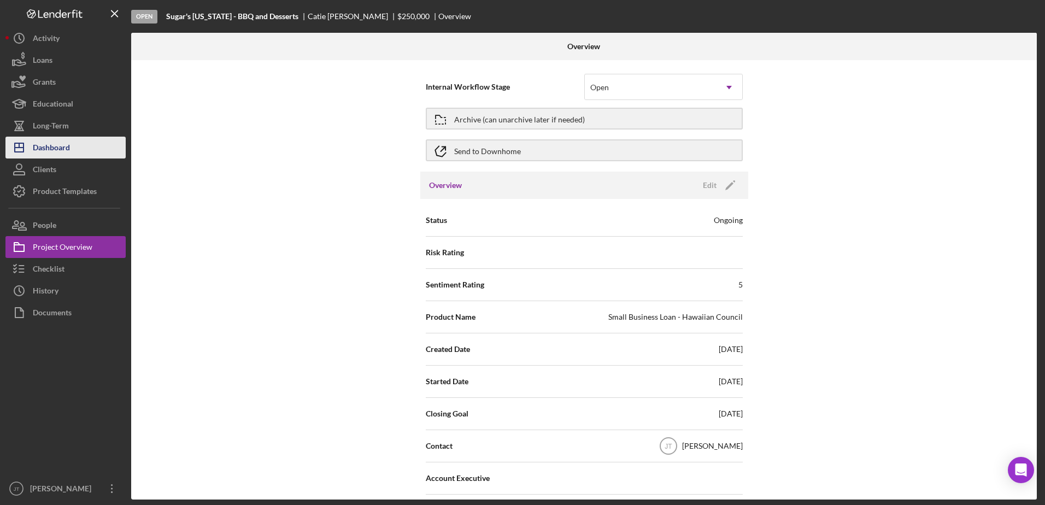
click at [72, 149] on button "Icon/Dashboard Dashboard" at bounding box center [65, 148] width 120 height 22
